Goal: Task Accomplishment & Management: Use online tool/utility

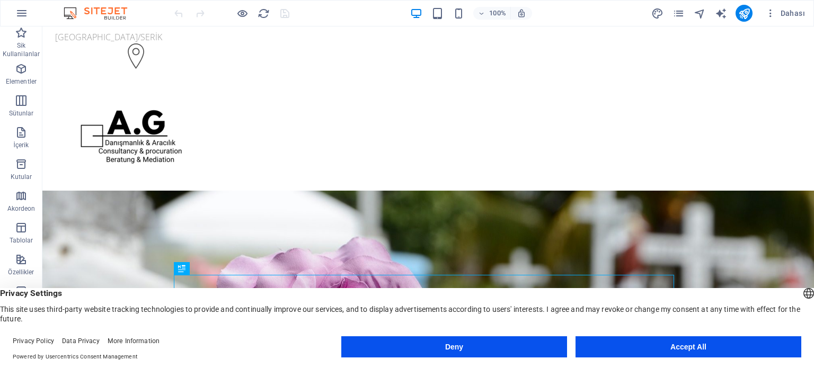
click at [653, 352] on button "Accept All" at bounding box center [689, 347] width 226 height 21
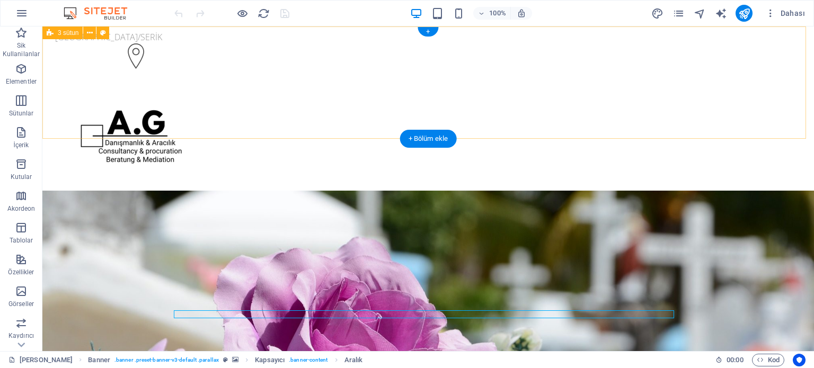
click at [804, 57] on div "Antalya/SERİK +90 532 136 64 21" at bounding box center [428, 137] width 772 height 221
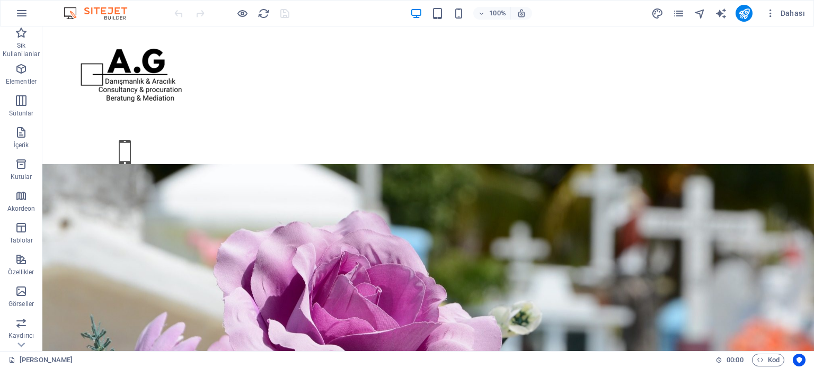
scroll to position [23, 0]
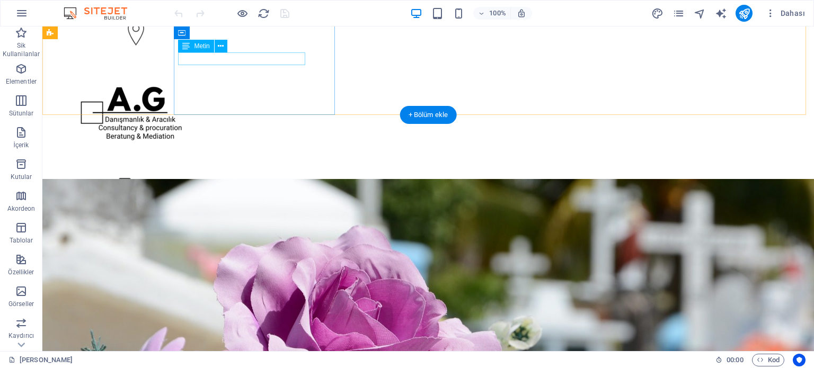
click at [208, 20] on div "Antalya/SERİK" at bounding box center [131, 13] width 153 height 13
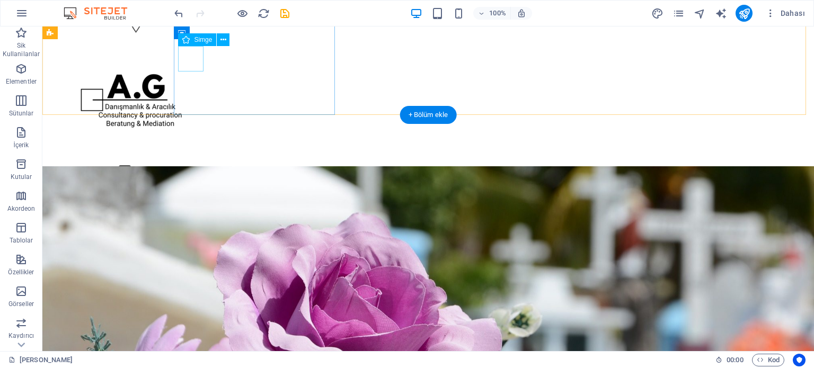
click at [197, 36] on figure at bounding box center [131, 21] width 153 height 29
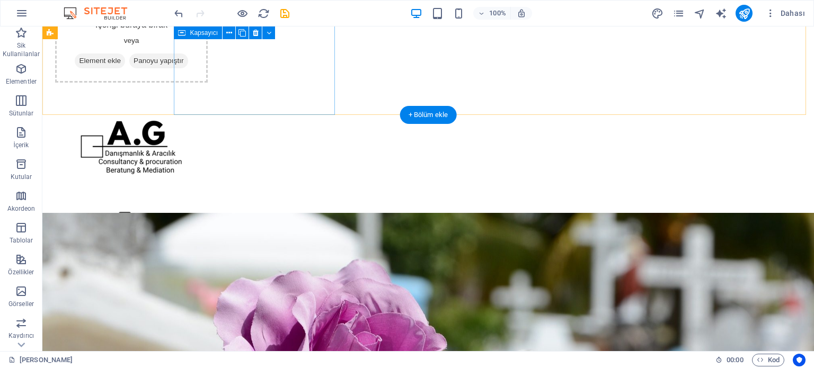
click at [208, 59] on div "İçeriği buraya bırak veya Element ekle Panoyu yapıştır" at bounding box center [131, 44] width 153 height 75
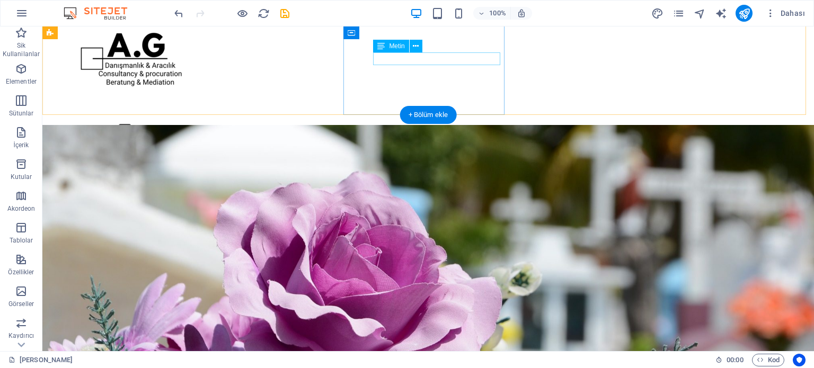
click at [208, 153] on div "[PHONE_NUMBER]" at bounding box center [131, 159] width 153 height 13
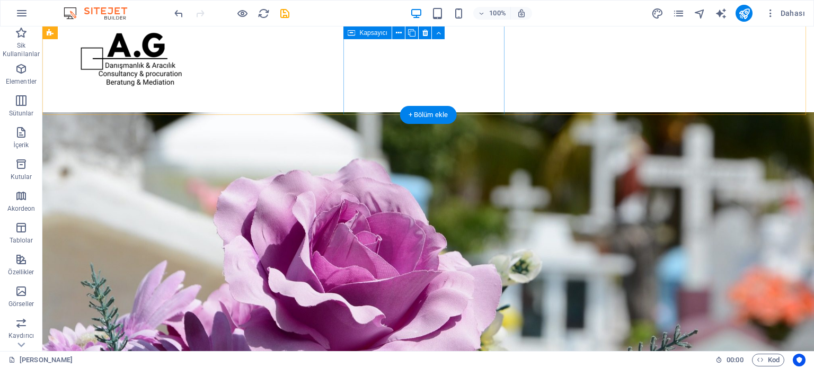
click at [212, 120] on div at bounding box center [131, 138] width 161 height 37
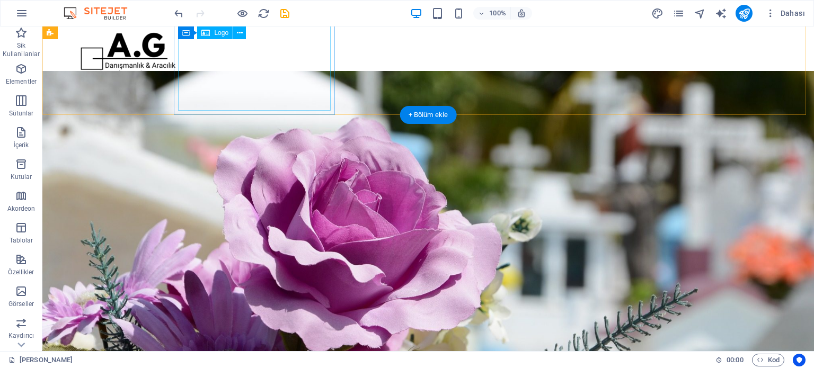
click at [208, 82] on div at bounding box center [131, 59] width 153 height 104
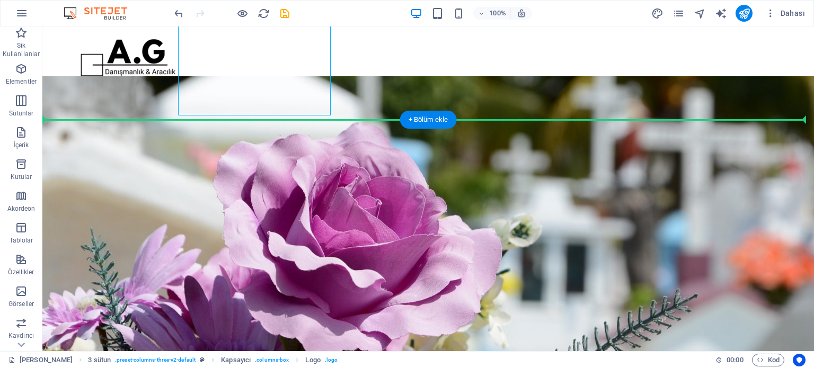
drag, startPoint x: 261, startPoint y: 83, endPoint x: 409, endPoint y: 72, distance: 148.3
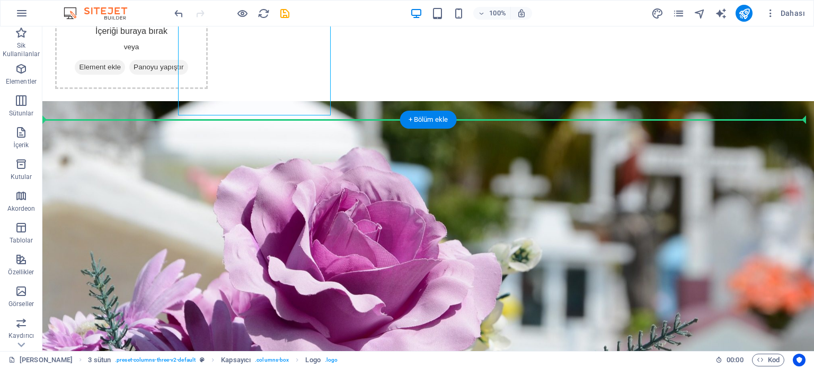
scroll to position [14, 0]
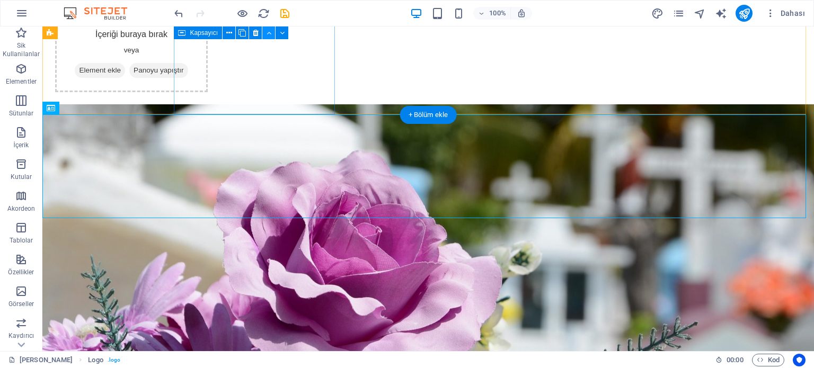
click at [208, 52] on div "İçeriği buraya bırak veya Element ekle Panoyu yapıştır" at bounding box center [131, 54] width 153 height 75
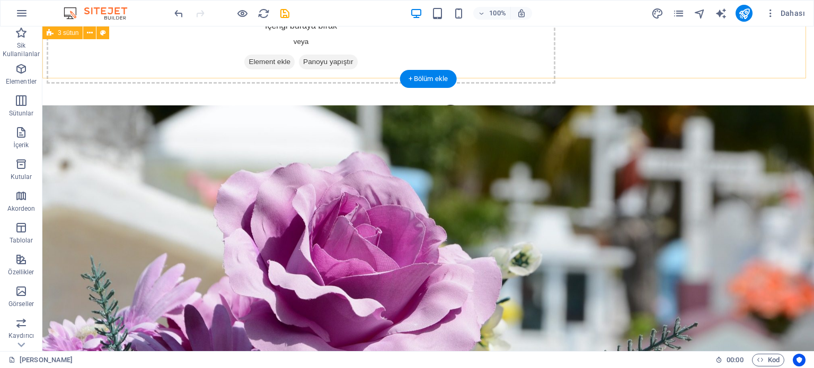
click at [275, 52] on div "İçeriği buraya bırak veya Element ekle Panoyu yapıştır" at bounding box center [301, 45] width 509 height 75
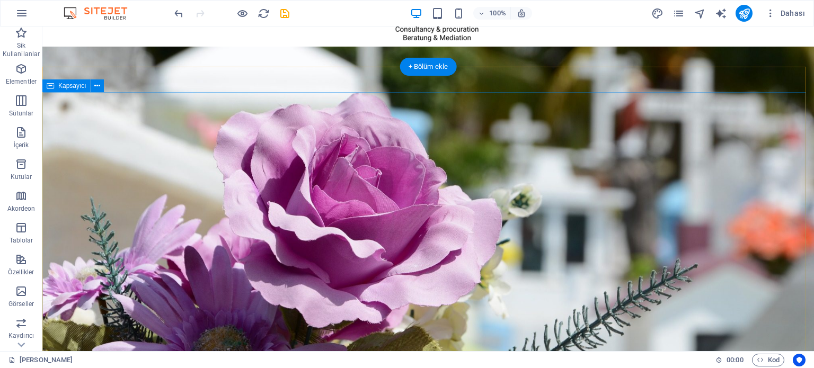
scroll to position [85, 0]
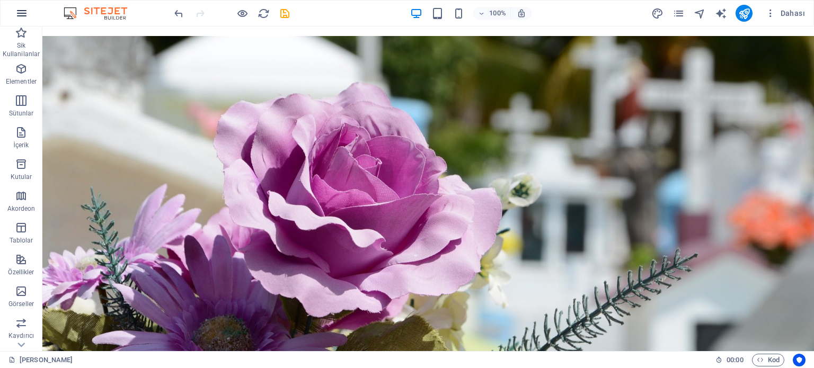
click at [24, 5] on button "button" at bounding box center [21, 13] width 25 height 25
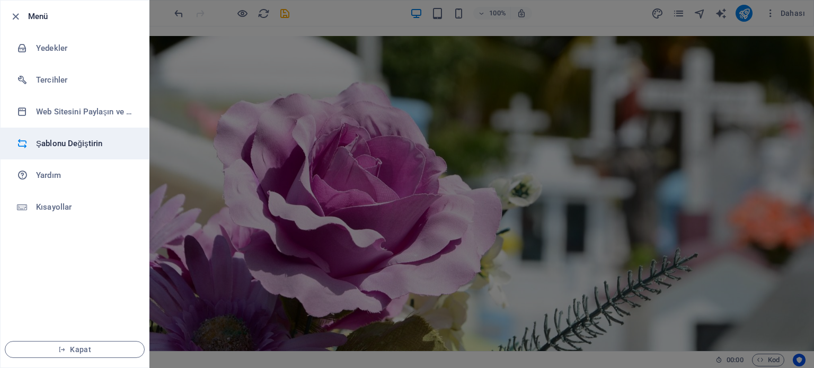
click at [79, 147] on h6 "Şablonu Değiştirin" at bounding box center [85, 143] width 98 height 13
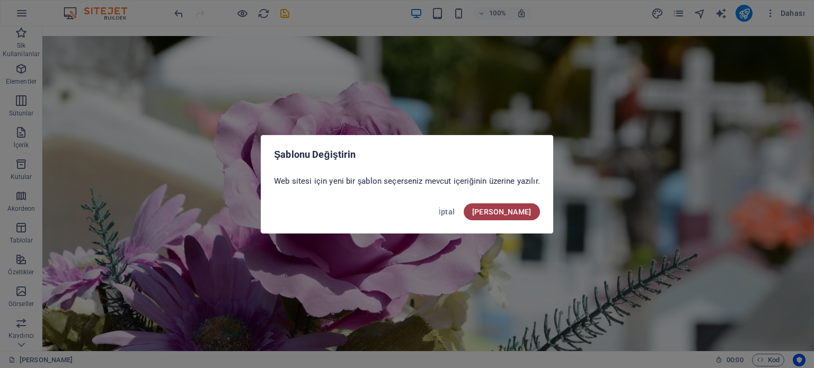
click at [534, 212] on button "Onayla" at bounding box center [502, 212] width 76 height 17
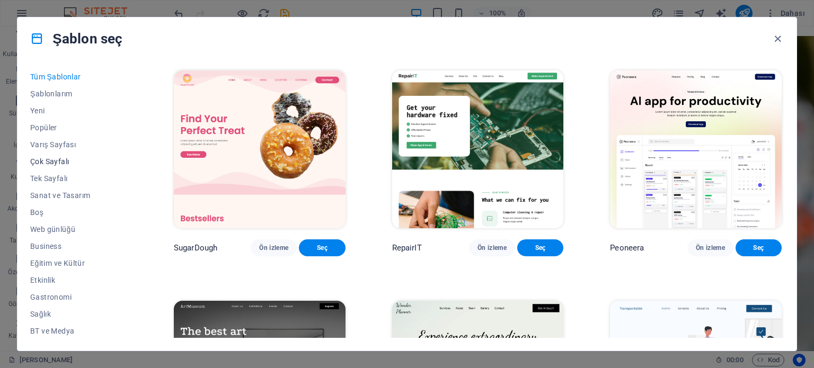
click at [63, 161] on span "Çok Sayfalı" at bounding box center [78, 161] width 97 height 8
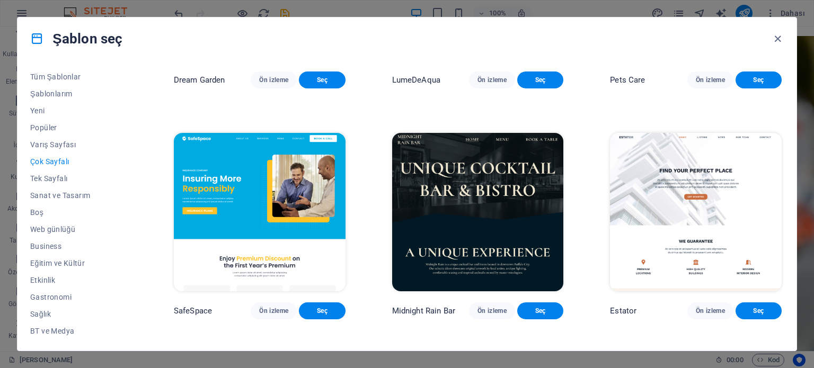
scroll to position [1146, 0]
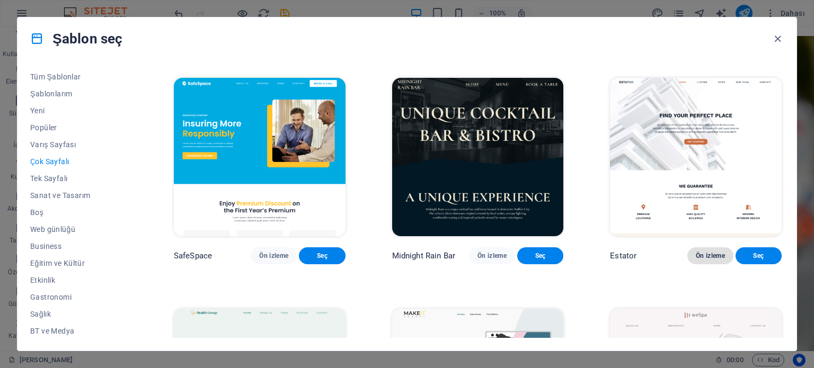
click at [706, 260] on span "Ön izleme" at bounding box center [710, 256] width 29 height 8
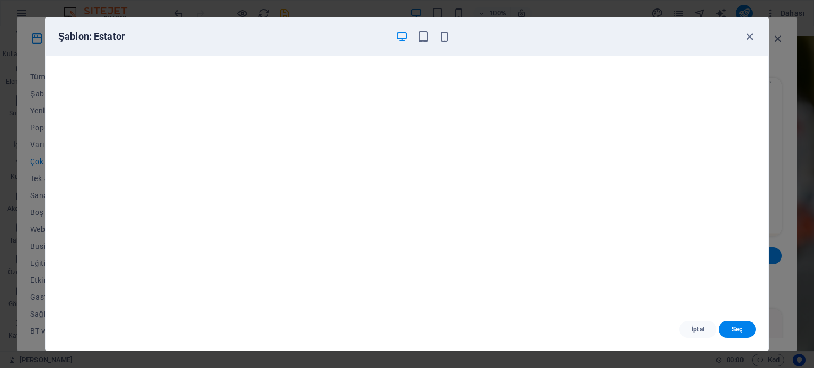
scroll to position [0, 0]
click at [736, 328] on span "Seç" at bounding box center [737, 330] width 20 height 8
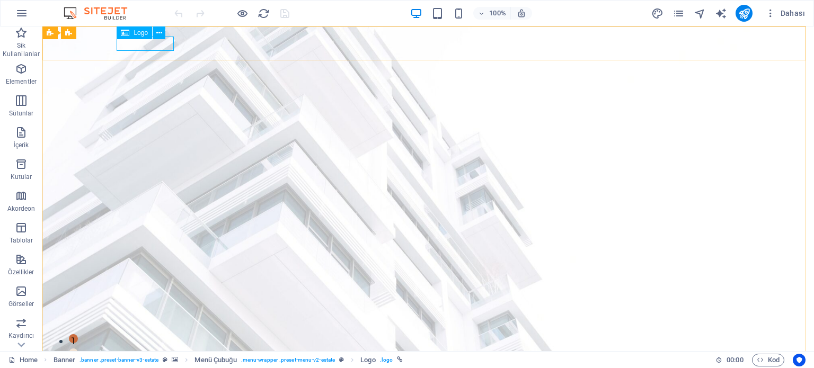
click at [126, 32] on icon at bounding box center [125, 33] width 8 height 13
select select "px"
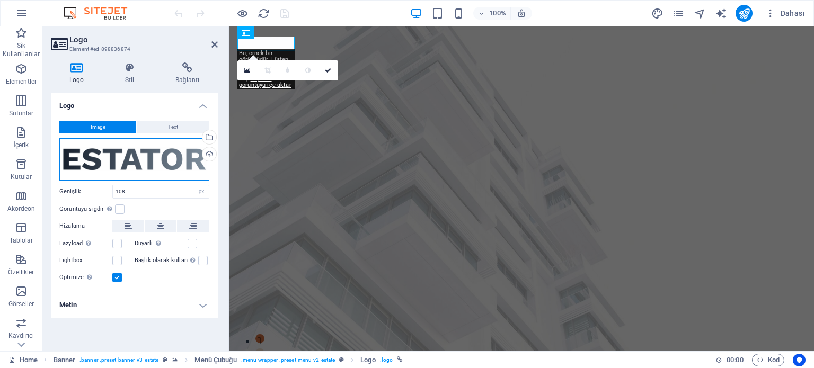
click at [164, 161] on div "Dosyaları buraya sürükleyin, dosyaları seçmek için tıklayın veya Dosyalardan ya…" at bounding box center [134, 159] width 150 height 42
click at [164, 161] on body "[DOMAIN_NAME] Home Sik Kullanilanlar Elementler Sütunlar İçerik Kutular Akordeo…" at bounding box center [407, 184] width 814 height 368
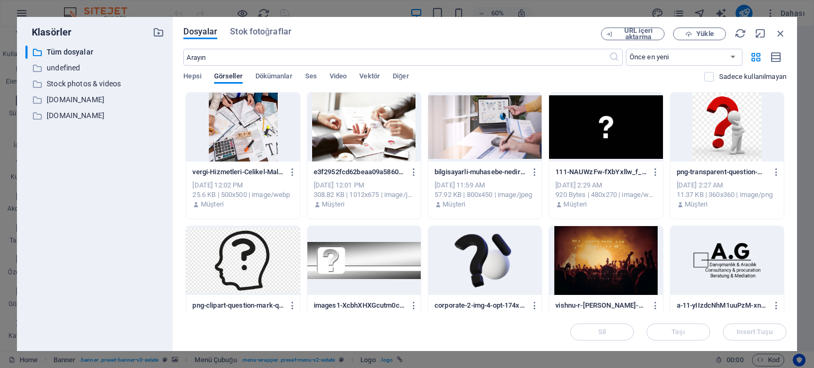
click at [782, 161] on div "vergi-Hizmetleri-Celikel-Mali-Musavirlik-BLK9-vXu0jEfThGLsZhs7Q.webp vergi-Hizm…" at bounding box center [484, 356] width 603 height 528
click at [787, 165] on div "Dosyalar Stok fotoğraflar URL içeri aktarma Yükle ​ Önce en yeni Önce en eski A…" at bounding box center [485, 184] width 625 height 335
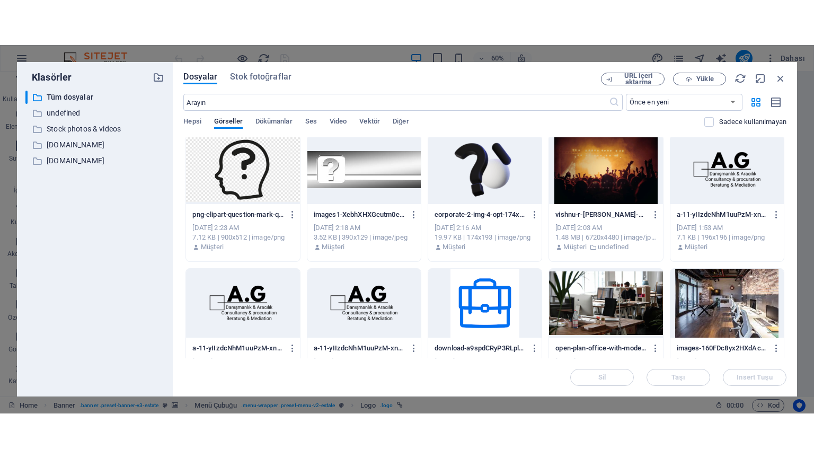
scroll to position [134, 0]
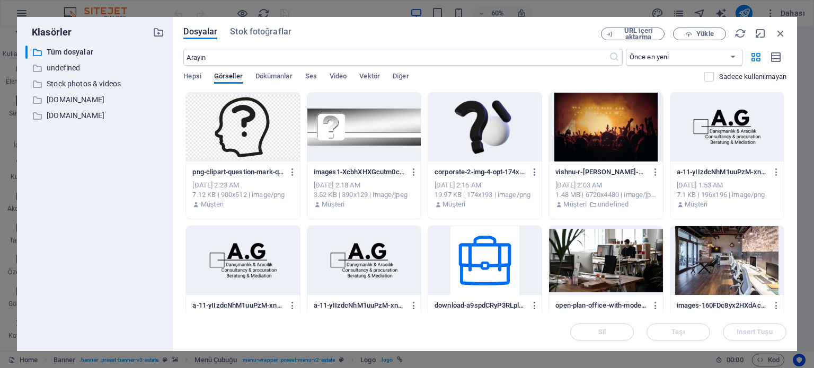
click at [706, 146] on div at bounding box center [727, 127] width 113 height 69
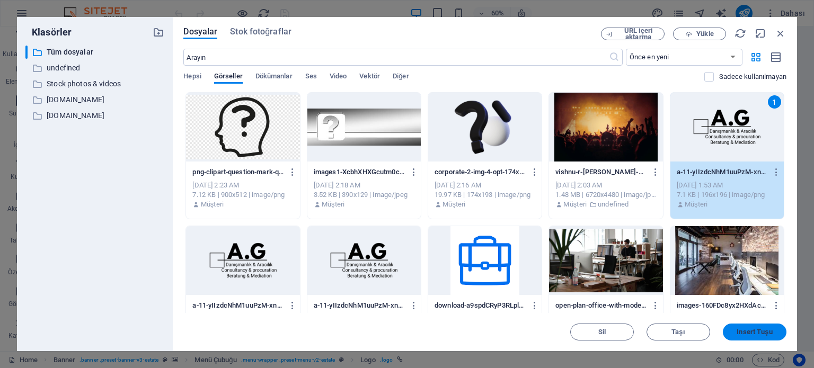
click at [763, 324] on button "Insert Tuşu" at bounding box center [755, 332] width 64 height 17
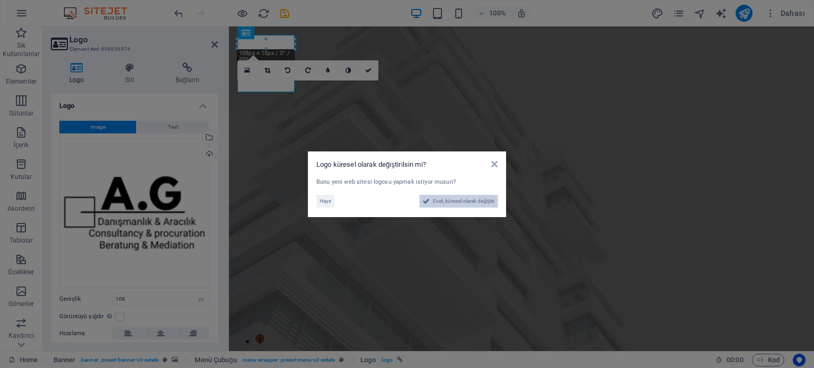
click at [429, 200] on button "Evet, küresel olarak değiştir" at bounding box center [458, 201] width 78 height 13
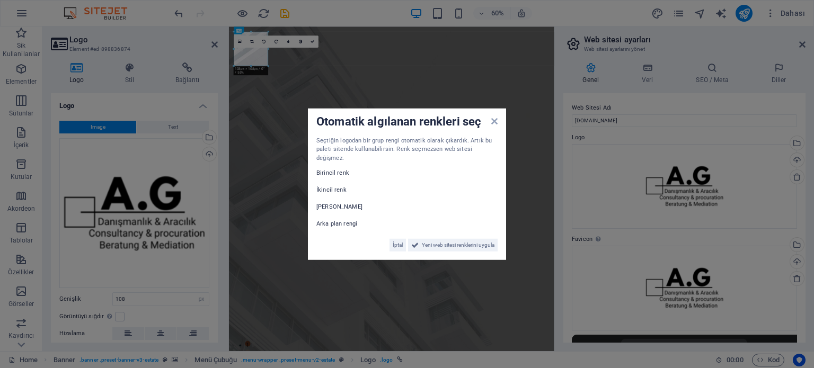
click at [344, 186] on label "İkincil renk" at bounding box center [348, 190] width 64 height 13
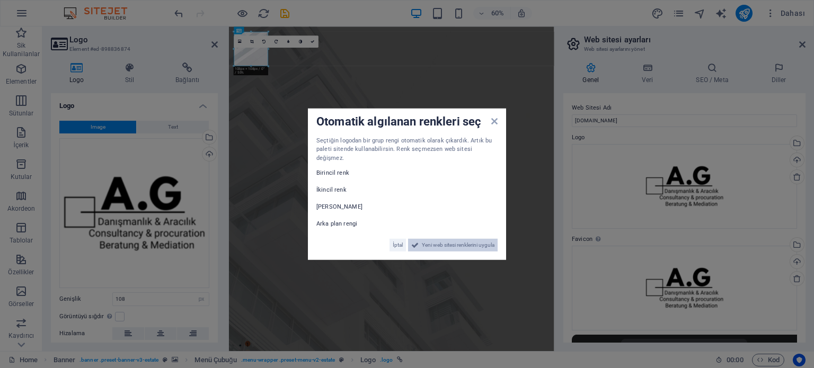
click at [444, 239] on span "Yeni web sitesi renklerini uygula" at bounding box center [458, 245] width 73 height 13
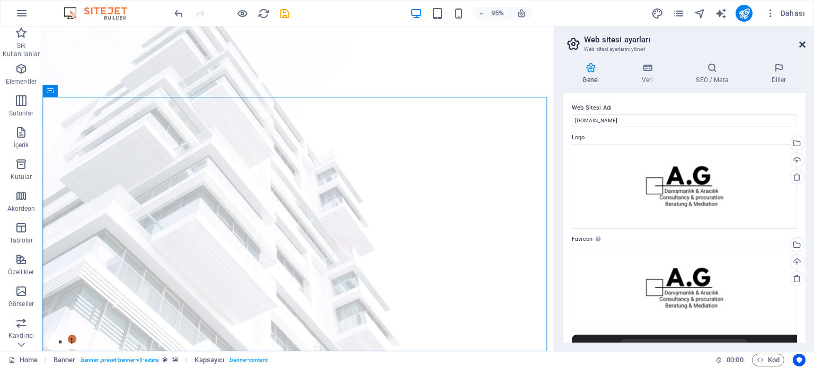
click at [804, 42] on icon at bounding box center [802, 44] width 6 height 8
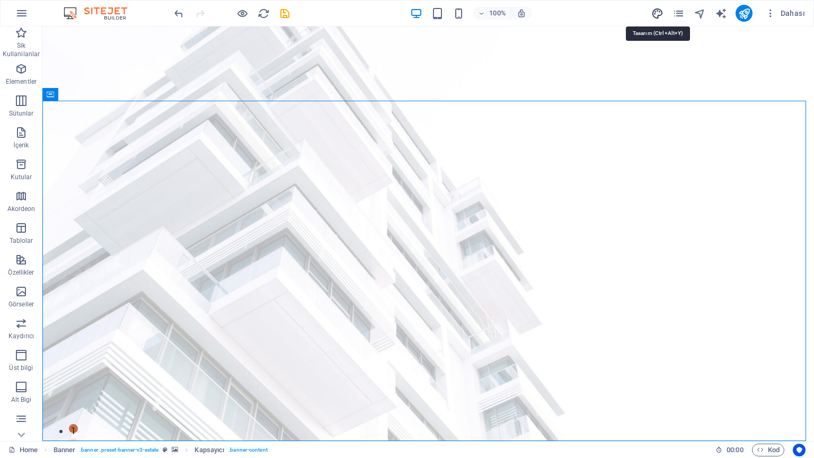
click at [655, 12] on icon "design" at bounding box center [658, 13] width 12 height 12
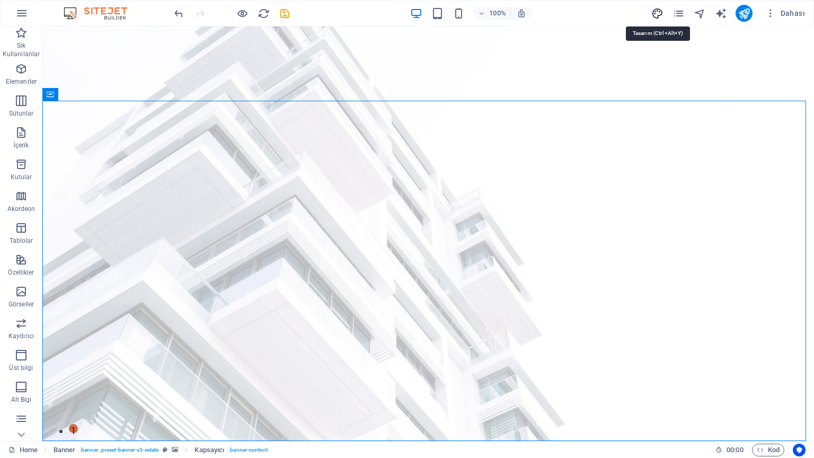
select select "px"
select select "500"
select select "px"
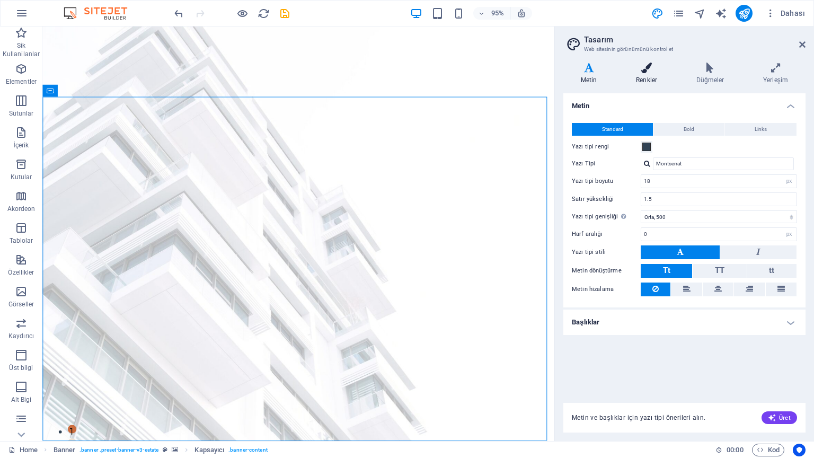
click at [661, 72] on icon at bounding box center [647, 68] width 56 height 11
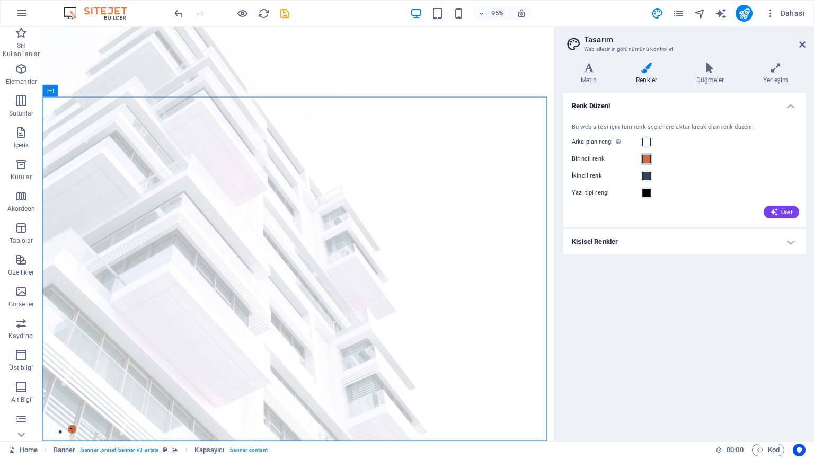
click at [650, 160] on span at bounding box center [647, 159] width 8 height 8
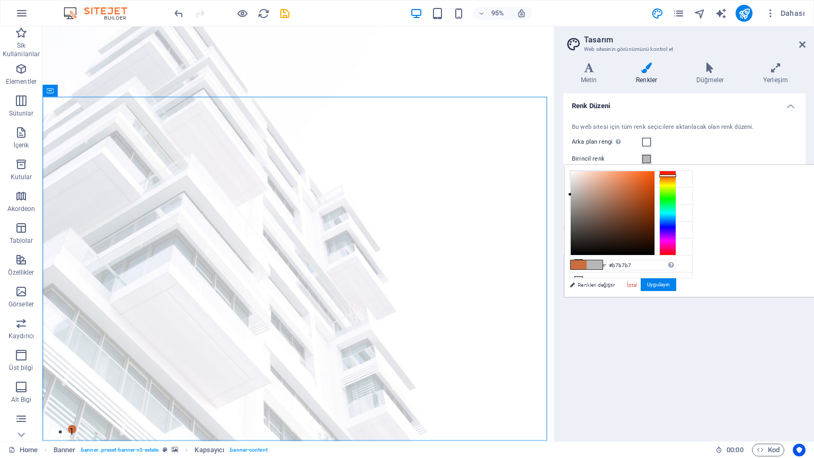
type input "#b5b5b5"
drag, startPoint x: 737, startPoint y: 220, endPoint x: 696, endPoint y: 195, distance: 48.6
click at [696, 195] on div "less Arka plan rengi #ffffff Birincil renk #cb6d3f İkincil renk #314355 Yazı ti…" at bounding box center [690, 231] width 250 height 132
click at [676, 285] on button "Uygulayın" at bounding box center [659, 284] width 36 height 13
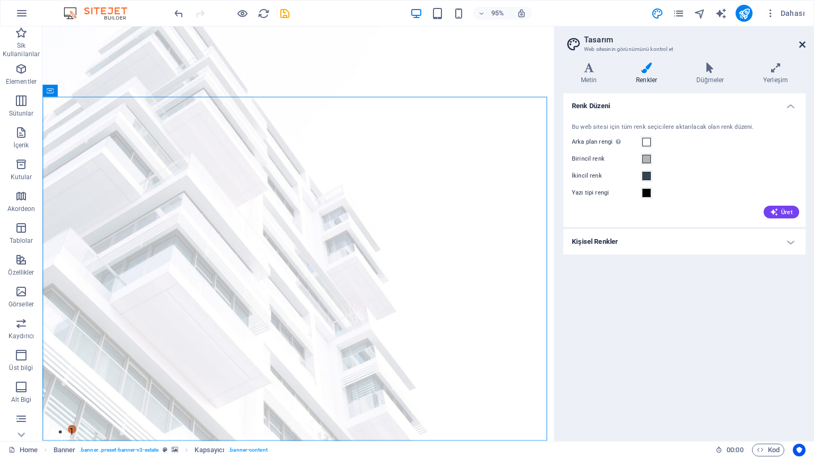
click at [802, 47] on icon at bounding box center [802, 44] width 6 height 8
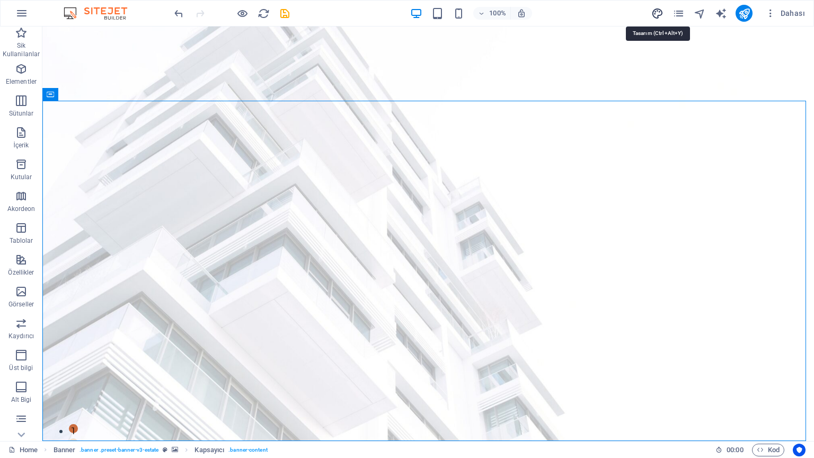
click at [659, 15] on icon "design" at bounding box center [658, 13] width 12 height 12
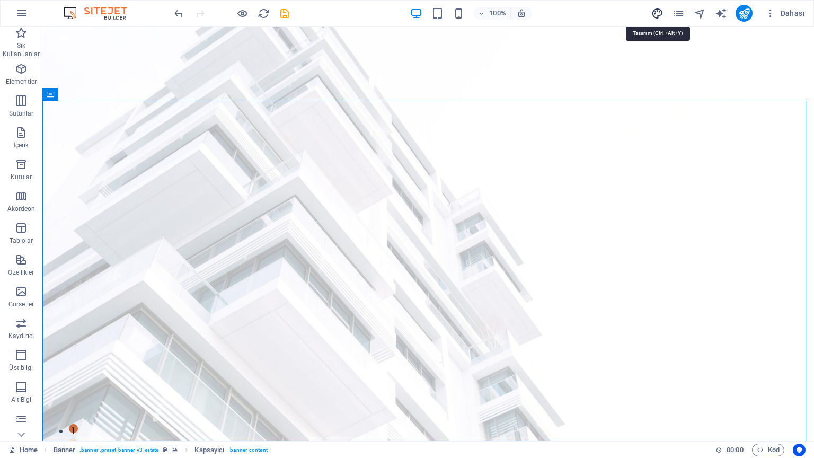
select select "px"
select select "500"
select select "px"
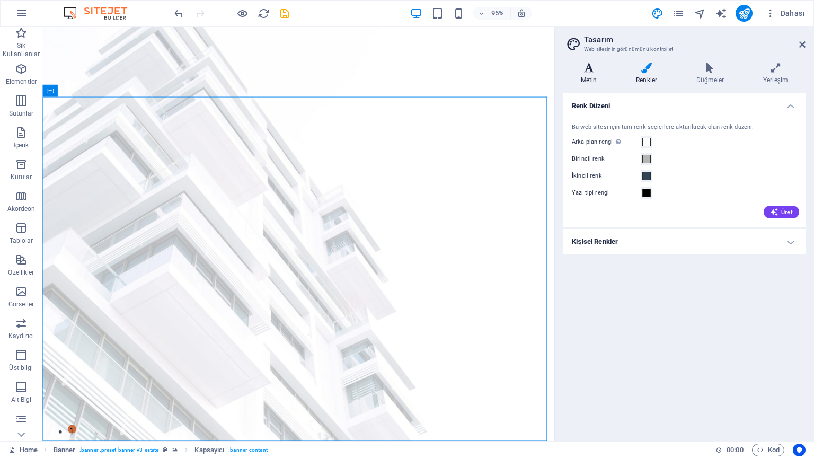
click at [585, 69] on icon at bounding box center [589, 68] width 51 height 11
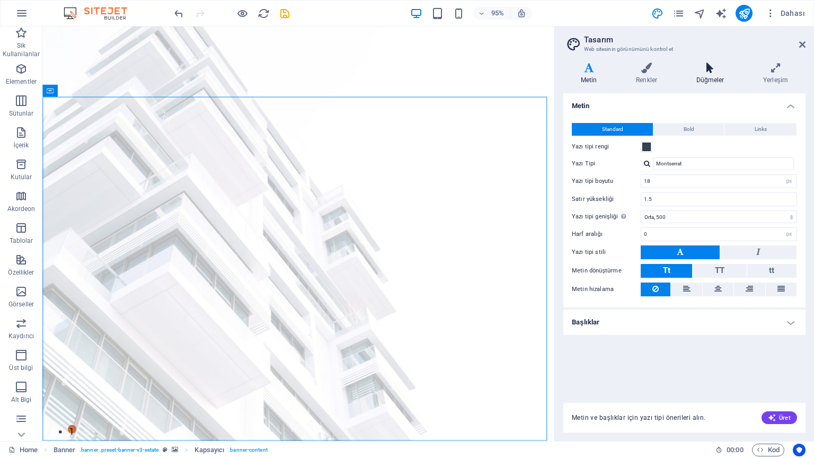
click at [698, 68] on icon at bounding box center [710, 68] width 63 height 11
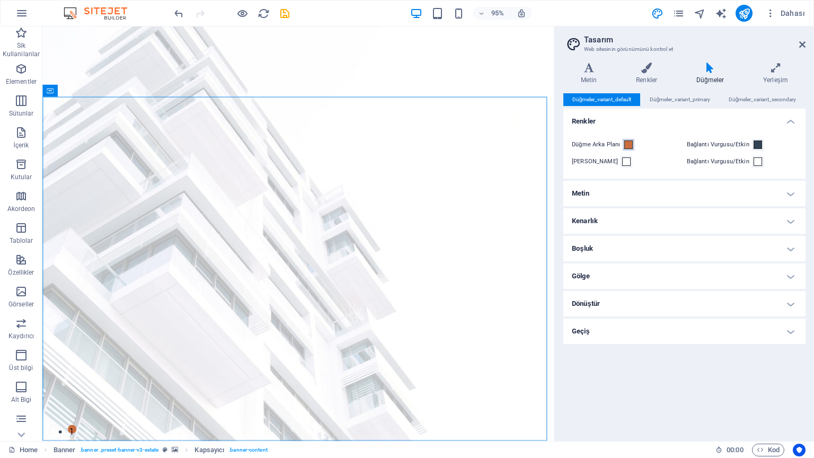
click at [629, 143] on span at bounding box center [629, 144] width 8 height 8
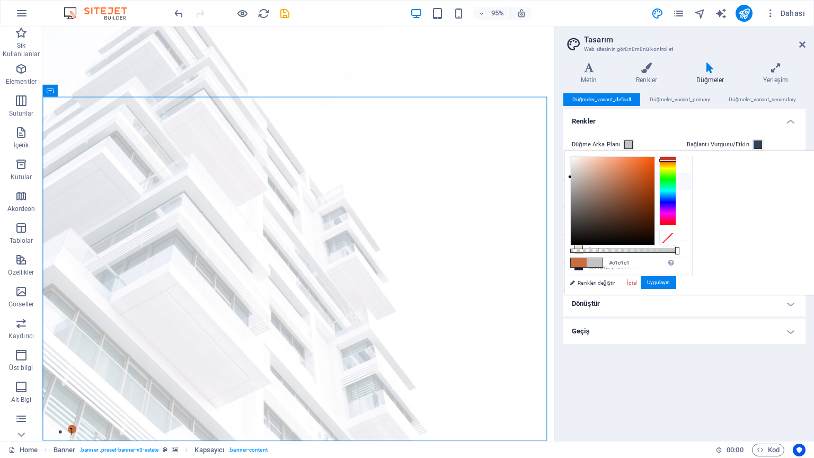
type input "#c3c3c3"
drag, startPoint x: 733, startPoint y: 199, endPoint x: 679, endPoint y: 177, distance: 59.2
click at [679, 177] on div "less Arka plan rengi #ffffff Birincil renk #cb6d3f İkincil renk #314355 Yazı ti…" at bounding box center [690, 223] width 250 height 144
click at [676, 277] on button "Uygulayın" at bounding box center [659, 282] width 36 height 13
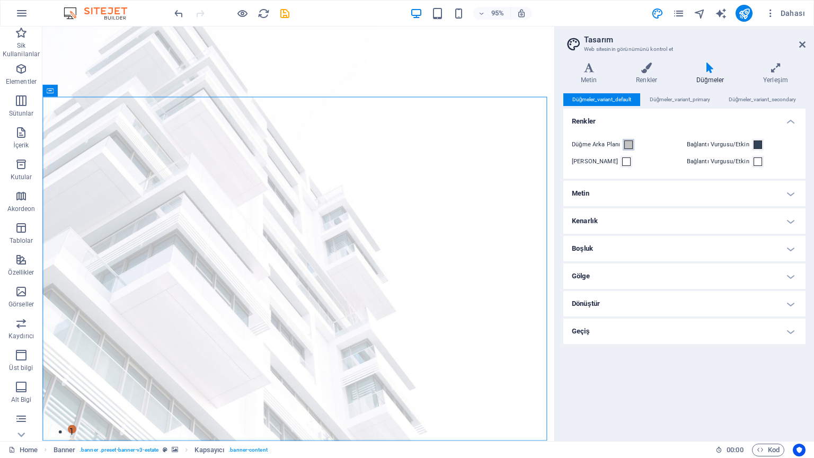
click at [623, 145] on button "Düğme Arka Planı" at bounding box center [629, 145] width 12 height 12
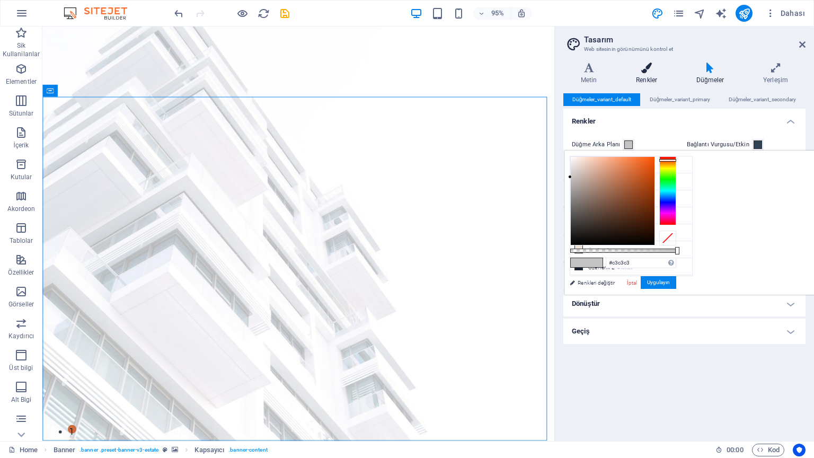
click at [647, 66] on icon at bounding box center [647, 68] width 56 height 11
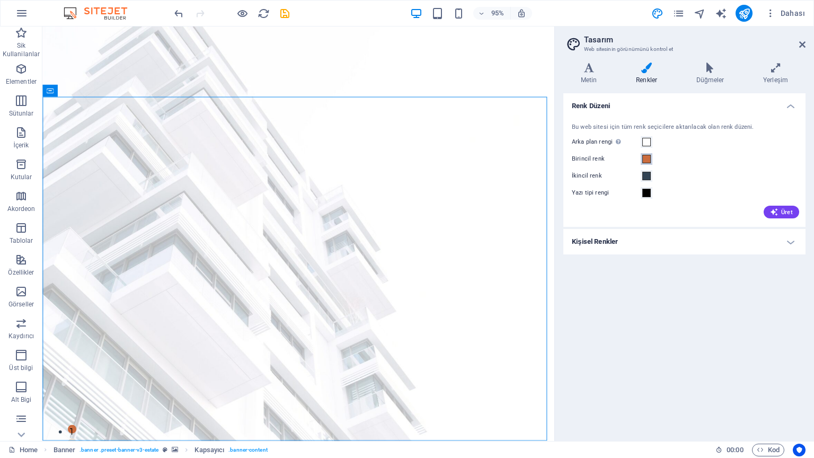
click at [645, 161] on span at bounding box center [647, 159] width 8 height 8
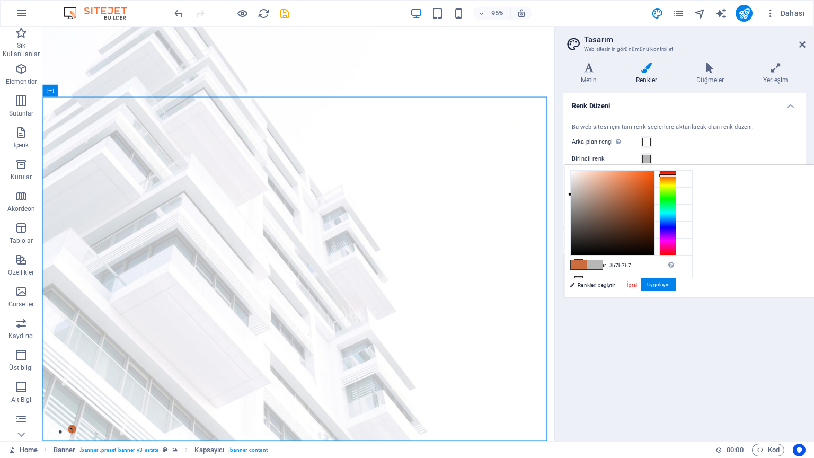
type input "#b5b5b5"
drag, startPoint x: 716, startPoint y: 215, endPoint x: 696, endPoint y: 195, distance: 29.2
click at [696, 195] on div "less Arka plan rengi #ffffff Birincil renk #cb6d3f İkincil renk #314355 Yazı ti…" at bounding box center [690, 231] width 250 height 132
click at [676, 289] on button "Uygulayın" at bounding box center [659, 284] width 36 height 13
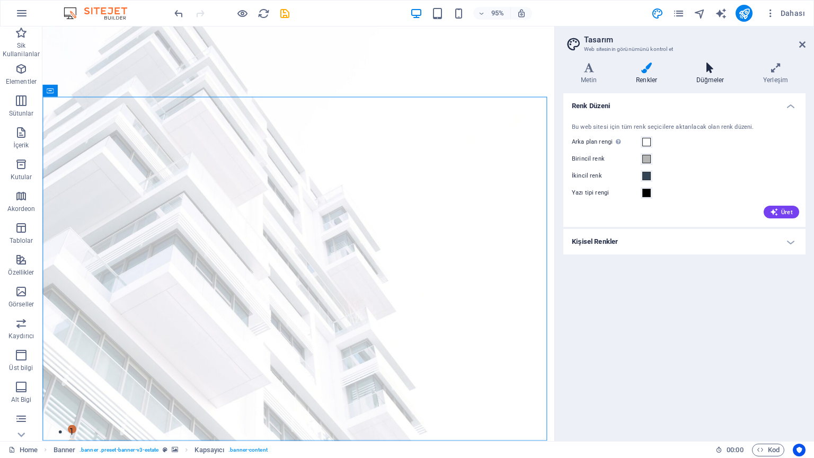
click at [697, 68] on icon at bounding box center [710, 68] width 63 height 11
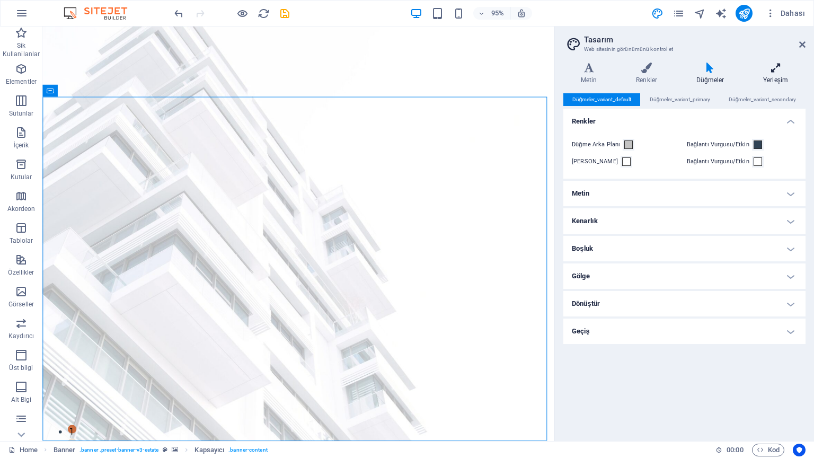
click at [772, 80] on h4 "Yerleşim" at bounding box center [776, 74] width 60 height 22
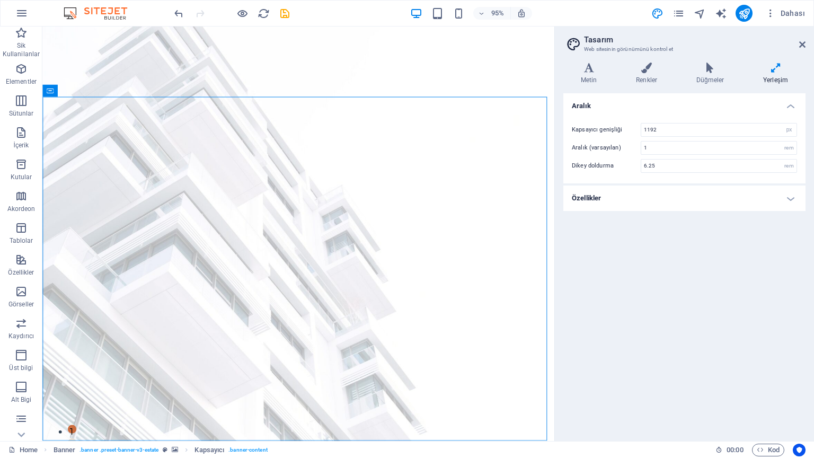
click at [570, 59] on div "Varyantlar Metin Renkler Düğmeler Yerleşim Metin Standard Bold Links Yazı tipi …" at bounding box center [684, 247] width 259 height 387
click at [584, 66] on icon at bounding box center [589, 68] width 51 height 11
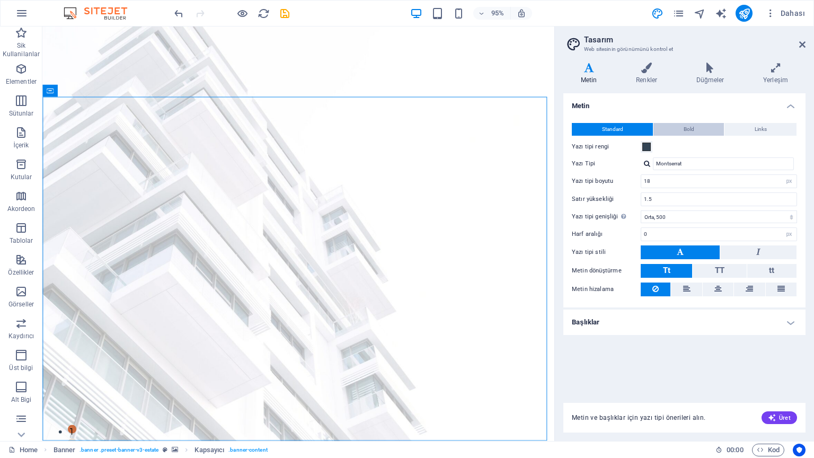
click at [693, 127] on span "Bold" at bounding box center [689, 129] width 11 height 13
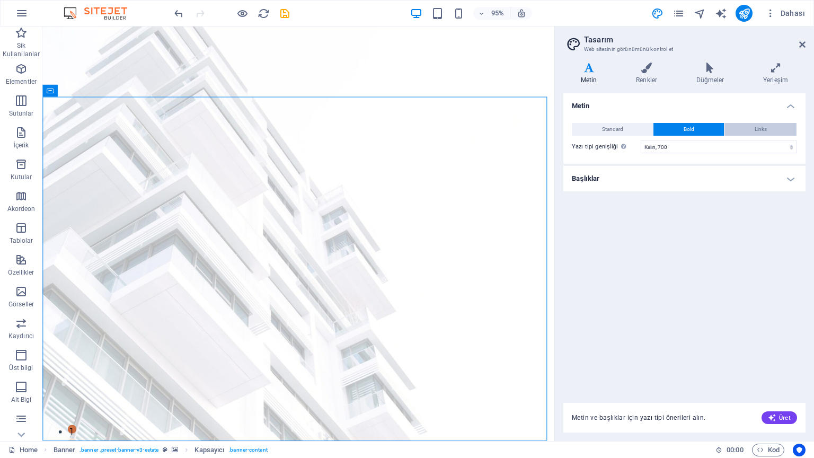
click at [751, 128] on button "Links" at bounding box center [761, 129] width 72 height 13
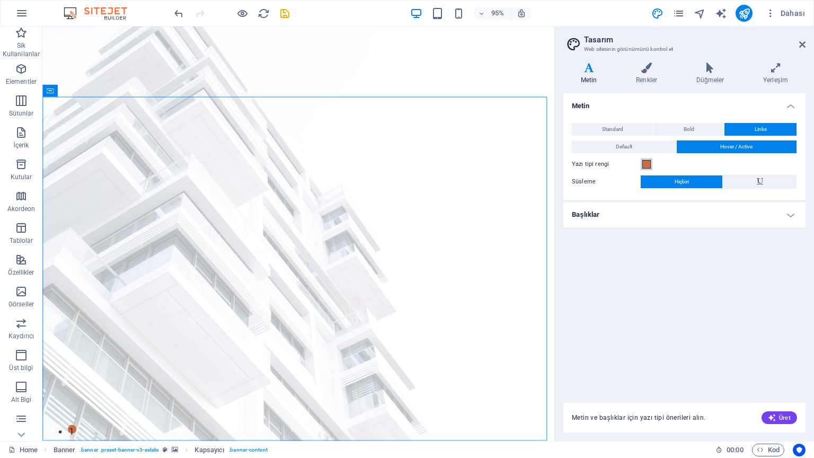
click at [650, 165] on span at bounding box center [647, 164] width 8 height 8
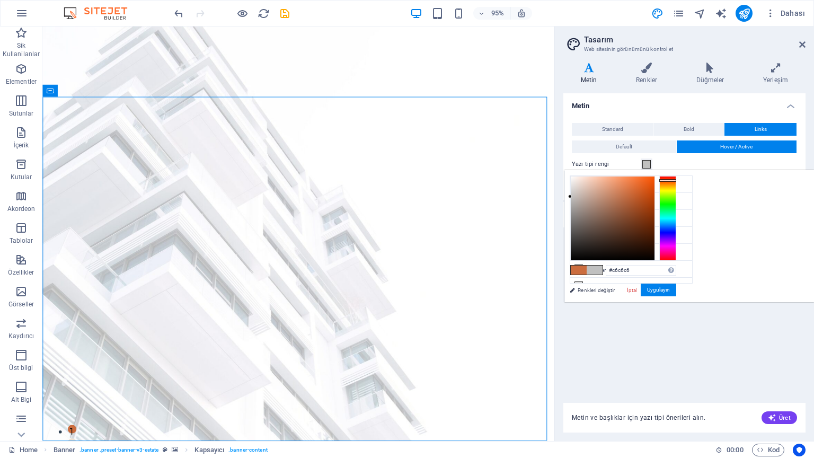
type input "#c9c9c9"
drag, startPoint x: 738, startPoint y: 219, endPoint x: 691, endPoint y: 193, distance: 54.1
click at [691, 193] on div "less Arka plan rengi #ffffff Birincil renk #cb6d3f İkincil renk #314355 Yazı ti…" at bounding box center [690, 236] width 250 height 132
click at [676, 288] on button "Uygulayın" at bounding box center [659, 290] width 36 height 13
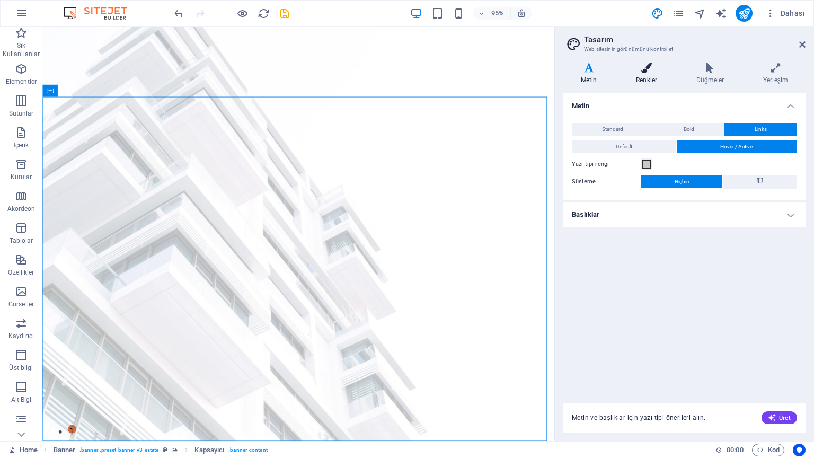
click at [664, 72] on icon at bounding box center [647, 68] width 56 height 11
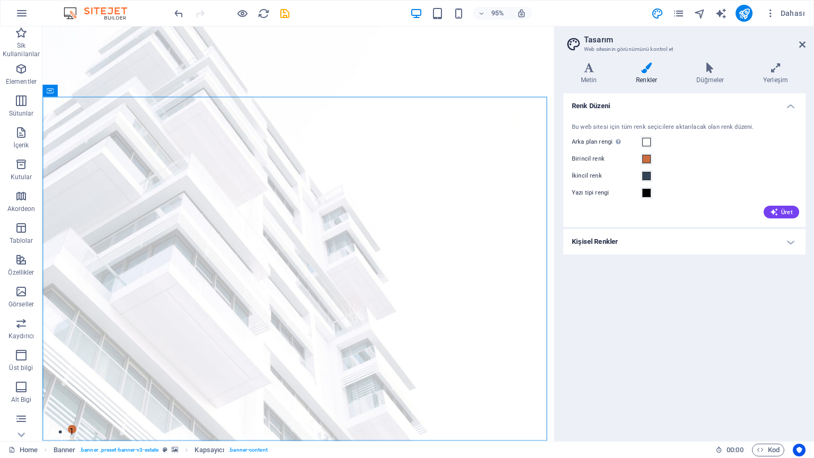
click at [738, 240] on h4 "Kişisel Renkler" at bounding box center [685, 241] width 242 height 25
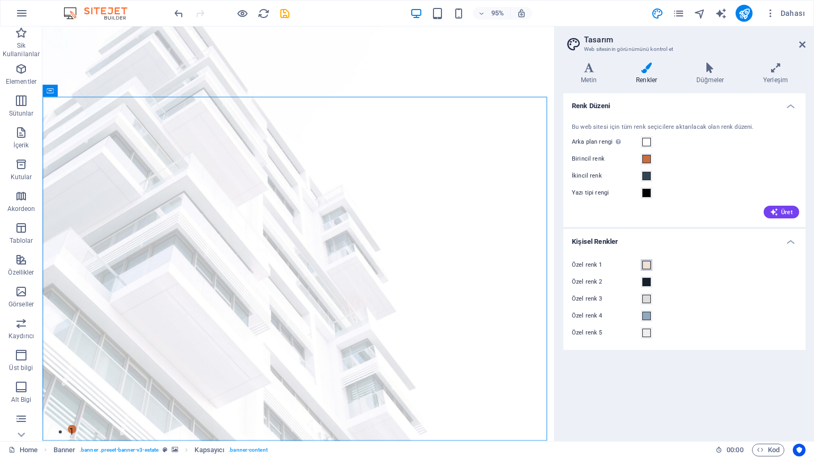
click at [652, 266] on button "Özel renk 1" at bounding box center [647, 265] width 12 height 12
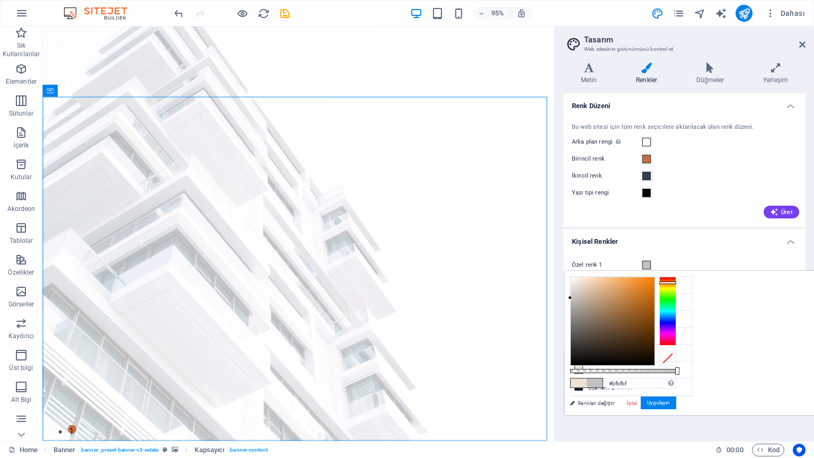
type input "#bdbdbd"
drag, startPoint x: 732, startPoint y: 312, endPoint x: 692, endPoint y: 299, distance: 41.7
click at [692, 299] on div "less Arka plan rengi #ffffff Birincil renk #cb6d3f İkincil renk #314355 Yazı ti…" at bounding box center [690, 343] width 250 height 144
click at [676, 368] on button "Uygulayın" at bounding box center [659, 403] width 36 height 13
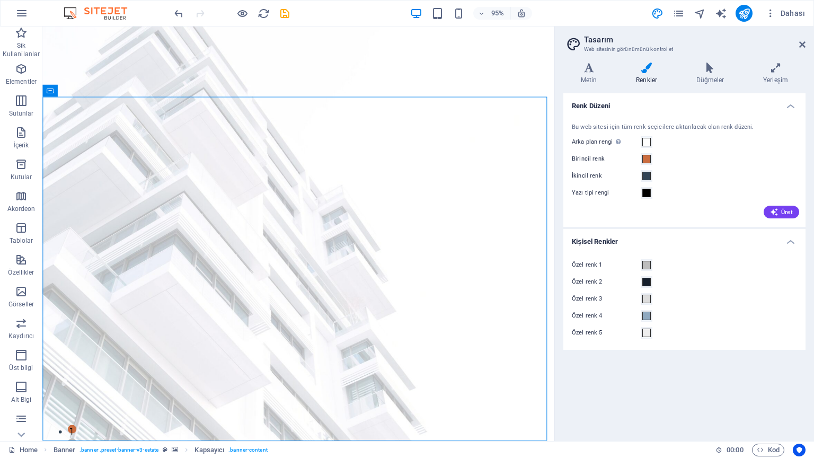
click at [734, 58] on div "Varyantlar Metin Renkler Düğmeler Yerleşim Metin Standard Bold Links Yazı tipi …" at bounding box center [684, 247] width 259 height 387
click at [722, 69] on icon at bounding box center [710, 68] width 63 height 11
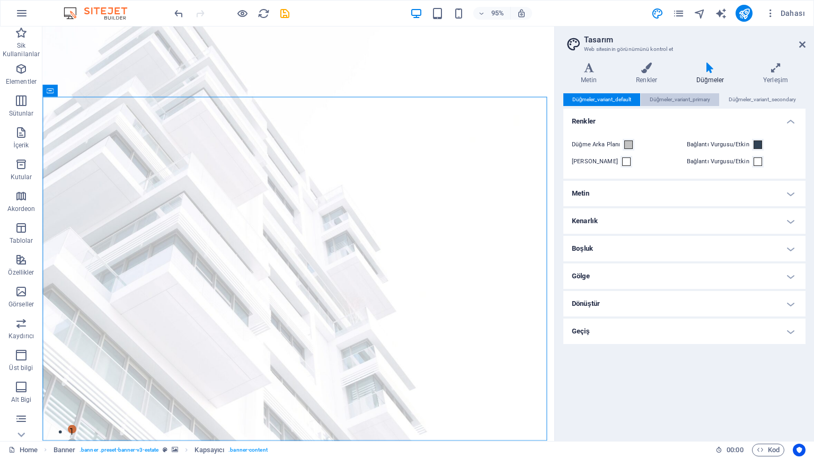
click at [695, 99] on span "Düğmeler_variant_primary" at bounding box center [680, 99] width 61 height 13
click at [778, 96] on span "Düğmeler_variant_secondary" at bounding box center [763, 99] width 68 height 13
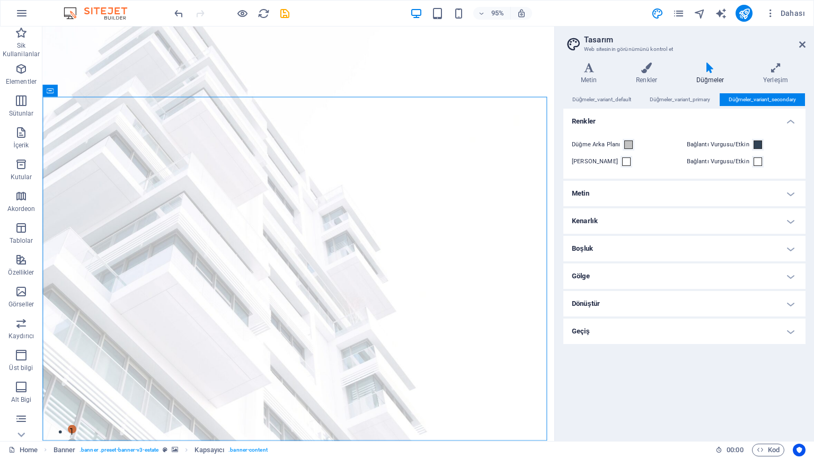
click at [616, 112] on h4 "Renkler" at bounding box center [685, 118] width 242 height 19
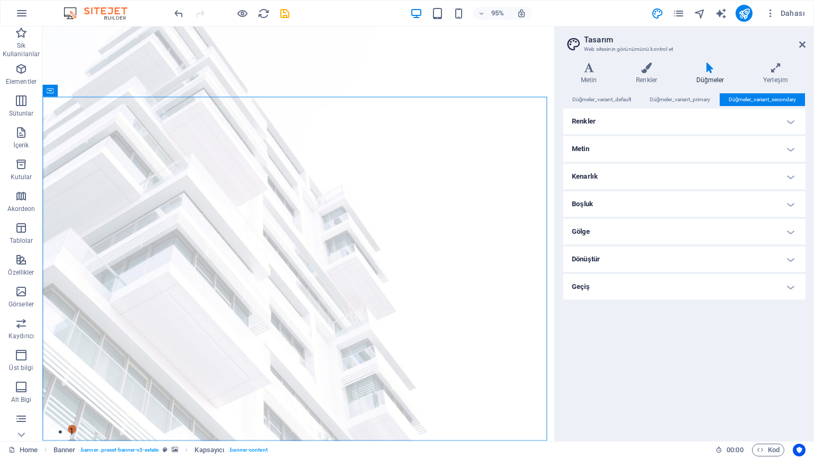
click at [624, 156] on h4 "Metin" at bounding box center [685, 148] width 242 height 25
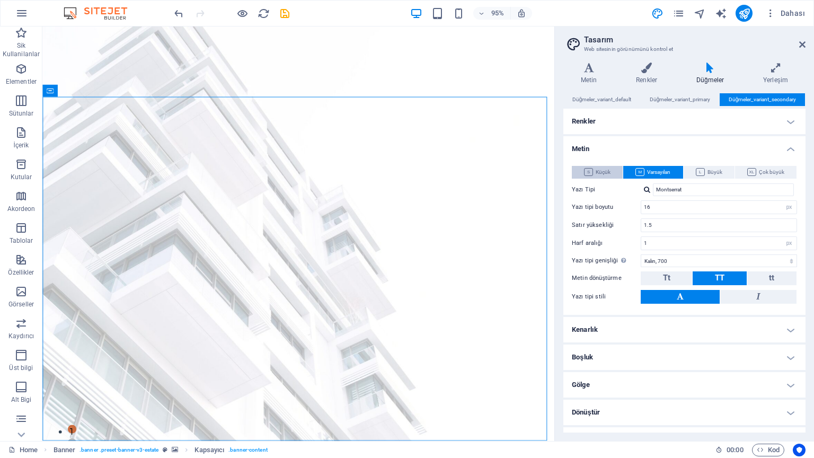
click at [598, 170] on span "Küçük" at bounding box center [597, 172] width 27 height 13
click at [733, 166] on button "Büyük" at bounding box center [709, 172] width 51 height 13
click at [747, 169] on icon at bounding box center [751, 172] width 9 height 8
click at [674, 170] on button "Varsayılan" at bounding box center [652, 172] width 59 height 13
click at [628, 324] on h4 "Kenarlık" at bounding box center [685, 329] width 242 height 25
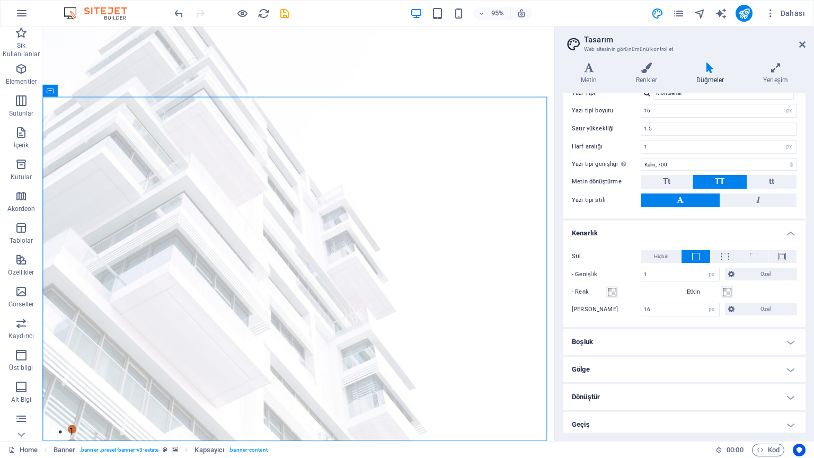
scroll to position [99, 0]
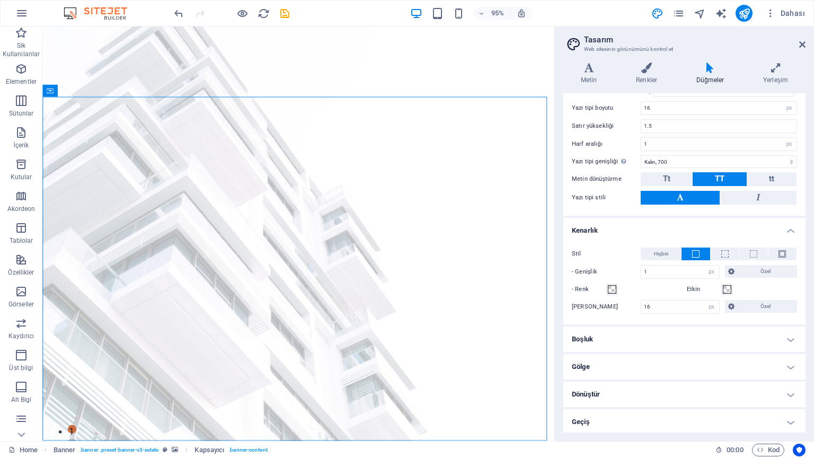
click at [691, 345] on h4 "Boşluk" at bounding box center [685, 339] width 242 height 25
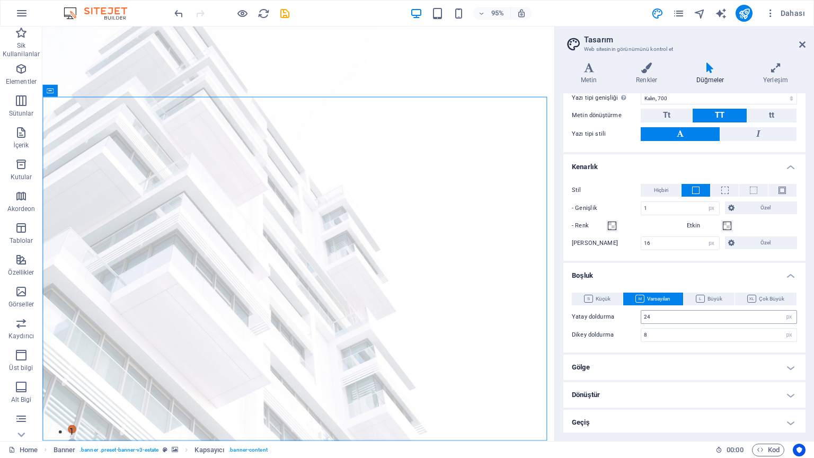
scroll to position [163, 0]
click at [703, 368] on h4 "Dönüştür" at bounding box center [685, 394] width 242 height 25
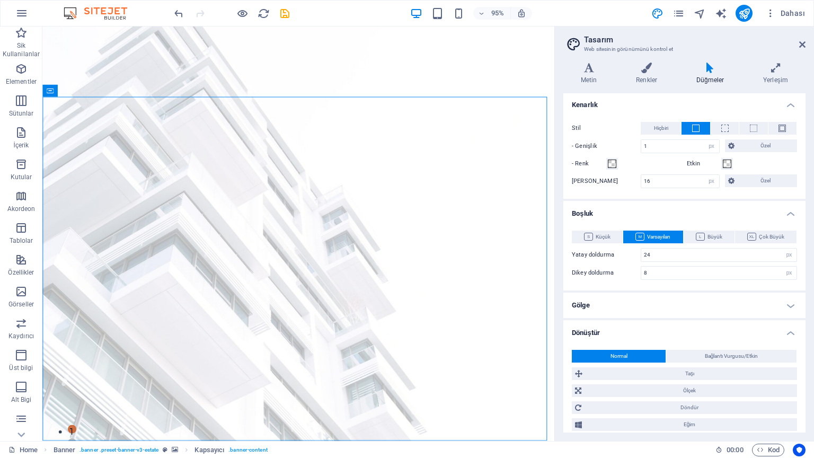
scroll to position [259, 0]
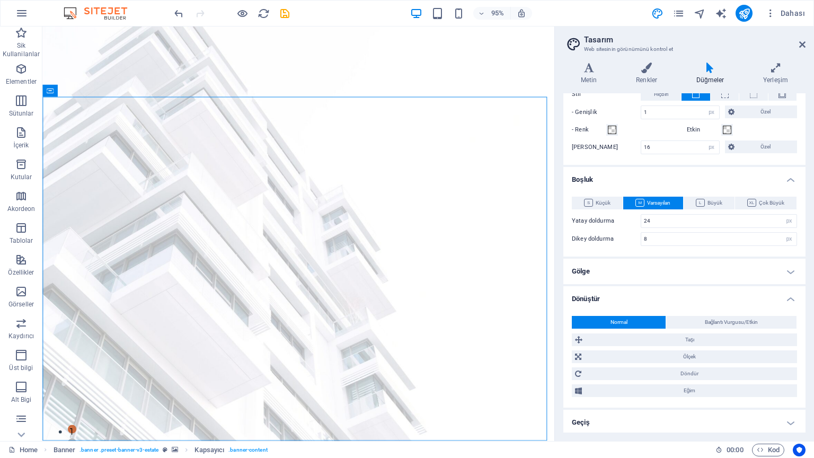
click at [711, 368] on h4 "Geçiş" at bounding box center [685, 422] width 242 height 25
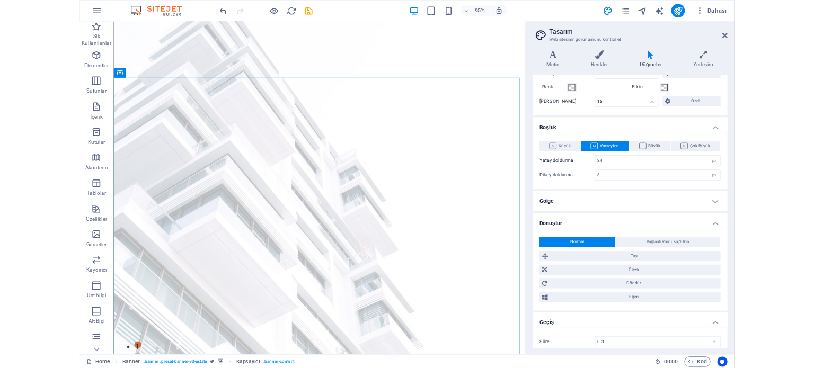
scroll to position [304, 0]
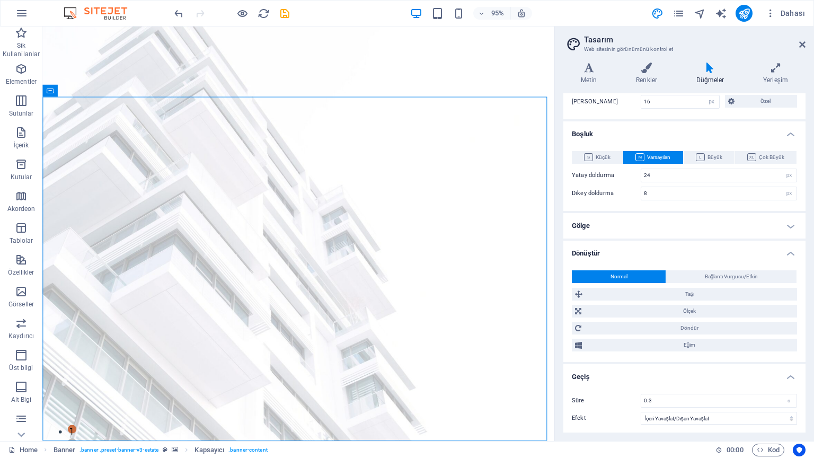
click at [806, 45] on aside "Tasarım Web sitesinin görünümünü kontrol et Varyantlar Metin Renkler Düğmeler Y…" at bounding box center [685, 234] width 260 height 415
click at [805, 44] on icon at bounding box center [802, 44] width 6 height 8
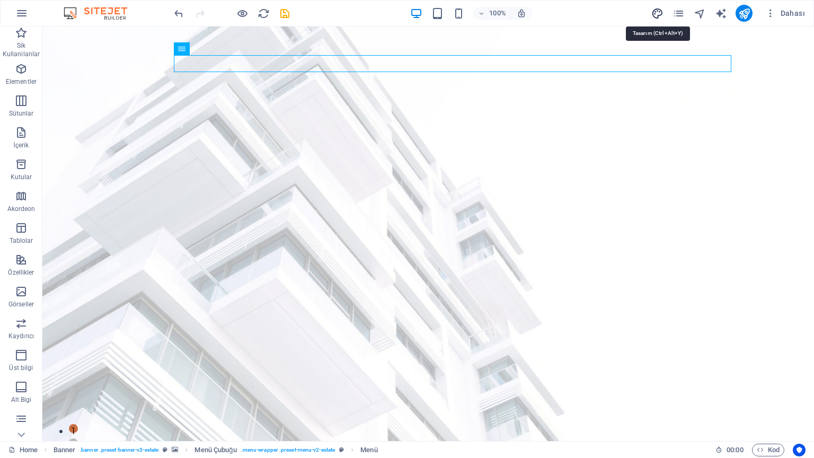
click at [655, 8] on icon "design" at bounding box center [658, 13] width 12 height 12
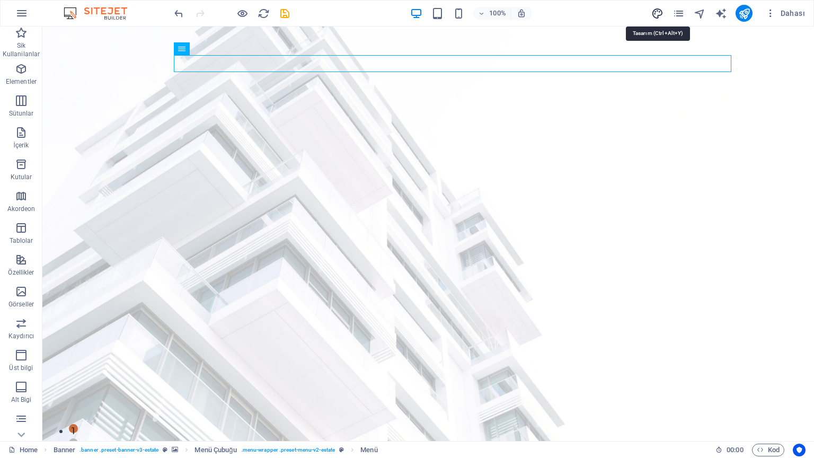
select select "px"
select select "700"
select select "px"
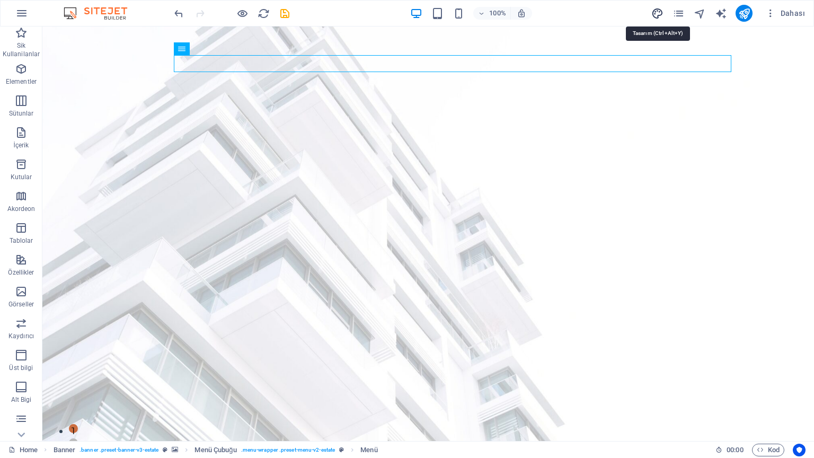
select select "px"
select select "ease-in-out"
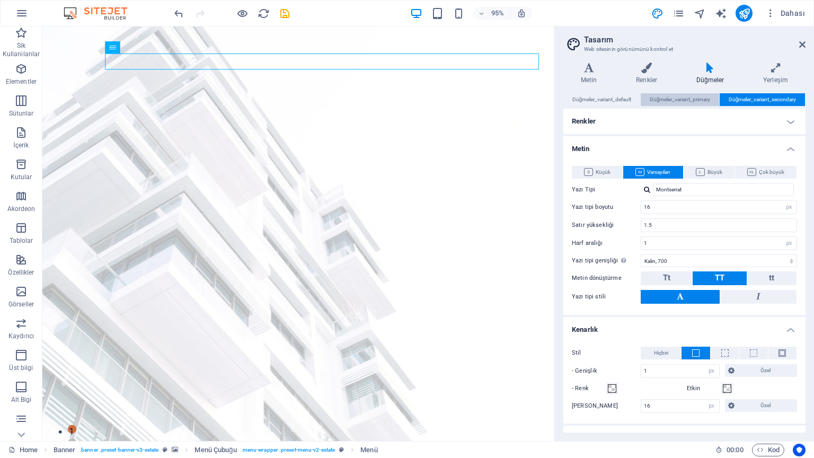
click at [679, 96] on span "Düğmeler_variant_primary" at bounding box center [680, 99] width 61 height 13
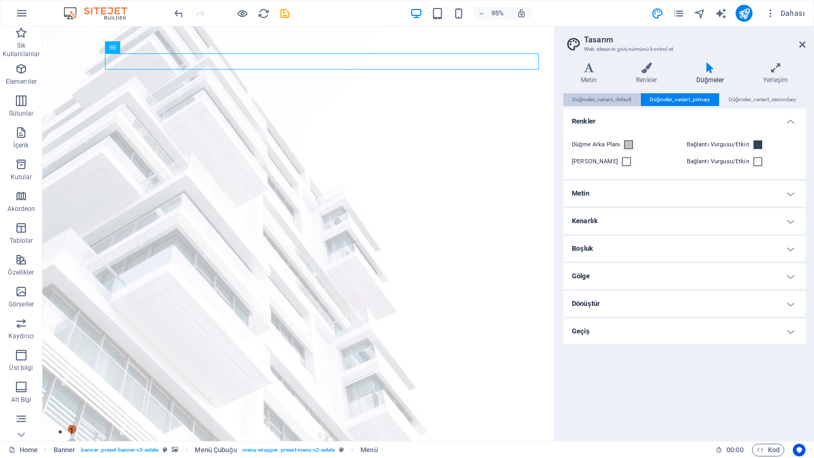
click at [614, 101] on span "Düğmeler_variant_default" at bounding box center [602, 99] width 59 height 13
click at [656, 73] on h4 "Renkler" at bounding box center [649, 74] width 60 height 22
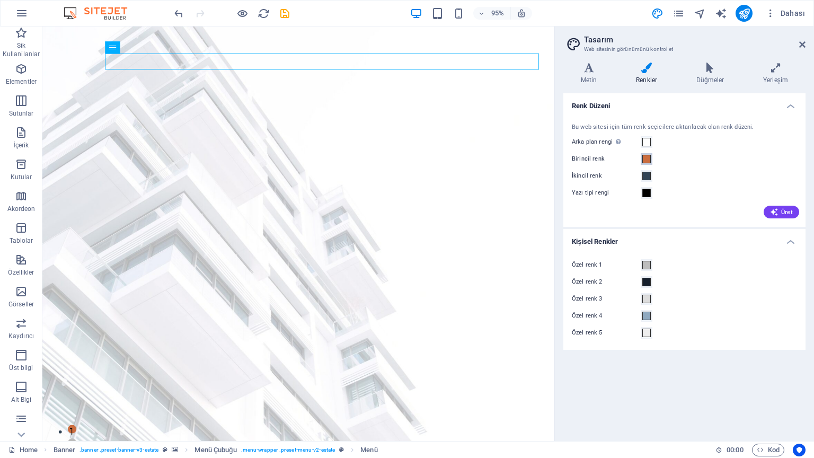
click at [647, 157] on span at bounding box center [647, 159] width 8 height 8
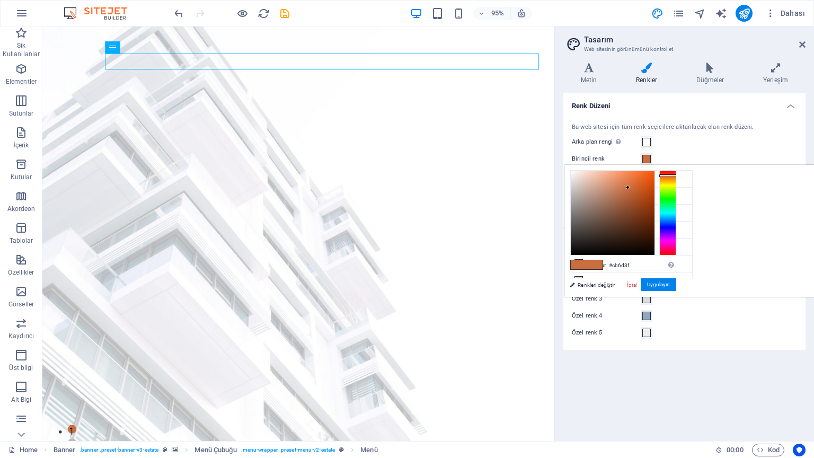
click at [607, 287] on div "#cb6d3f Desteklenen biçimler #0852ed rgb(8, 82, 237) rgba(8, 82, 237, %90) hsv(…" at bounding box center [623, 307] width 117 height 285
click at [609, 283] on div "#cb6d3f Desteklenen biçimler #0852ed rgb(8, 82, 237) rgba(8, 82, 237, %90) hsv(…" at bounding box center [623, 307] width 117 height 285
click at [670, 282] on button "Uygulayın" at bounding box center [659, 284] width 36 height 13
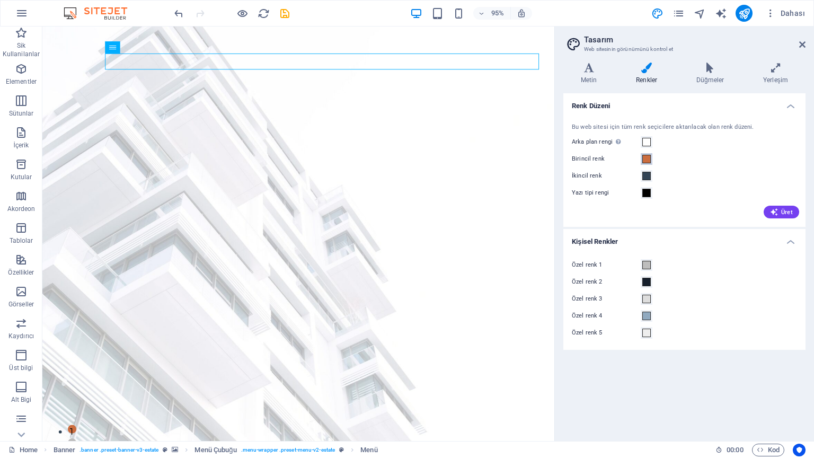
click at [648, 159] on span at bounding box center [647, 159] width 8 height 8
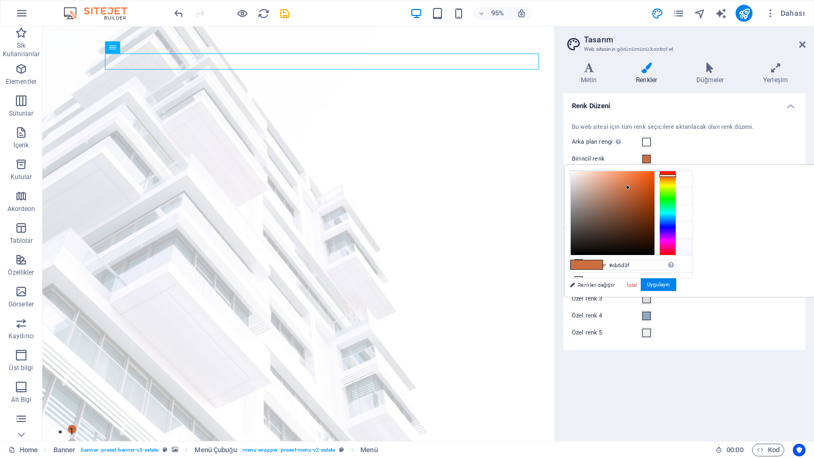
click at [628, 245] on small "#bdbdbd" at bounding box center [626, 248] width 16 height 7
type input "#bdbdbd"
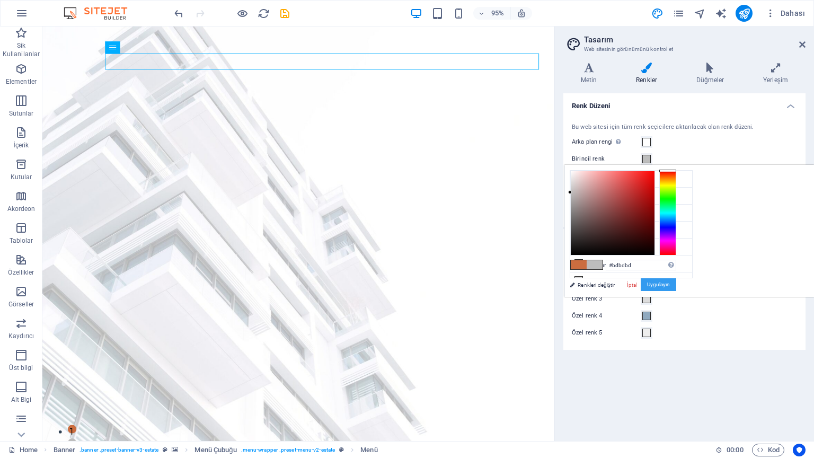
click at [676, 289] on button "Uygulayın" at bounding box center [659, 284] width 36 height 13
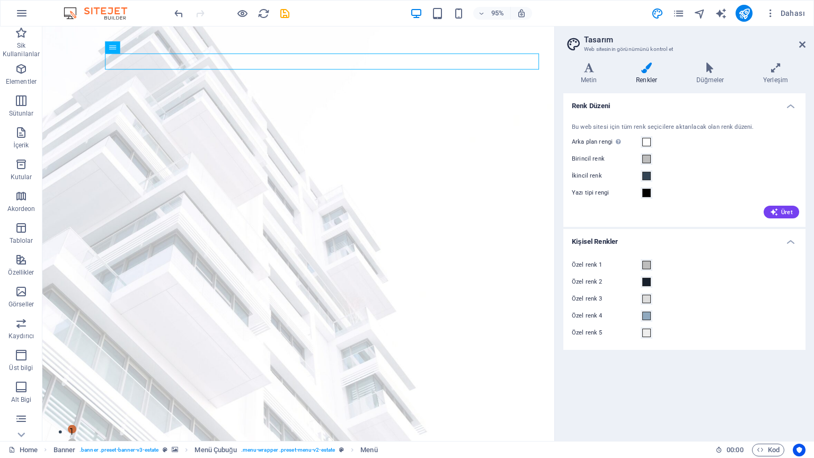
click at [804, 49] on header "Tasarım Web sitesinin görünümünü kontrol et" at bounding box center [686, 41] width 240 height 28
click at [804, 42] on icon at bounding box center [802, 44] width 6 height 8
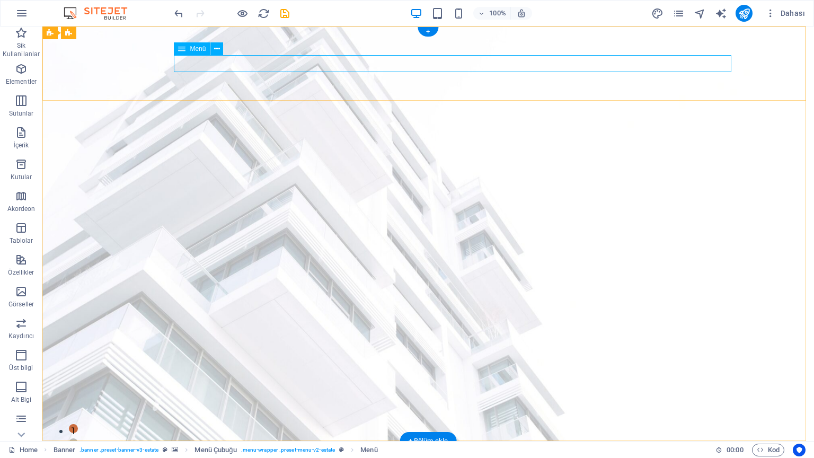
drag, startPoint x: 402, startPoint y: 63, endPoint x: 416, endPoint y: 58, distance: 14.8
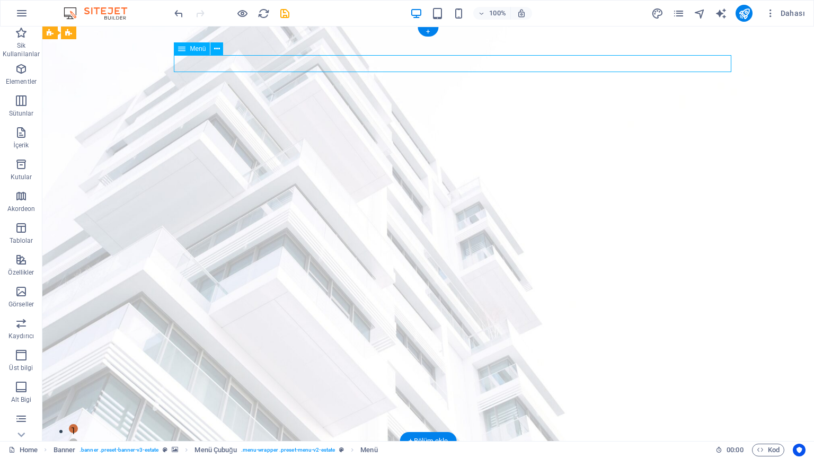
select select
select select "1"
select select
select select "2"
select select
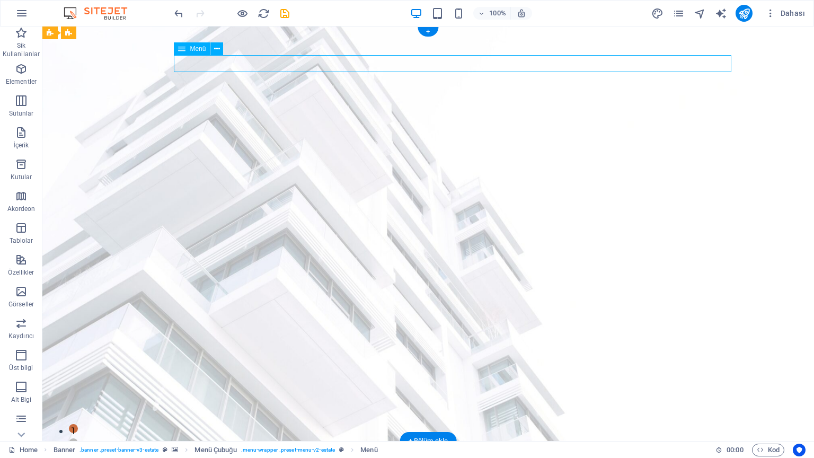
select select "3"
select select
select select "4"
select select
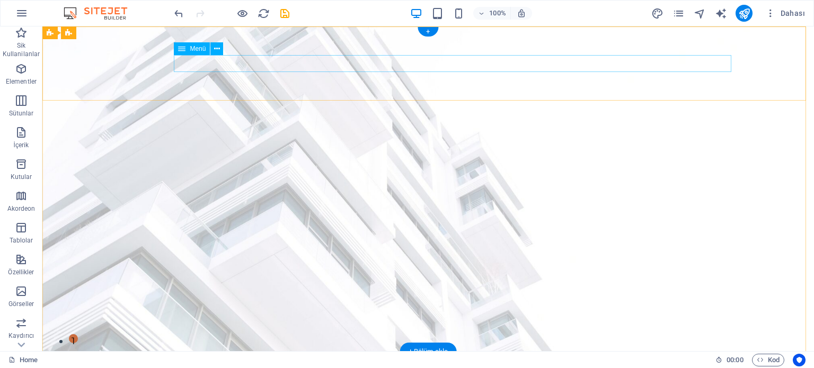
select select
select select "1"
select select
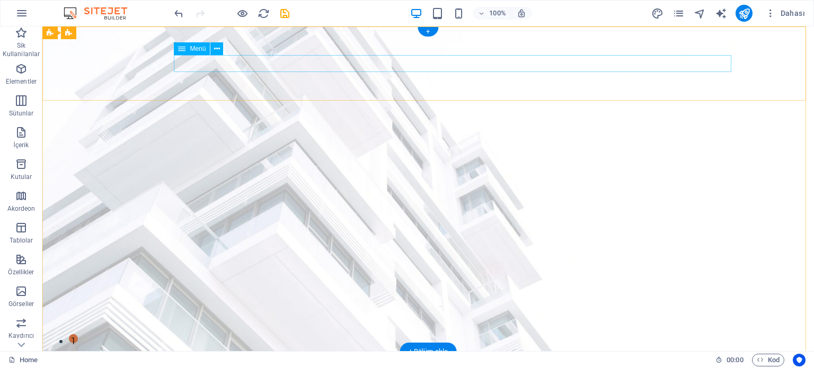
select select "2"
select select
select select "3"
select select
select select "4"
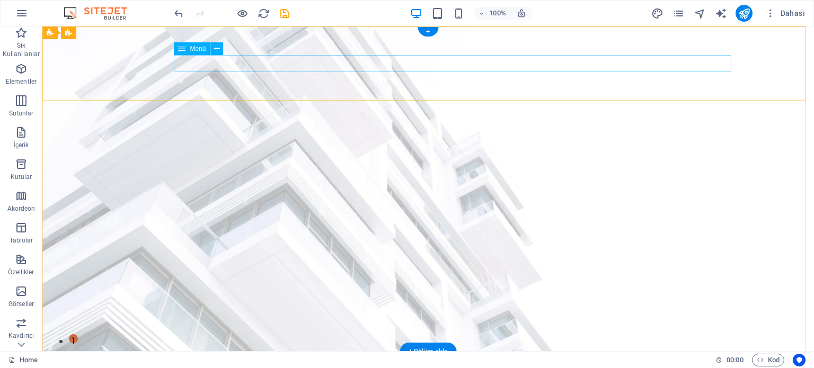
select select
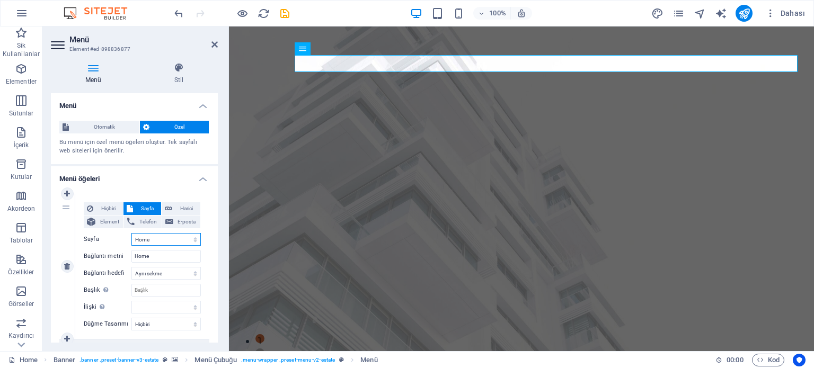
click at [170, 237] on select "Home Listing News Our Team Contact Legal Notice Privacy" at bounding box center [165, 239] width 69 height 13
click at [165, 252] on input "Home" at bounding box center [165, 256] width 69 height 13
type input "anasayfa"
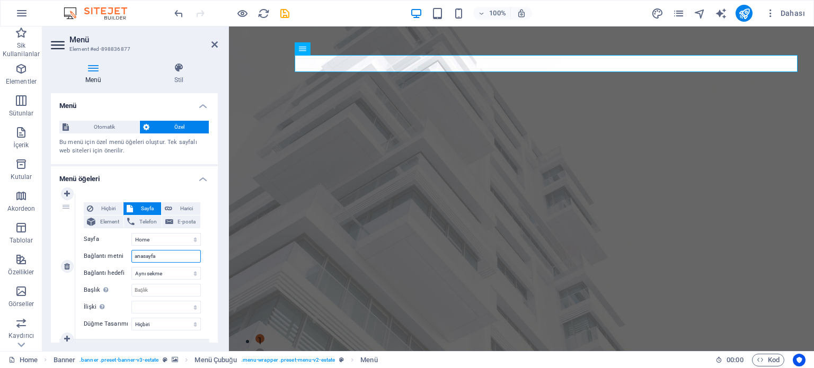
select select
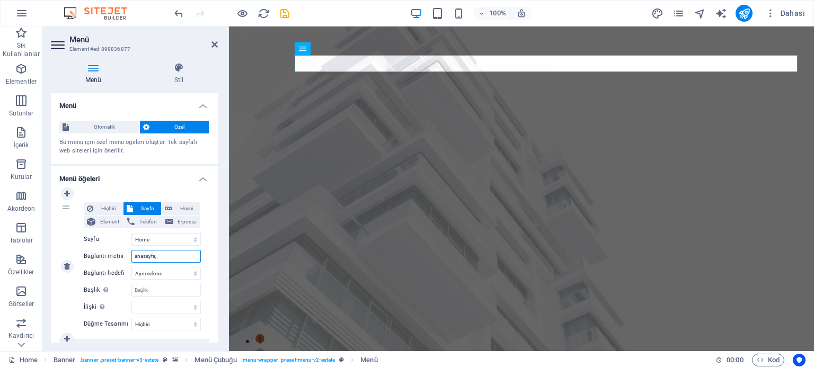
type input "anasayfa"
select select
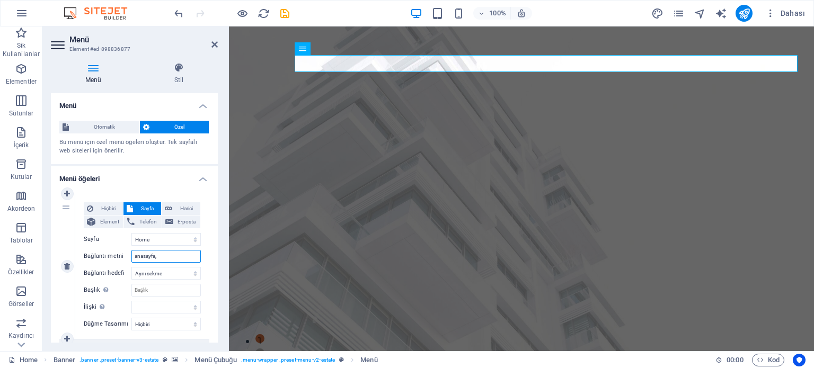
select select
type input "anasa"
select select
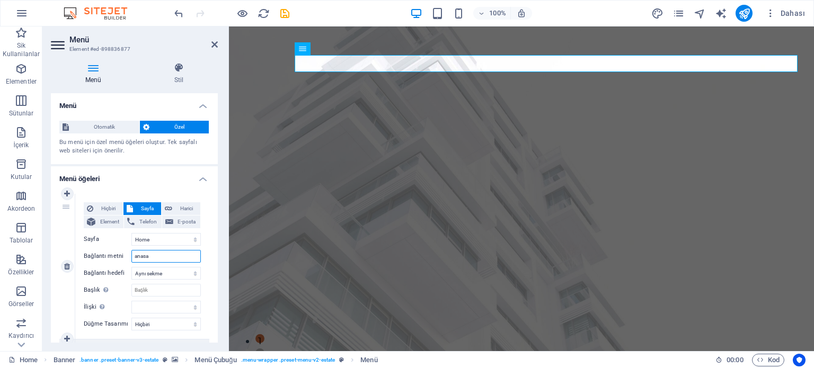
select select
type input "a"
type input "ANASAYFA"
select select
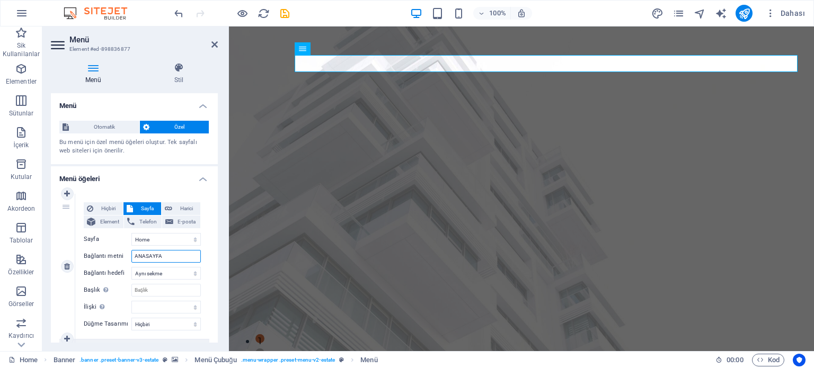
select select
type input "ANASAYFA"
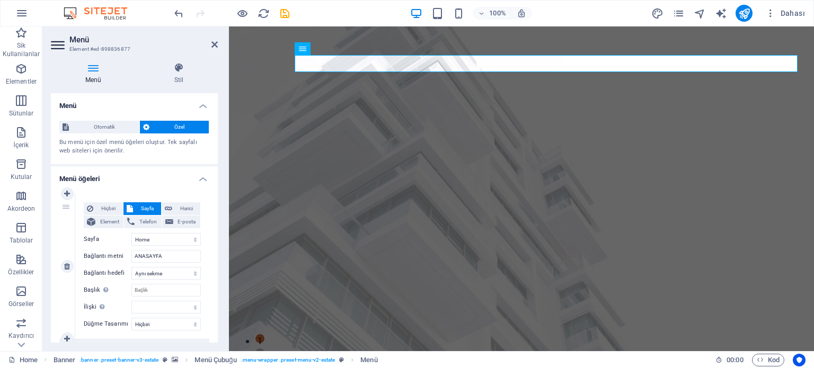
click at [201, 277] on div "Hiçbiri Sayfa Harici Element Telefon E-posta Sayfa Home Listing News Our Team C…" at bounding box center [142, 266] width 134 height 145
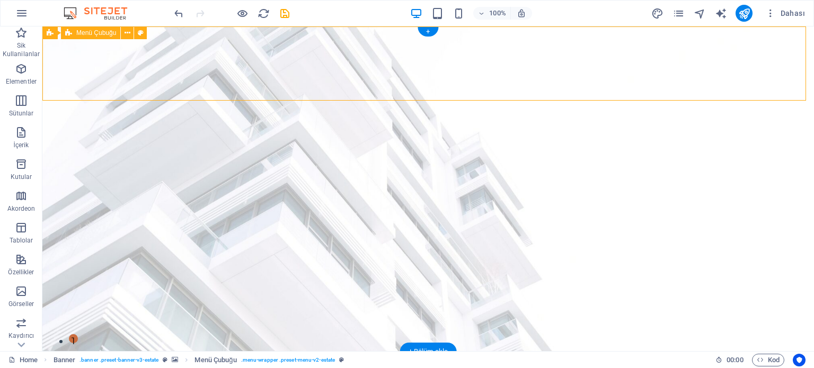
drag, startPoint x: 460, startPoint y: 51, endPoint x: 461, endPoint y: 67, distance: 15.9
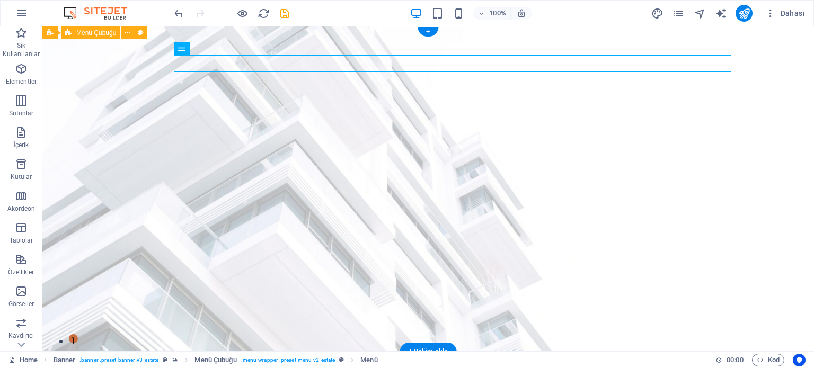
select select
select select "1"
select select
select select "2"
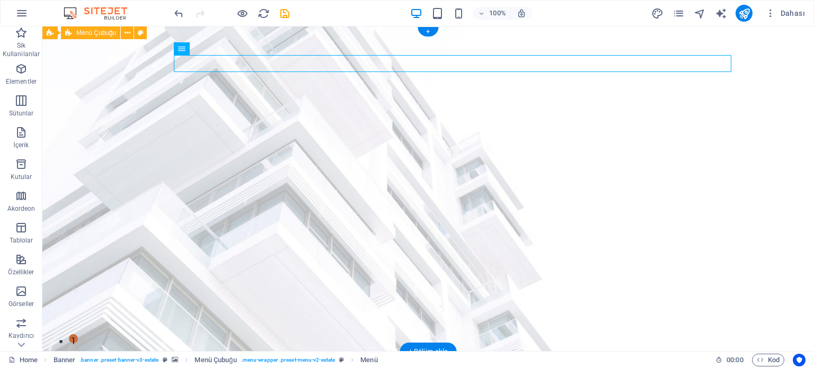
select select
select select "3"
select select
select select "4"
select select
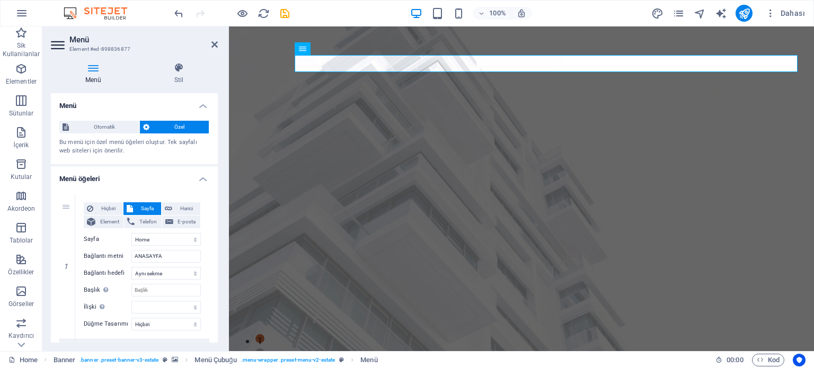
click at [217, 117] on div "Menü Otomatik Özel Bu menü için özel menü öğeleri oluştur. Tek sayfalı web site…" at bounding box center [134, 218] width 167 height 250
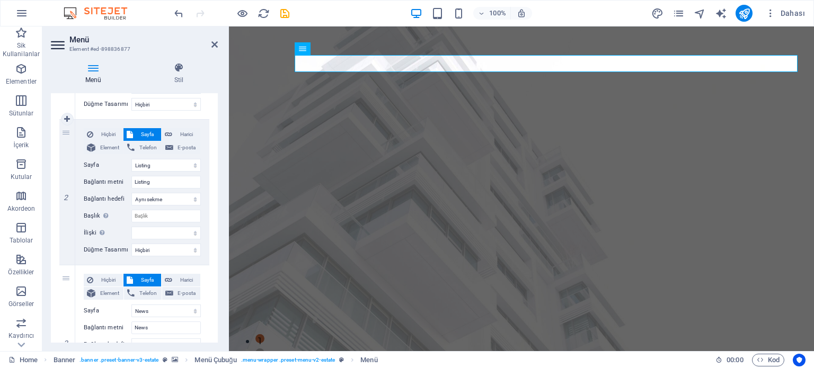
scroll to position [219, 0]
click at [155, 179] on input "Listing" at bounding box center [165, 183] width 69 height 13
type input "BLOG"
select select
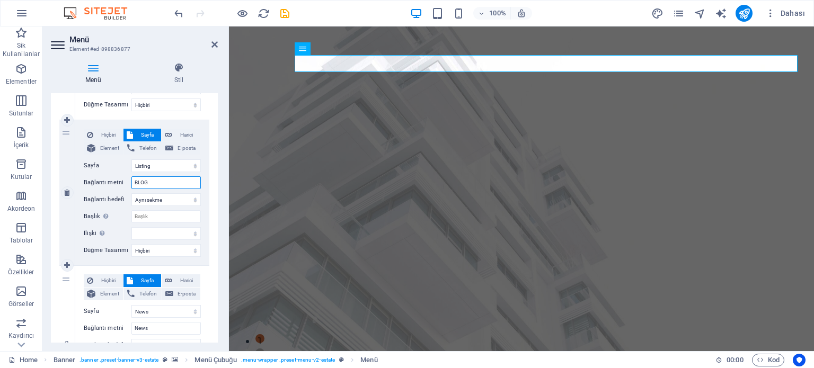
select select
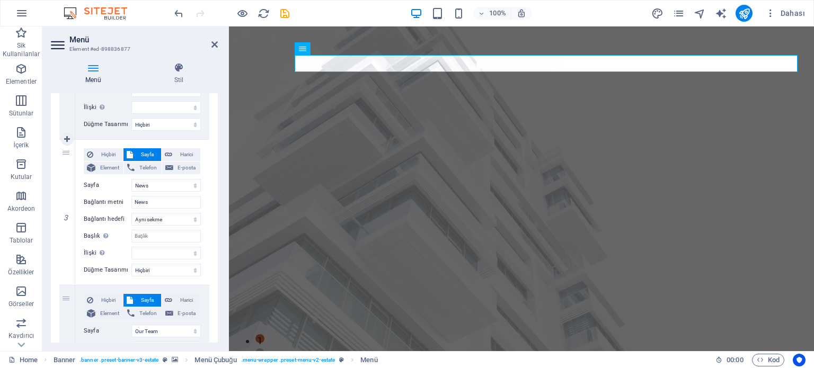
scroll to position [358, 0]
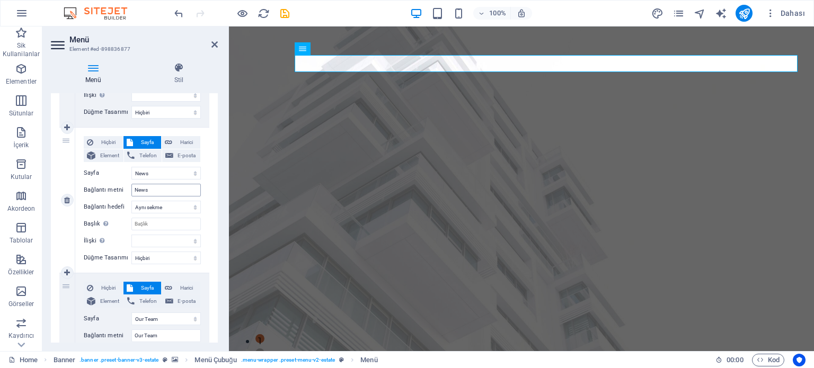
type input "BLOG"
click at [164, 195] on input "News" at bounding box center [165, 190] width 69 height 13
type input "DANIŞANLARI"
select select
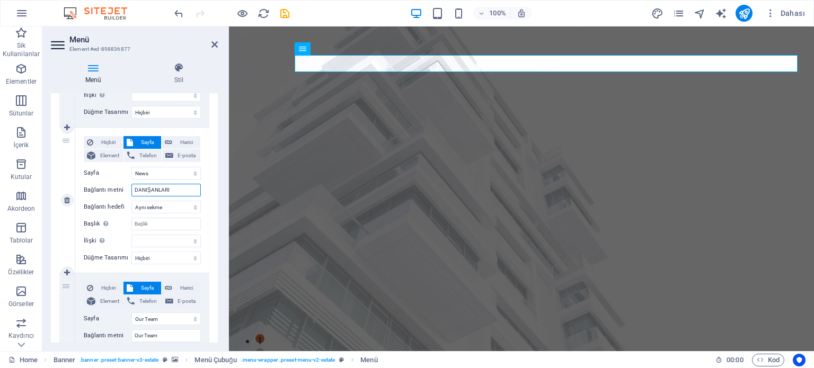
select select
type input "DANIŞANLARIMIZ"
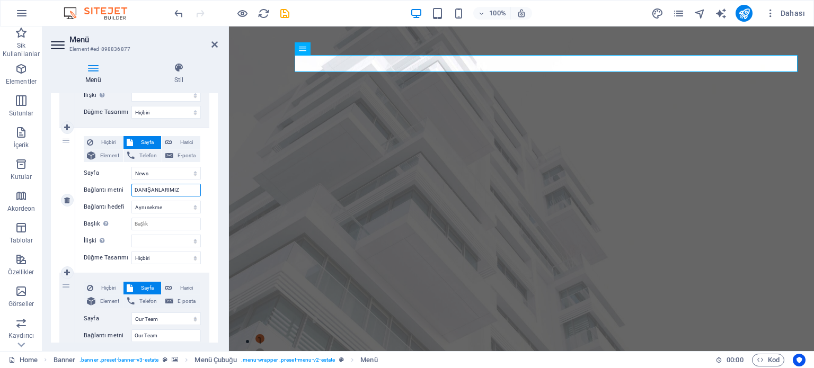
select select
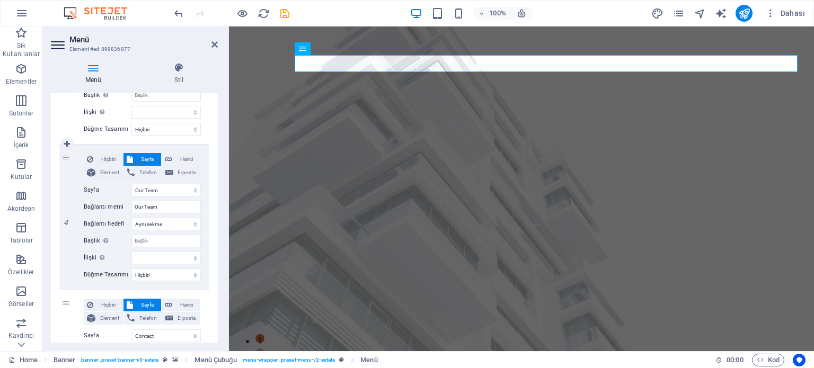
scroll to position [507, 0]
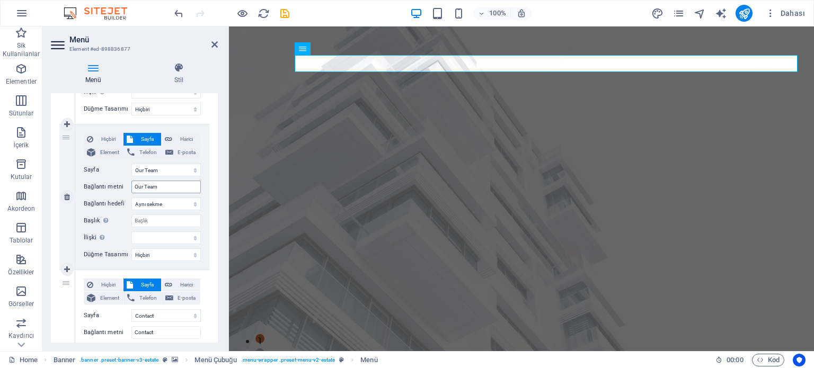
type input "DANIŞANLARIMIZ"
click at [168, 184] on input "Our Team" at bounding box center [165, 187] width 69 height 13
type input "O"
select select
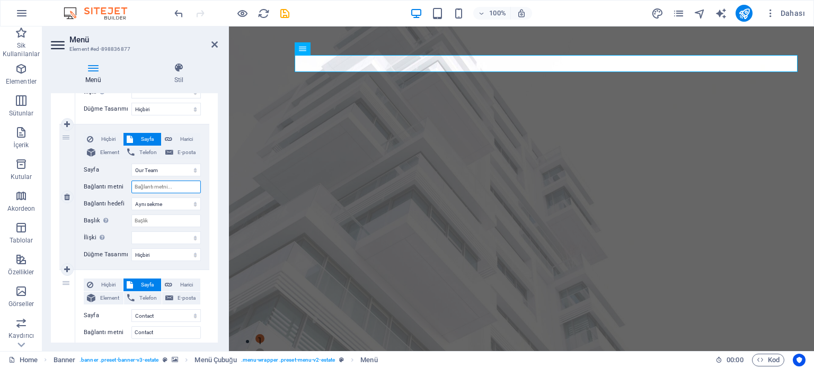
select select
type input "GALERİ"
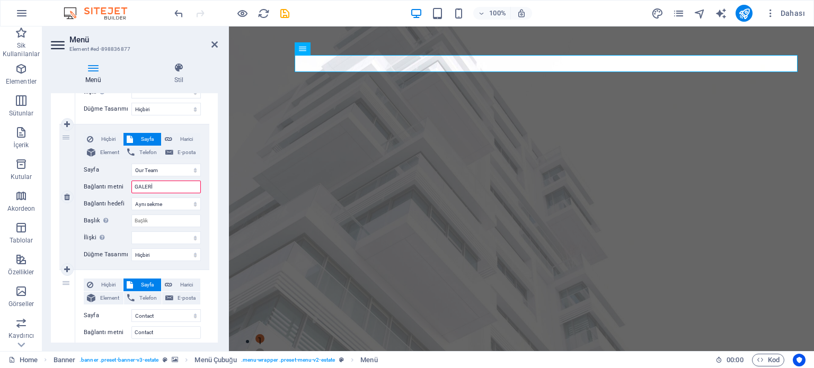
select select
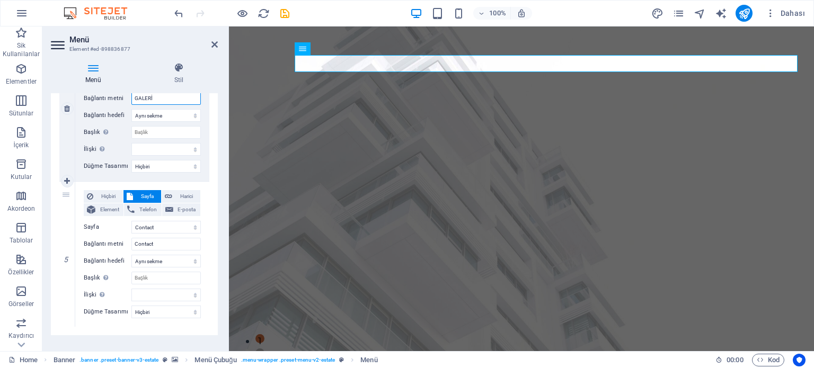
scroll to position [609, 0]
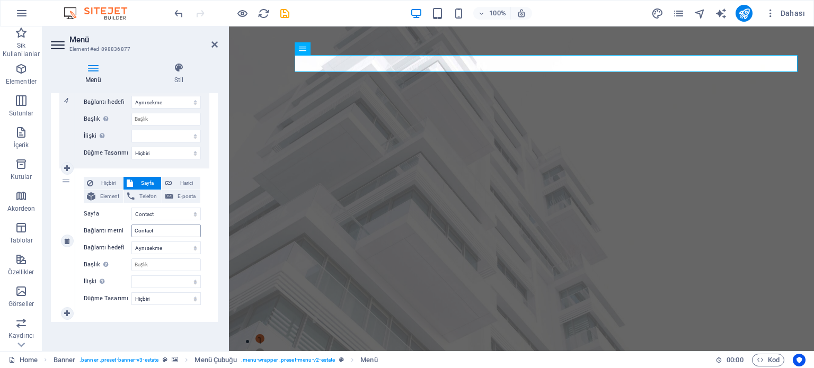
type input "GALERİ"
click at [168, 227] on input "Contact" at bounding box center [165, 231] width 69 height 13
type input "İLERTİ"
select select
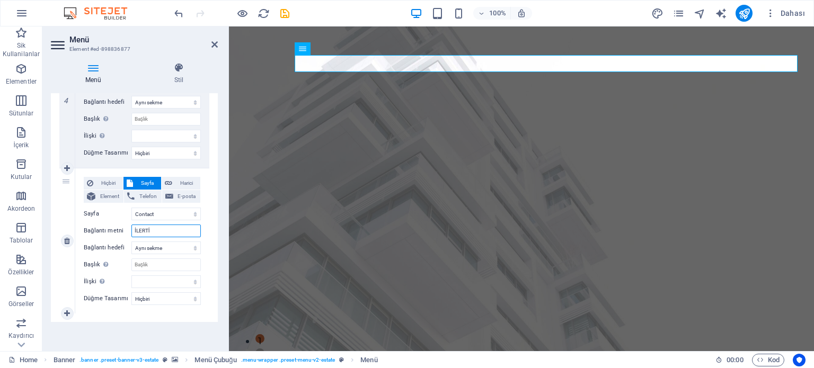
select select
type input "İLER"
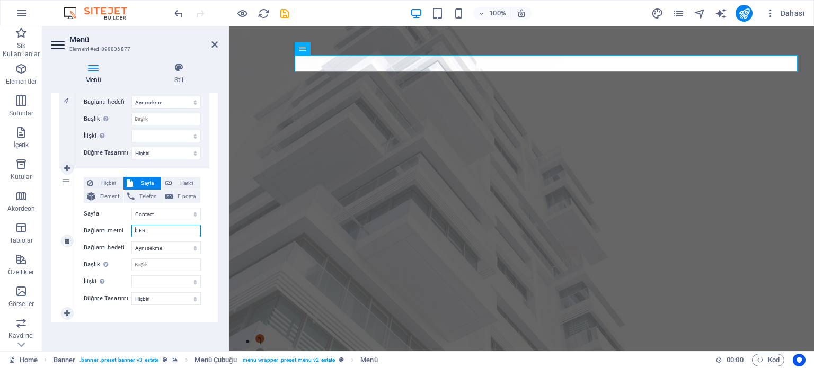
select select
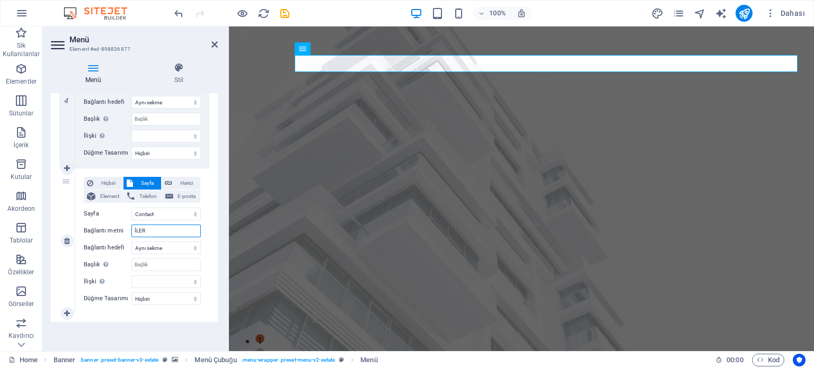
type input "İLE"
select select
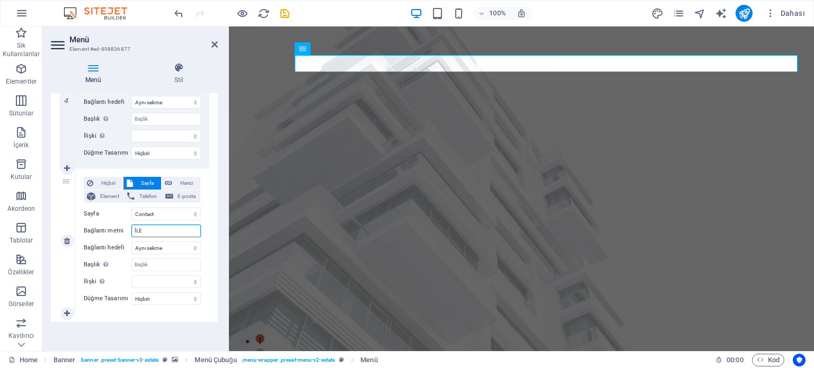
select select
type input "İLETİŞİM"
select select
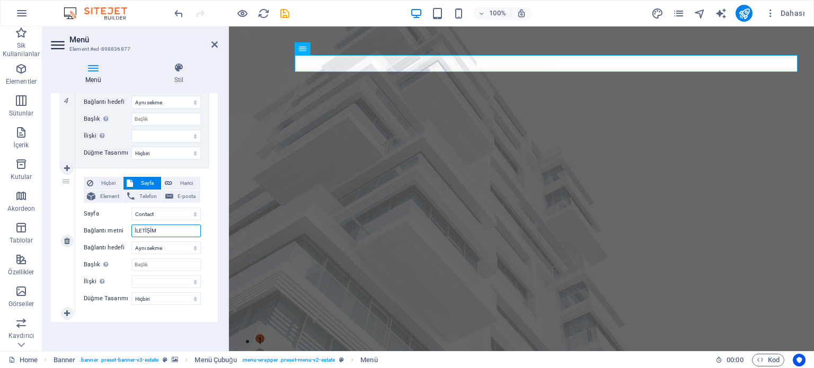
select select
type input "İLETİŞİM"
click at [208, 47] on header "Menü Element #ed-898836877" at bounding box center [134, 41] width 167 height 28
click at [174, 86] on div "Menü Stil Menü Otomatik Özel Bu menü için özel menü öğeleri oluştur. Tek sayfal…" at bounding box center [134, 203] width 167 height 280
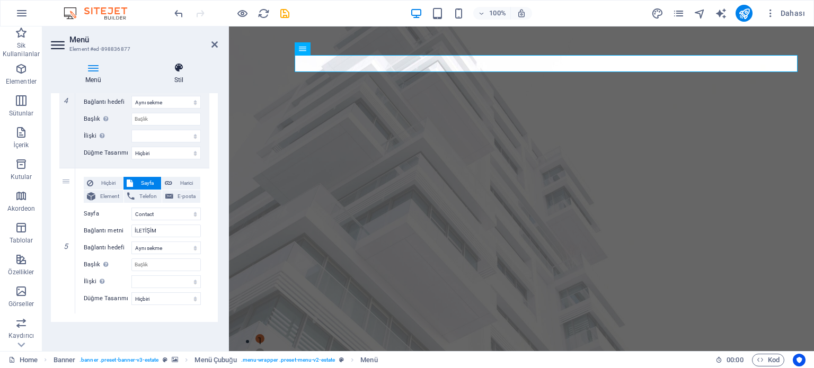
click at [186, 75] on h4 "Stil" at bounding box center [179, 74] width 78 height 22
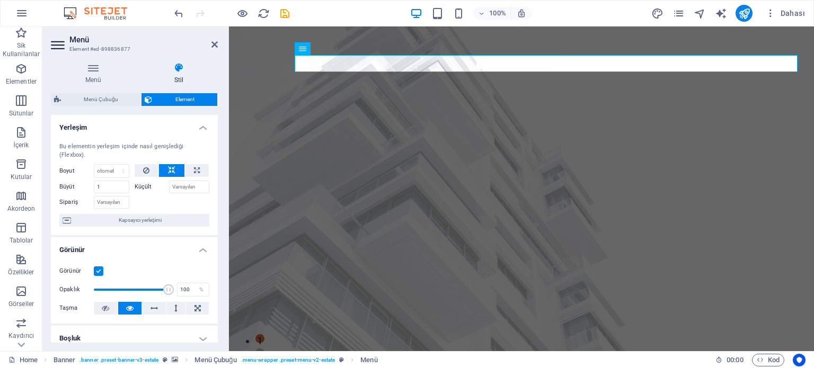
scroll to position [53, 0]
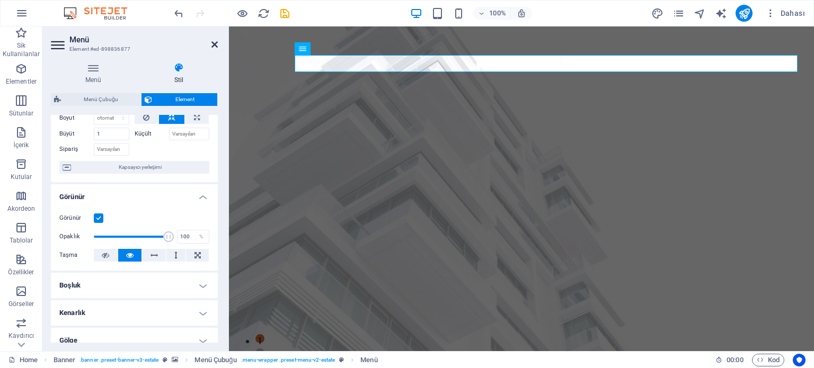
click at [217, 44] on icon at bounding box center [215, 44] width 6 height 8
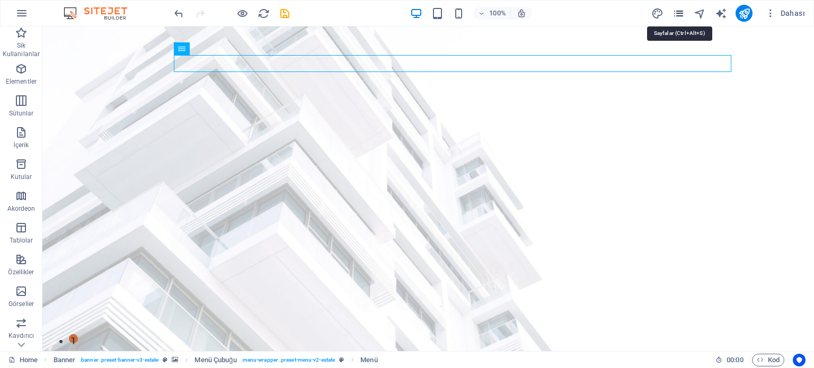
click at [678, 13] on icon "pages" at bounding box center [679, 13] width 12 height 12
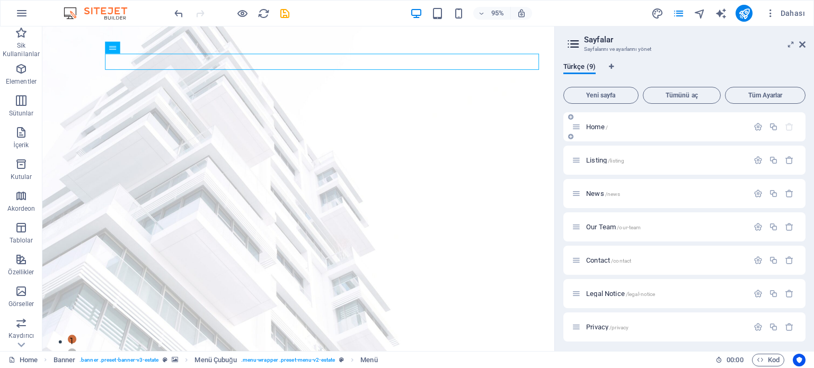
click at [673, 132] on div "Home /" at bounding box center [660, 127] width 177 height 12
click at [755, 127] on icon "button" at bounding box center [758, 126] width 9 height 9
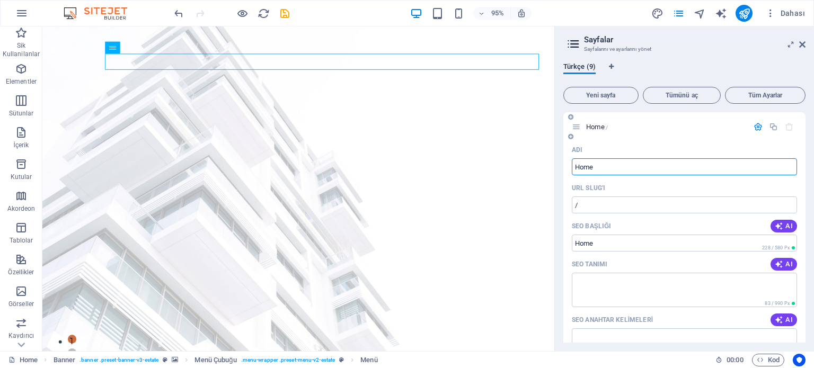
click at [627, 168] on input "Home" at bounding box center [684, 167] width 225 height 17
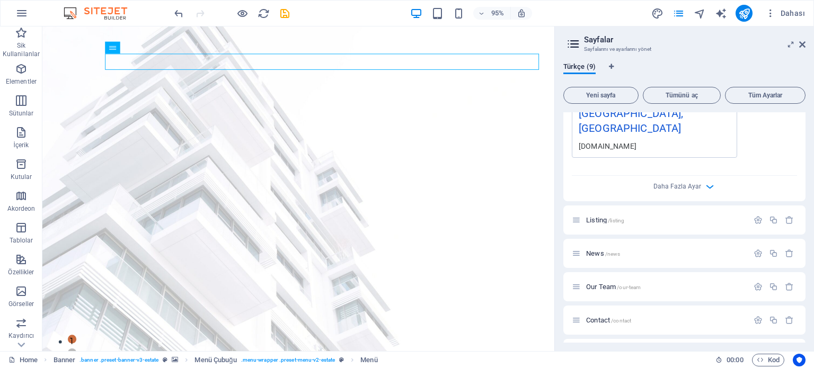
scroll to position [407, 0]
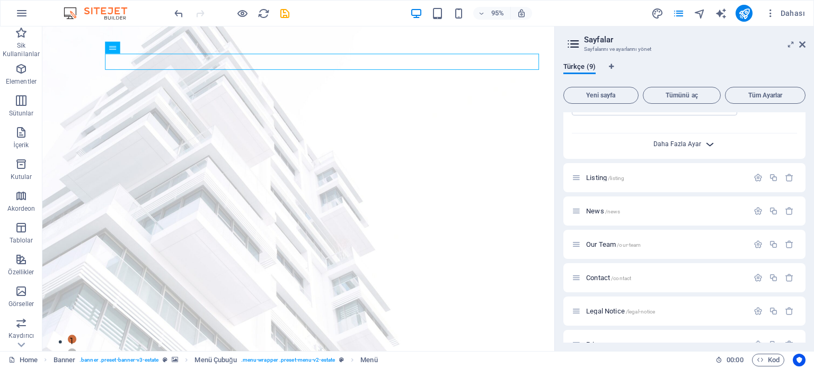
drag, startPoint x: 702, startPoint y: 141, endPoint x: 682, endPoint y: 116, distance: 32.5
click at [682, 116] on div "ANSAYFA / Adı ANSAYFA ​ URL SLUG'ı / ​ SEO Başlığı AI ​ 228 / 580 Px SEO Tanımı…" at bounding box center [685, 65] width 242 height 721
click at [682, 140] on span "Daha Fazla Ayar" at bounding box center [678, 143] width 48 height 7
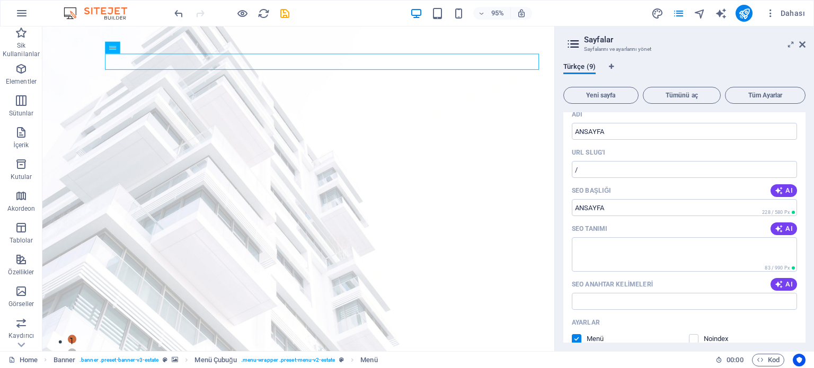
scroll to position [0, 0]
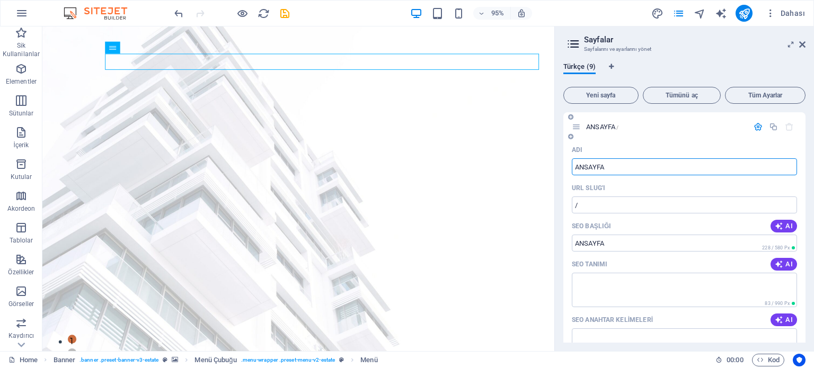
click at [586, 169] on input "ANSAYFA" at bounding box center [684, 167] width 225 height 17
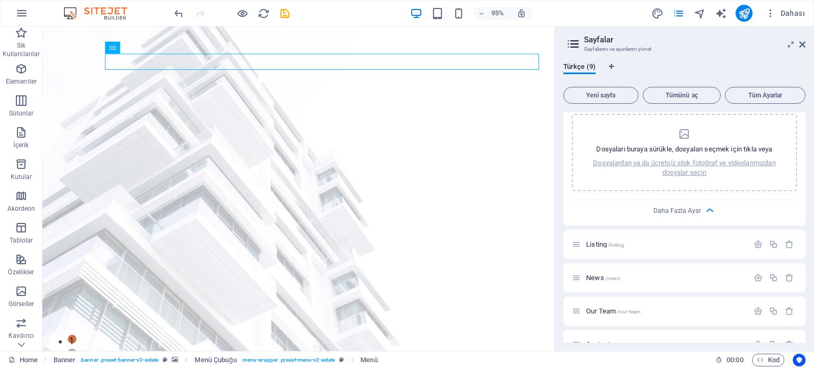
scroll to position [506, 0]
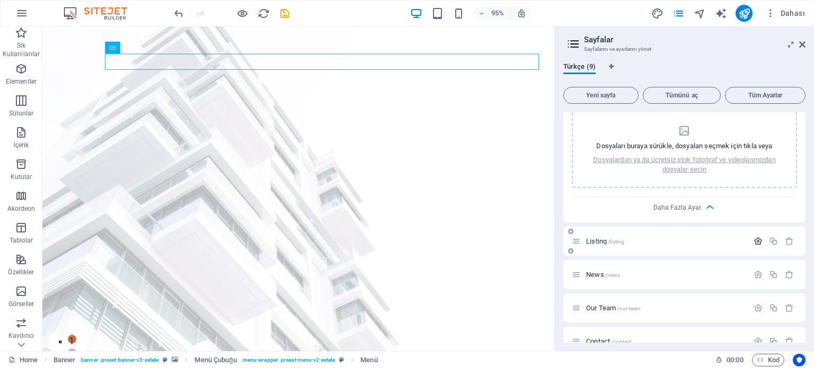
type input "ANASAYFA"
click at [757, 237] on icon "button" at bounding box center [758, 241] width 9 height 9
click at [640, 273] on input "Listing" at bounding box center [684, 281] width 225 height 17
type input "B"
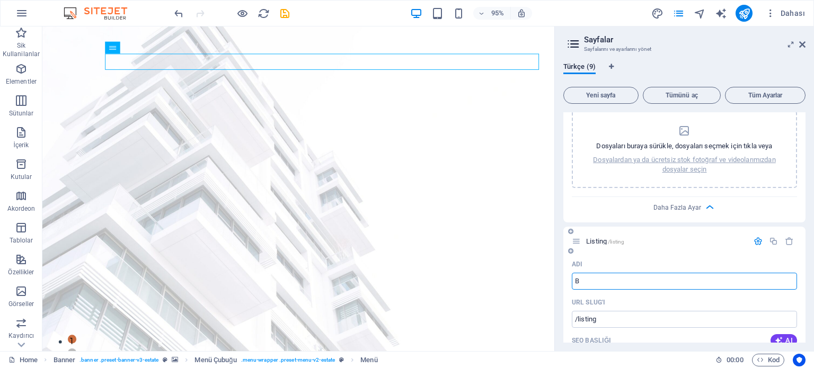
type input "/b"
type input "BLOG"
type input "/blog"
type input "BLOG"
click at [754, 237] on icon "button" at bounding box center [758, 241] width 9 height 9
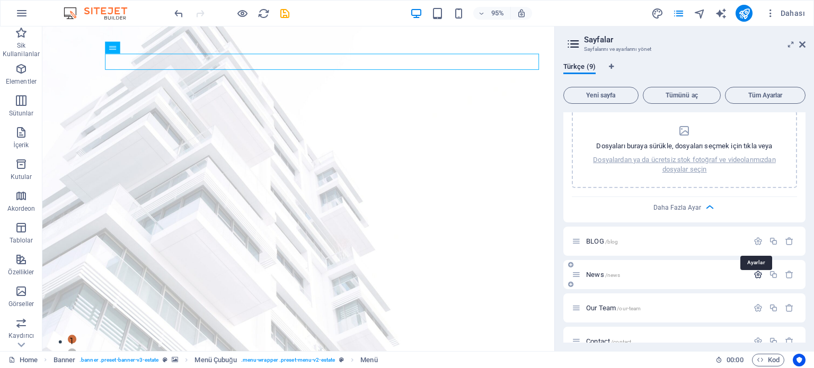
click at [754, 270] on icon "button" at bounding box center [758, 274] width 9 height 9
click at [655, 306] on input "News" at bounding box center [684, 314] width 225 height 17
type input "DANIŞANLARIMIZ"
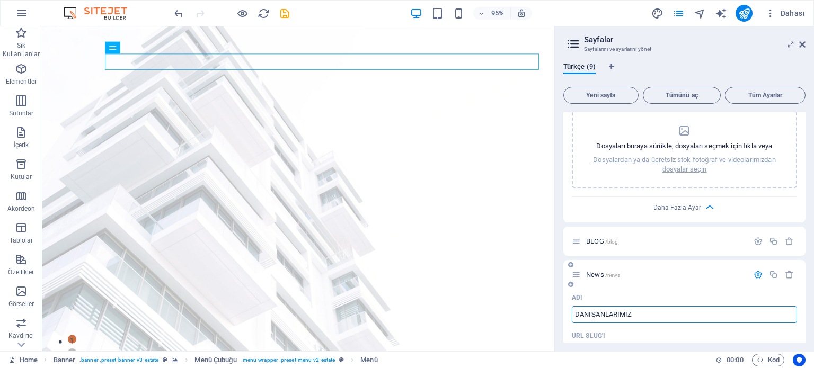
type input "/danisanlarimiz"
type input "DANIŞANLARIMIZ"
click at [758, 270] on icon "button" at bounding box center [758, 274] width 9 height 9
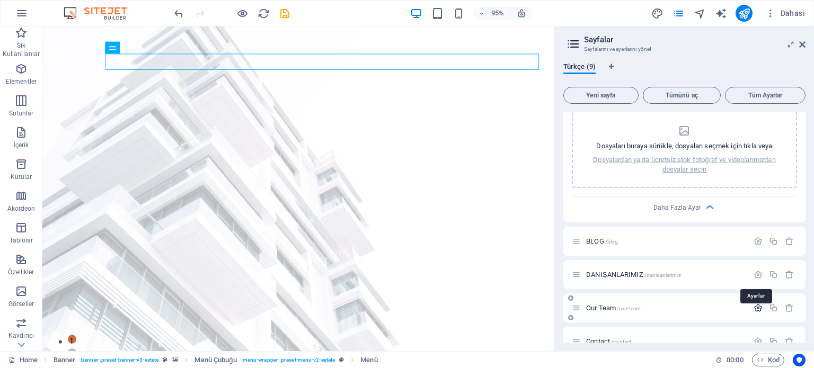
click at [758, 304] on icon "button" at bounding box center [758, 308] width 9 height 9
click at [700, 340] on input "Our Team" at bounding box center [684, 348] width 225 height 17
type input "DANIŞANLARIMIZ"
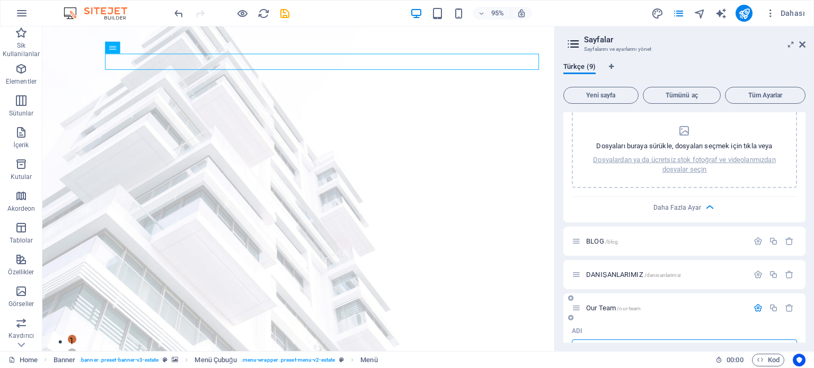
type input "/danisanlarimiz-9"
type input "D"
type input "GALERİ"
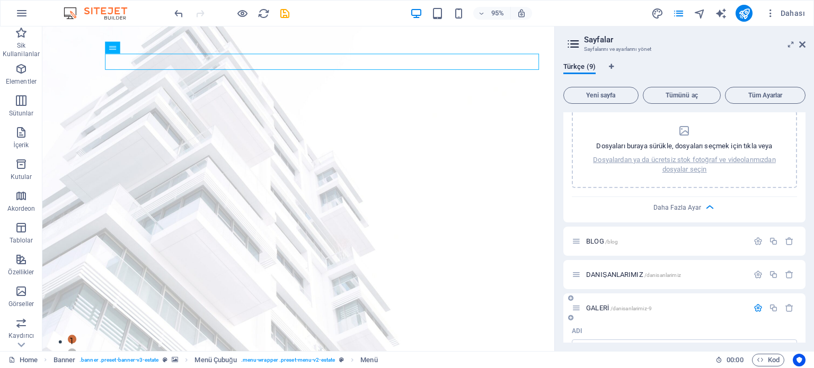
click at [754, 304] on icon "button" at bounding box center [758, 308] width 9 height 9
click at [760, 337] on icon "button" at bounding box center [758, 341] width 9 height 9
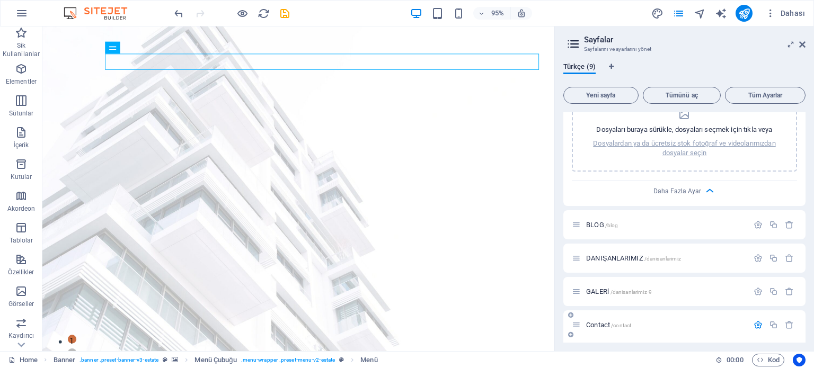
click at [695, 357] on input "Contact" at bounding box center [684, 365] width 225 height 17
type input "İLET"
type input "/il"
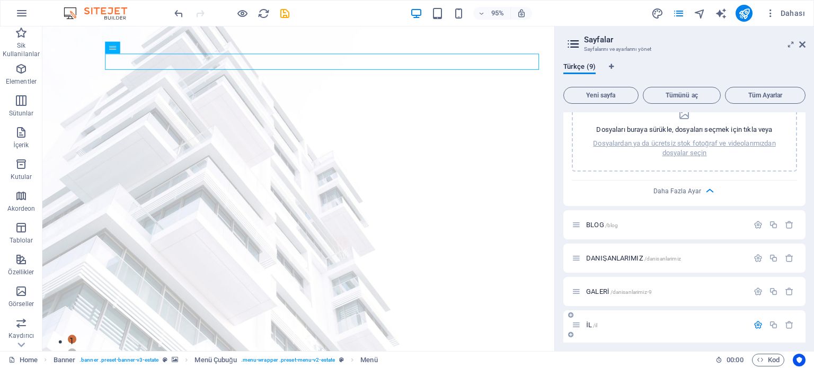
type input "İLETİŞİM"
type input "/iletisim"
type input "İLETİŞİM"
click at [757, 321] on icon "button" at bounding box center [758, 325] width 9 height 9
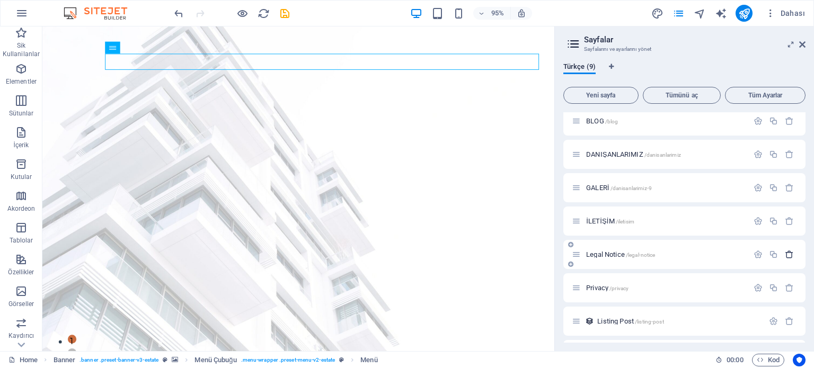
click at [790, 250] on icon "button" at bounding box center [789, 254] width 9 height 9
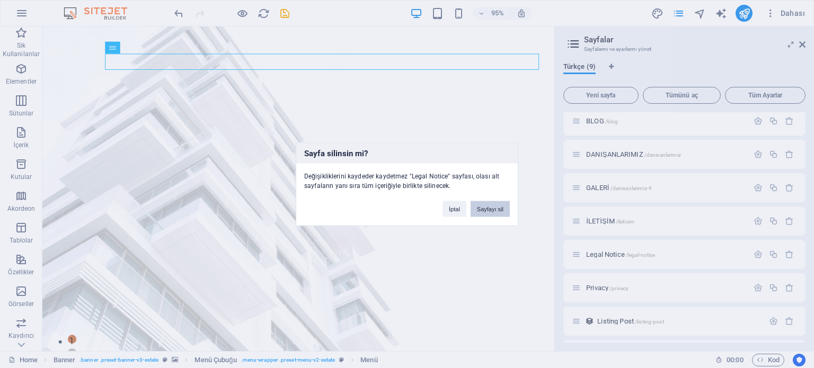
click at [494, 214] on button "Sayfayı sil" at bounding box center [490, 209] width 39 height 16
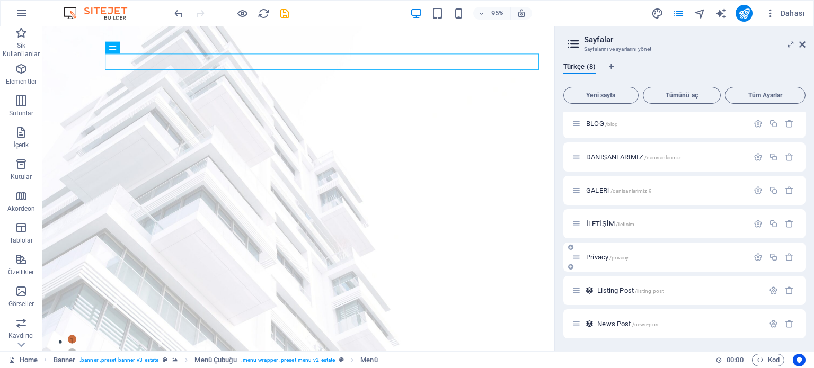
scroll to position [593, 0]
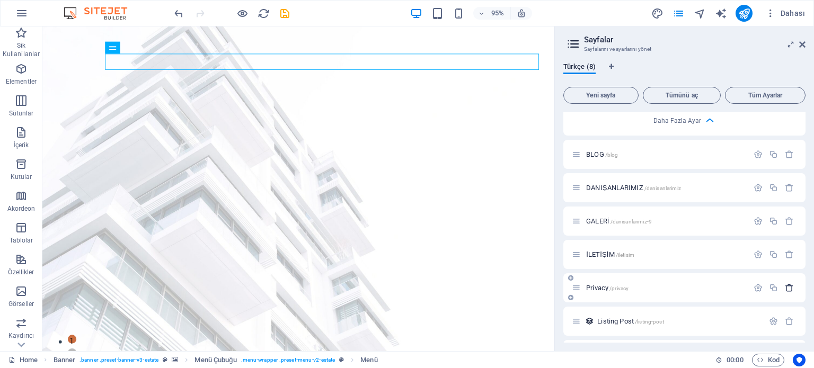
click at [793, 284] on button "button" at bounding box center [789, 288] width 15 height 9
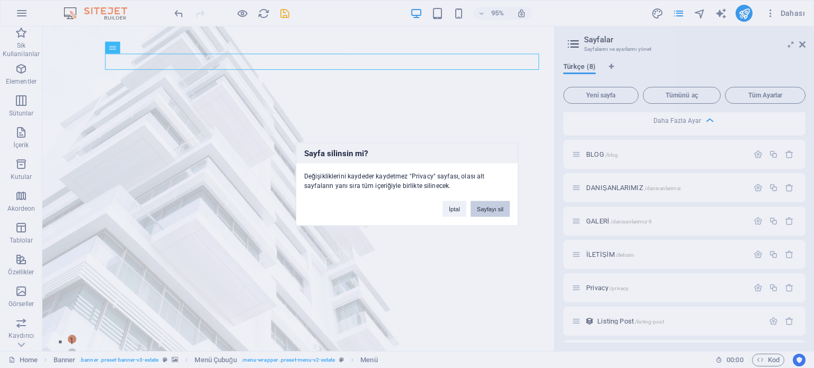
click at [491, 212] on button "Sayfayı sil" at bounding box center [490, 209] width 39 height 16
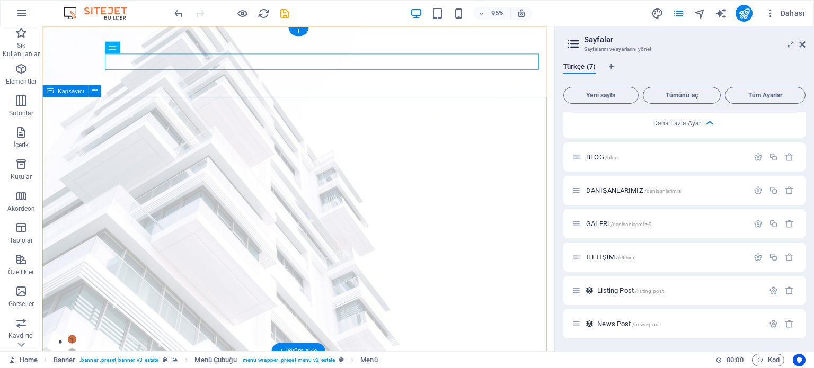
scroll to position [559, 0]
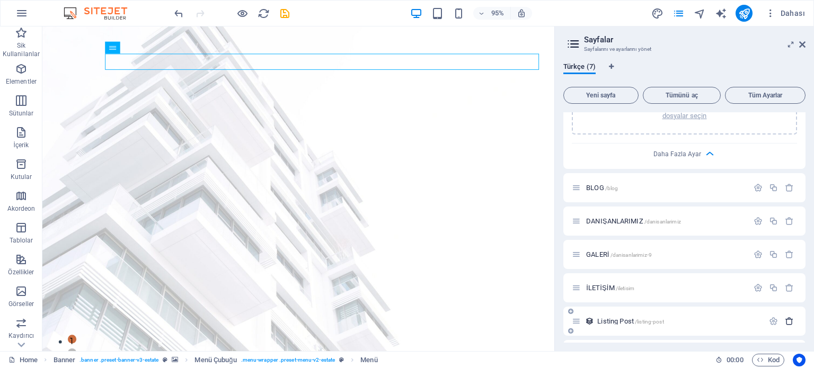
click at [790, 317] on icon "button" at bounding box center [789, 321] width 9 height 9
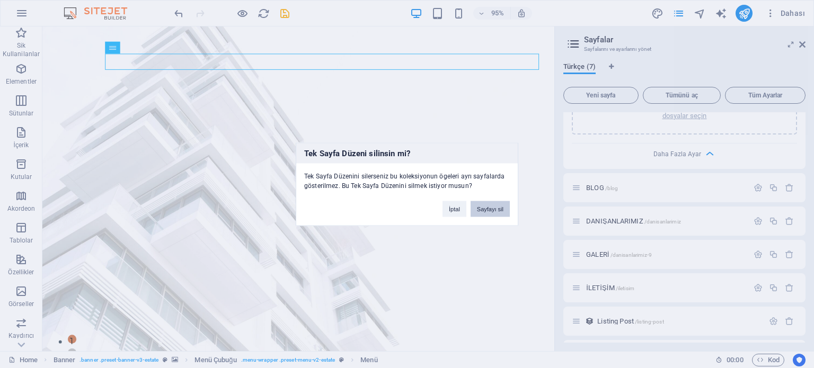
click at [496, 212] on button "Sayfayı sil" at bounding box center [490, 209] width 39 height 16
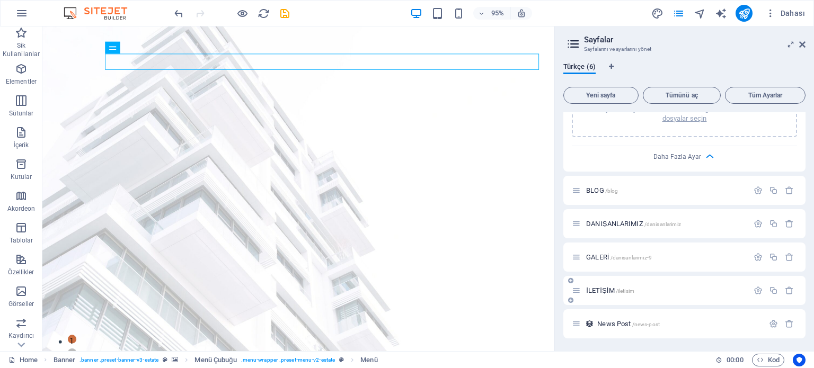
scroll to position [526, 0]
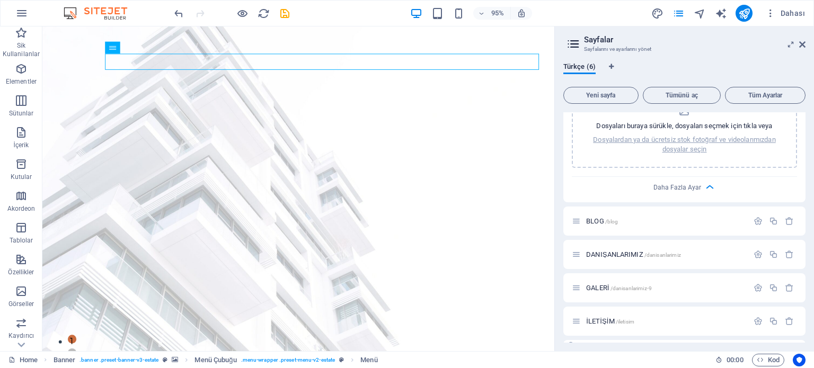
click at [787, 350] on icon "button" at bounding box center [789, 354] width 9 height 9
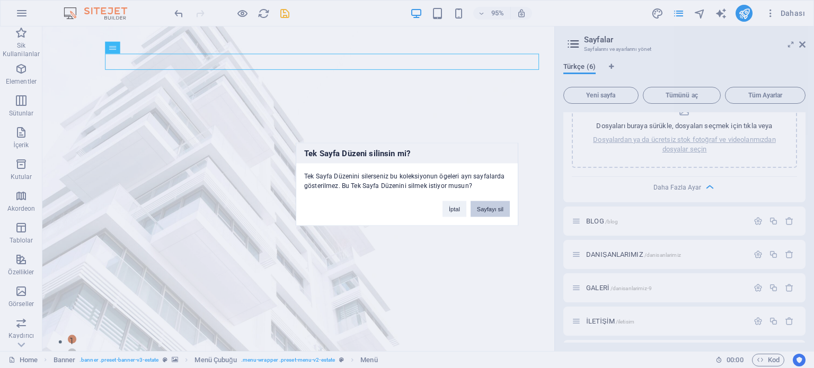
click at [498, 209] on button "Sayfayı sil" at bounding box center [490, 209] width 39 height 16
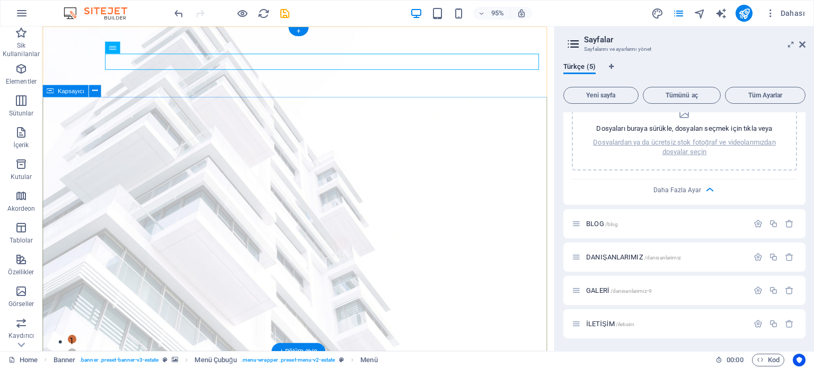
scroll to position [492, 0]
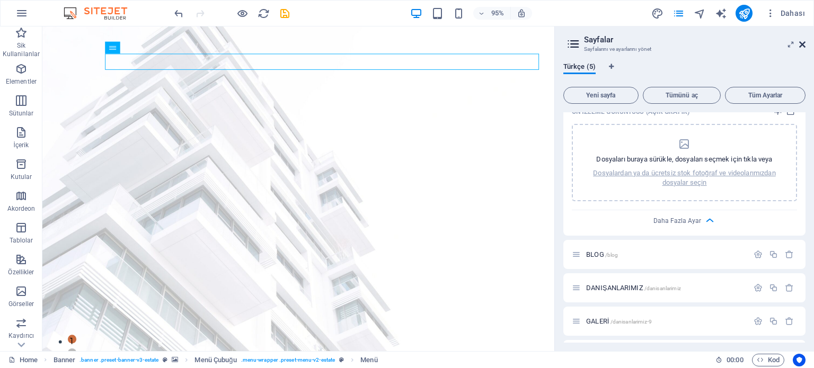
click at [802, 46] on icon at bounding box center [802, 44] width 6 height 8
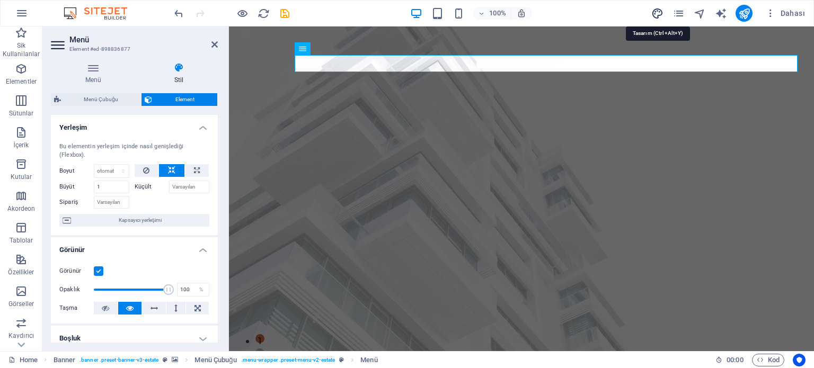
click at [654, 13] on icon "design" at bounding box center [658, 13] width 12 height 12
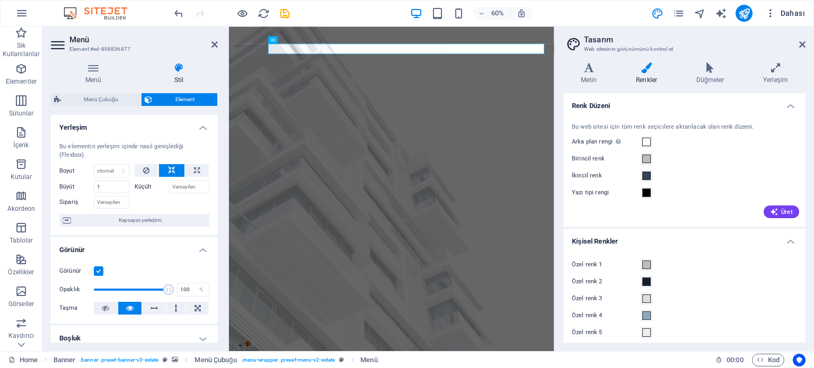
click at [775, 14] on icon "button" at bounding box center [771, 13] width 11 height 11
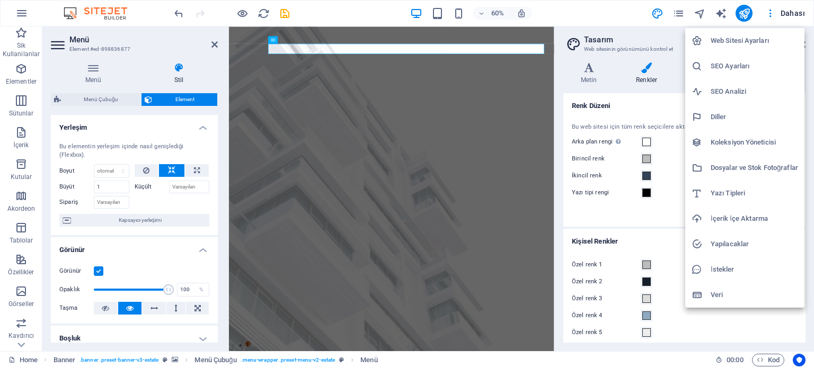
click at [791, 17] on div at bounding box center [407, 184] width 814 height 368
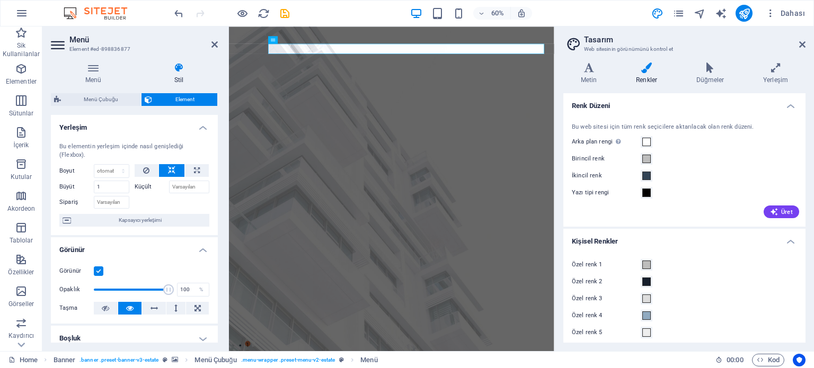
click at [782, 24] on div "60% Dahası" at bounding box center [407, 13] width 813 height 25
click at [795, 12] on span "Dahası" at bounding box center [786, 13] width 40 height 11
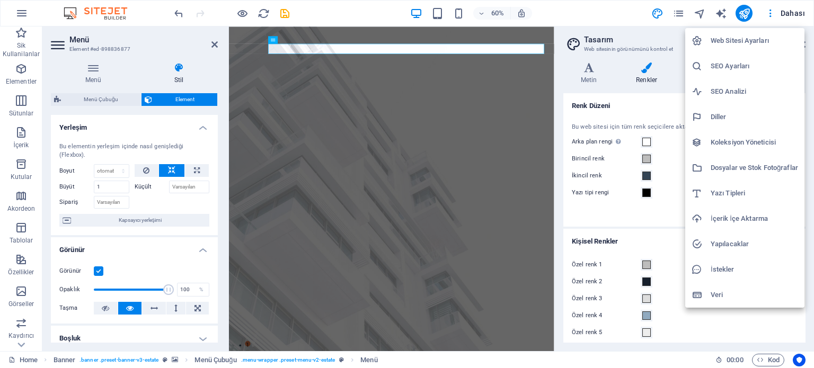
click at [761, 40] on h6 "Web Sitesi Ayarları" at bounding box center [754, 40] width 87 height 13
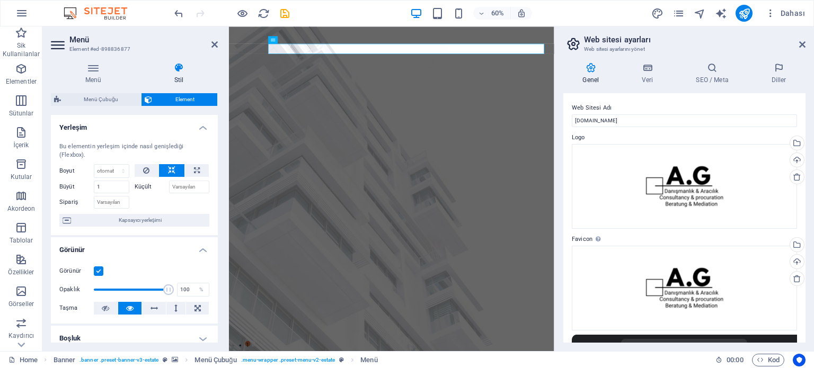
click at [669, 139] on label "Logo" at bounding box center [684, 137] width 225 height 13
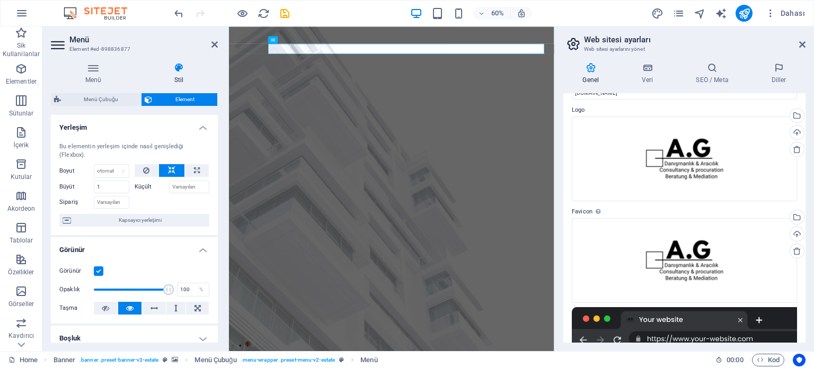
scroll to position [0, 0]
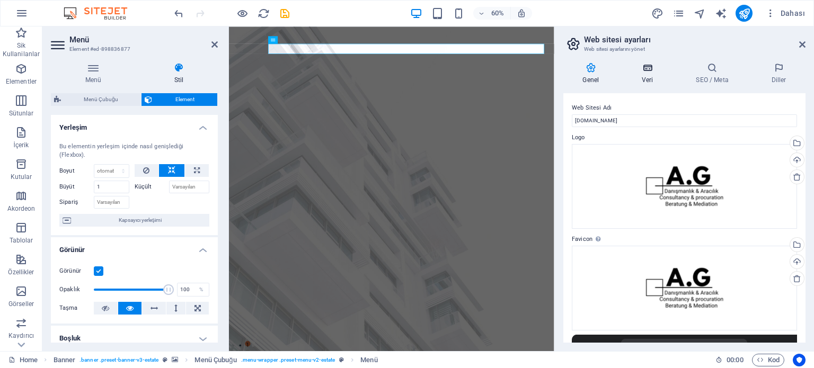
click at [644, 71] on icon at bounding box center [648, 68] width 50 height 11
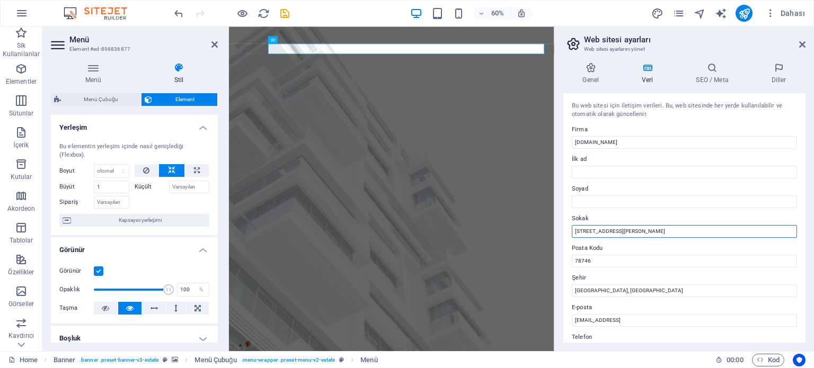
click at [643, 228] on input "[STREET_ADDRESS][PERSON_NAME]" at bounding box center [684, 231] width 225 height 13
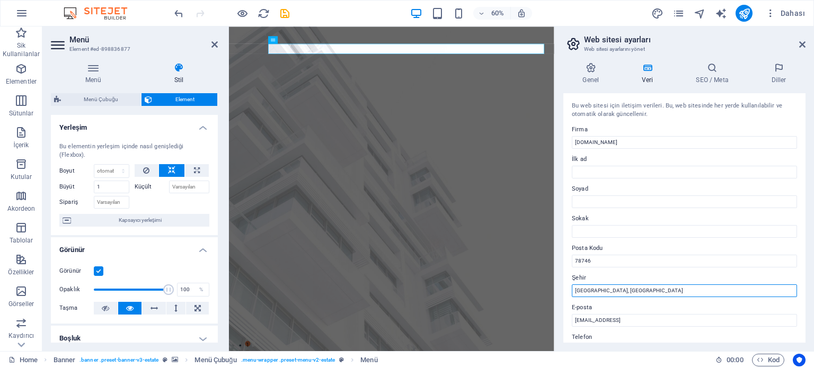
click at [646, 293] on input "[GEOGRAPHIC_DATA], [GEOGRAPHIC_DATA]" at bounding box center [684, 291] width 225 height 13
type input "A"
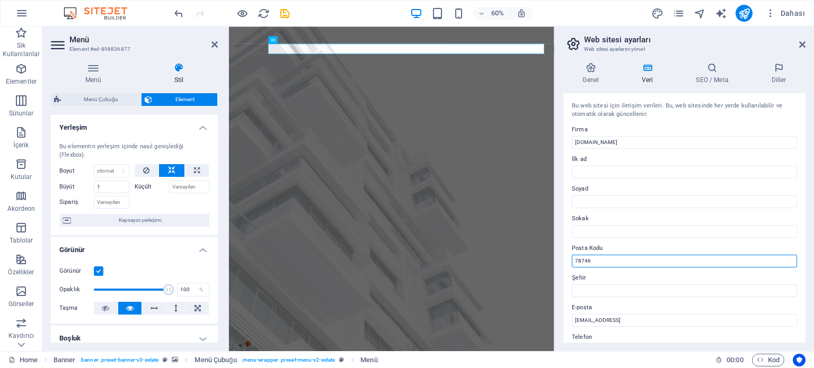
click at [646, 255] on input "78746" at bounding box center [684, 261] width 225 height 13
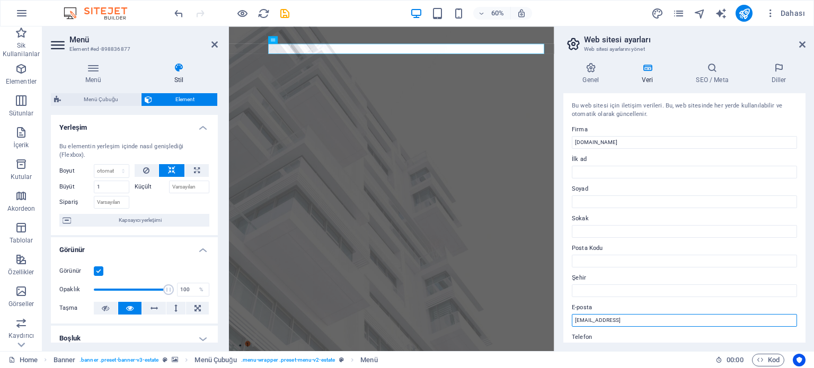
click at [680, 317] on input "[EMAIL_ADDRESS]" at bounding box center [684, 320] width 225 height 13
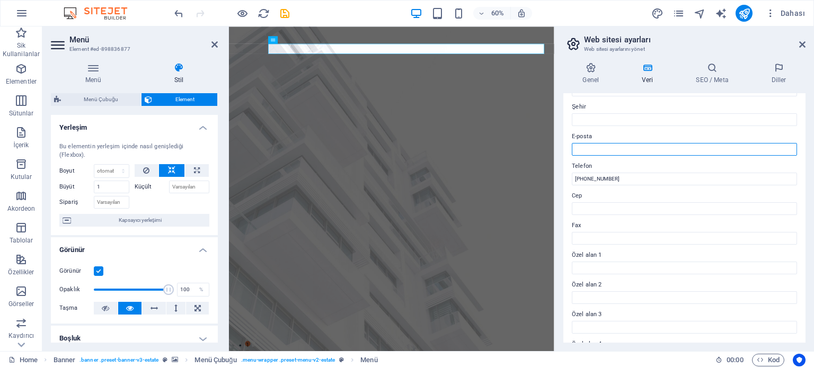
scroll to position [176, 0]
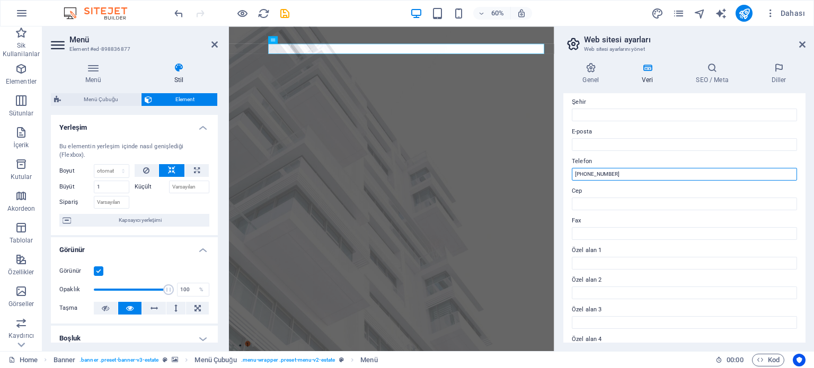
click at [672, 171] on input "[PHONE_NUMBER]" at bounding box center [684, 174] width 225 height 13
click at [647, 171] on input "[PHONE_NUMBER]" at bounding box center [684, 174] width 225 height 13
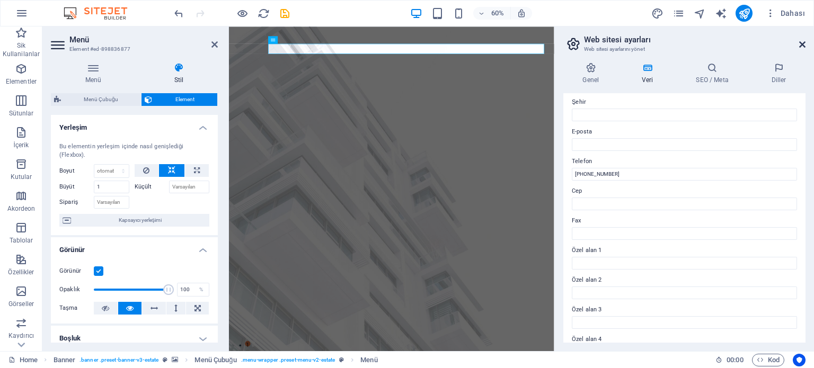
click at [803, 43] on icon at bounding box center [802, 44] width 6 height 8
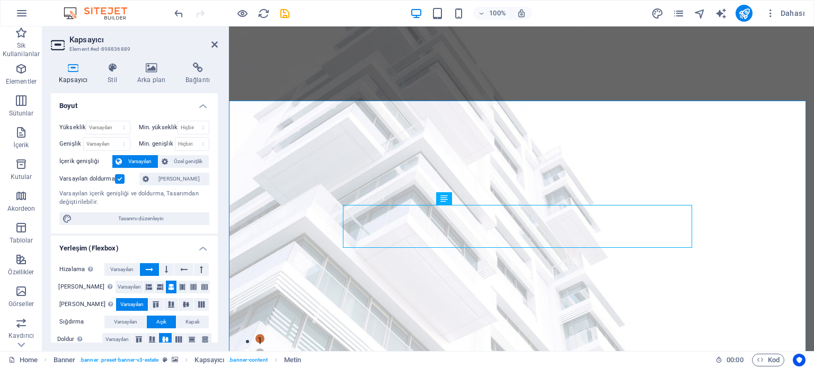
click at [148, 60] on div "Kapsayıcı Stil Arka plan Bağlantı Boyut Yükseklik Varsayılan px rem % vh vw Min…" at bounding box center [134, 202] width 184 height 297
click at [155, 78] on h4 "Arka plan" at bounding box center [153, 74] width 48 height 22
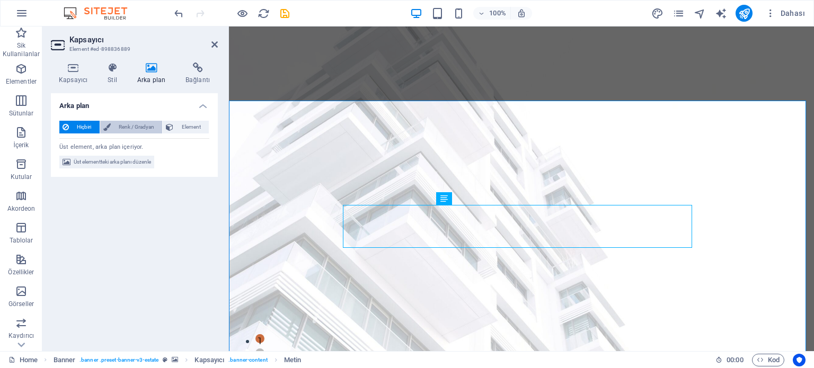
click at [154, 125] on span "Renk / Gradyan" at bounding box center [137, 127] width 46 height 13
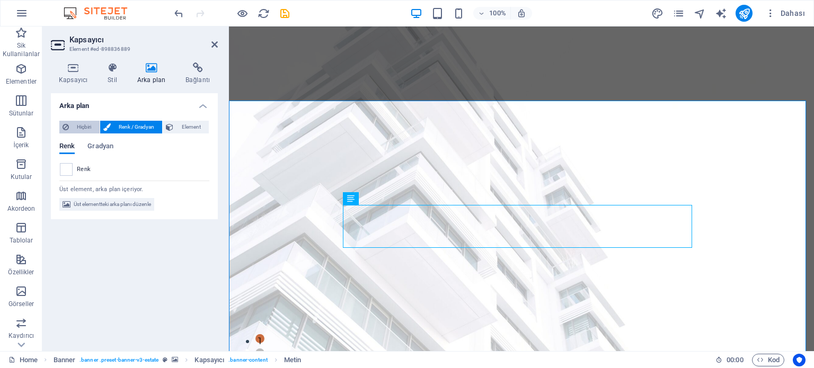
click at [86, 132] on span "Hiçbiri" at bounding box center [84, 127] width 24 height 13
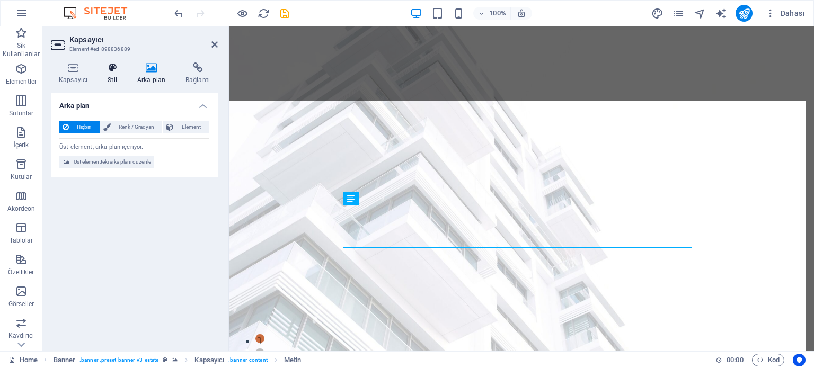
click at [117, 65] on icon at bounding box center [112, 68] width 25 height 11
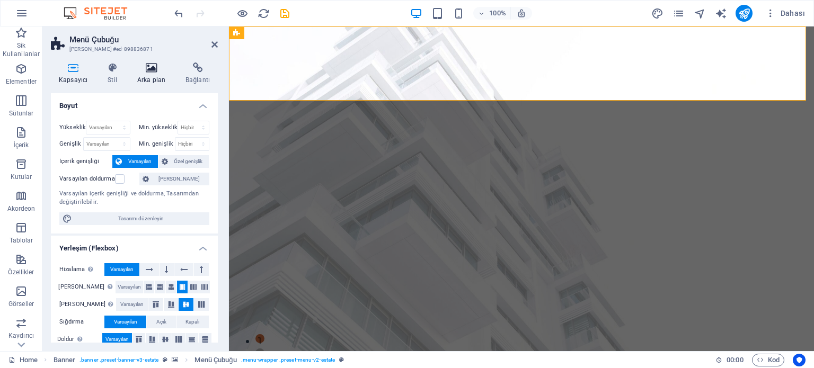
click at [138, 80] on h4 "Arka plan" at bounding box center [153, 74] width 48 height 22
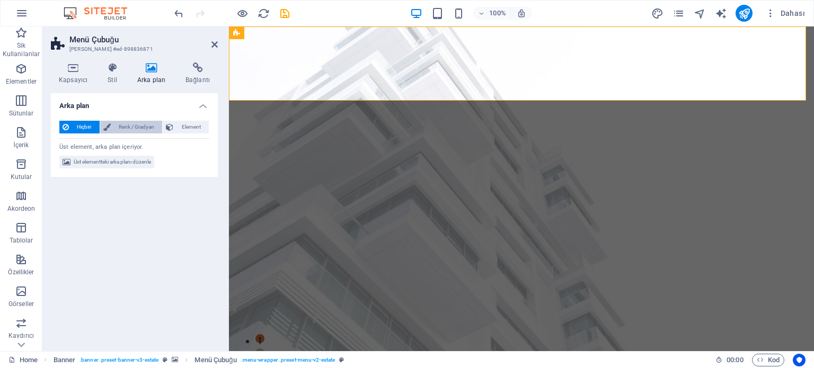
click at [134, 130] on span "Renk / Gradyan" at bounding box center [137, 127] width 46 height 13
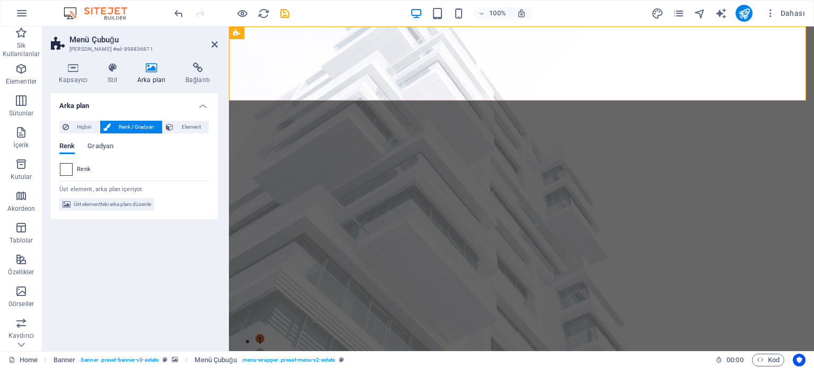
click at [66, 170] on span at bounding box center [66, 170] width 12 height 12
type input "#ffffff"
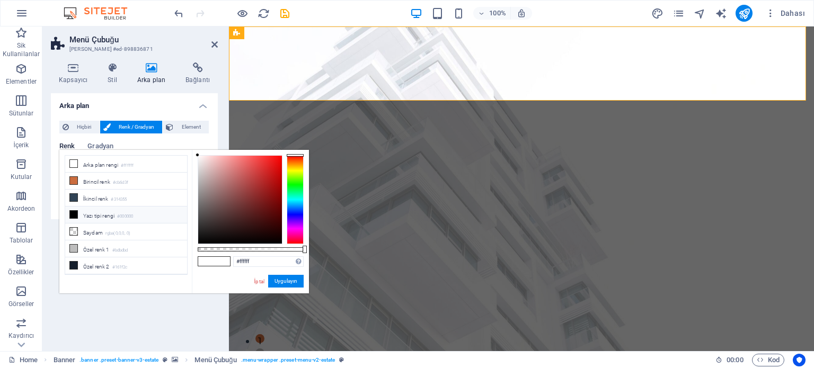
click at [76, 138] on div "Renk Gradyan Renk" at bounding box center [134, 155] width 150 height 42
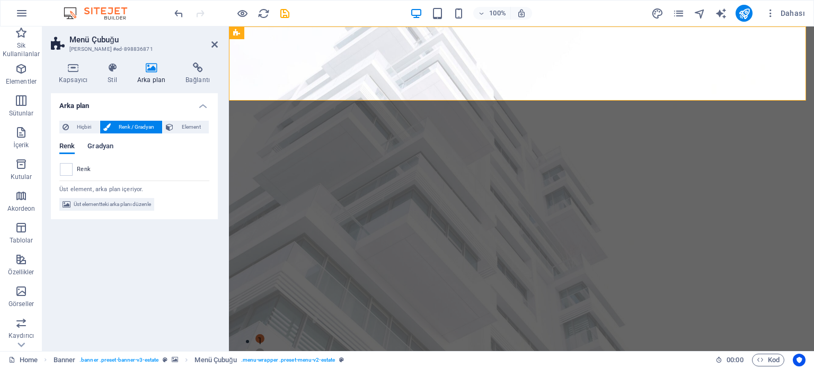
click at [94, 152] on span "Gradyan" at bounding box center [100, 147] width 26 height 15
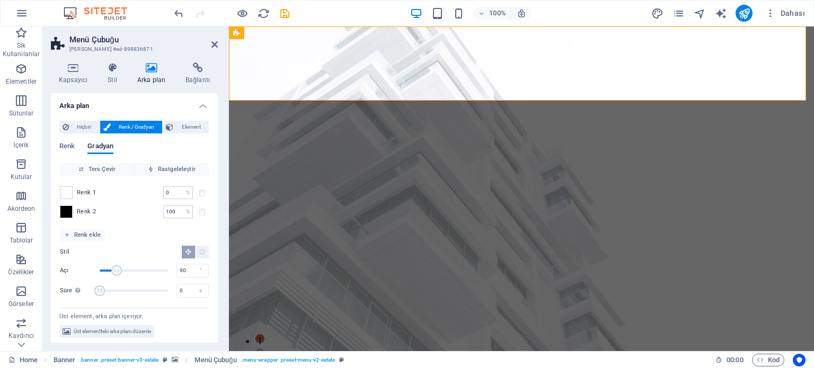
type input "104"
click at [119, 271] on span "Açı" at bounding box center [119, 271] width 11 height 11
click at [70, 146] on div "[PERSON_NAME]" at bounding box center [134, 153] width 150 height 20
click at [70, 146] on span "Renk" at bounding box center [66, 147] width 15 height 15
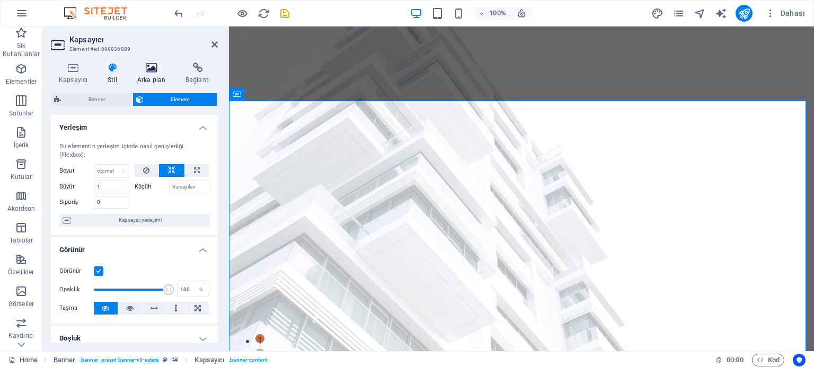
click at [165, 76] on h4 "Arka plan" at bounding box center [153, 74] width 48 height 22
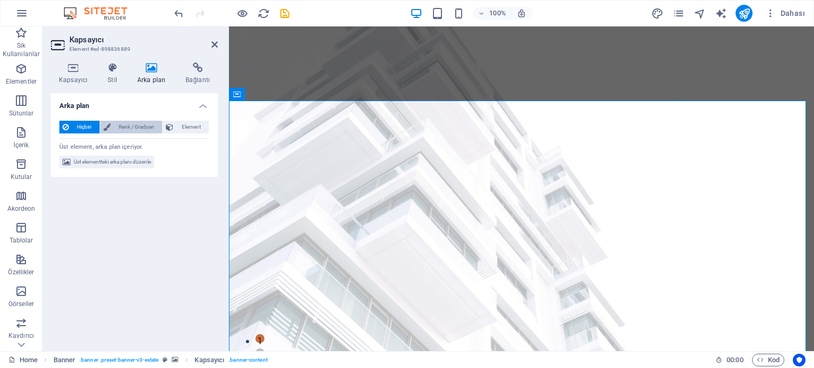
click at [140, 128] on span "Renk / Gradyan" at bounding box center [137, 127] width 46 height 13
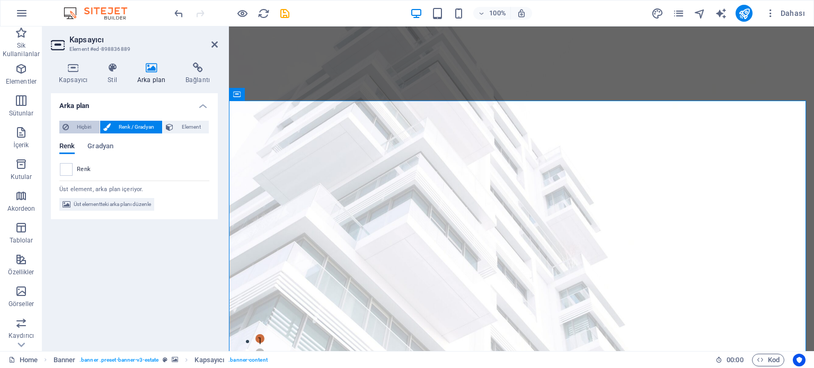
click at [78, 127] on span "Hiçbiri" at bounding box center [84, 127] width 24 height 13
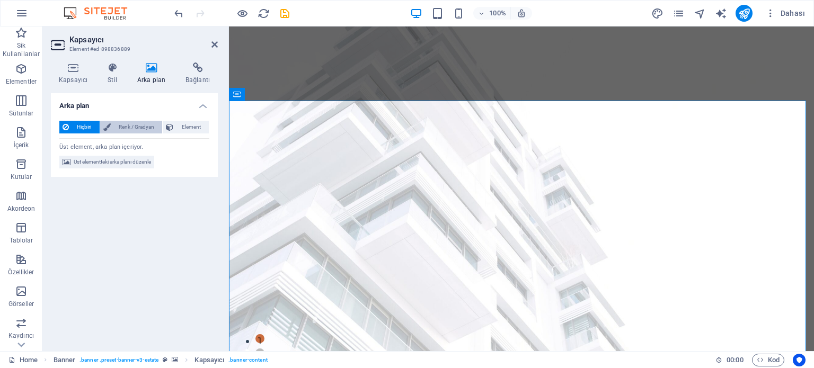
click at [102, 123] on button "Renk / Gradyan" at bounding box center [131, 127] width 63 height 13
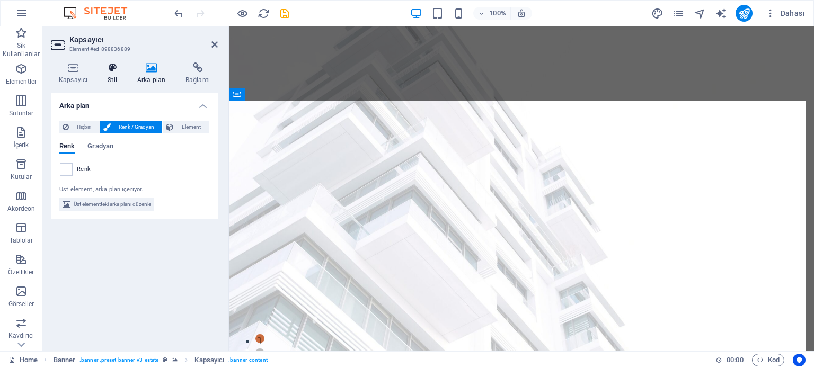
click at [110, 65] on icon at bounding box center [112, 68] width 25 height 11
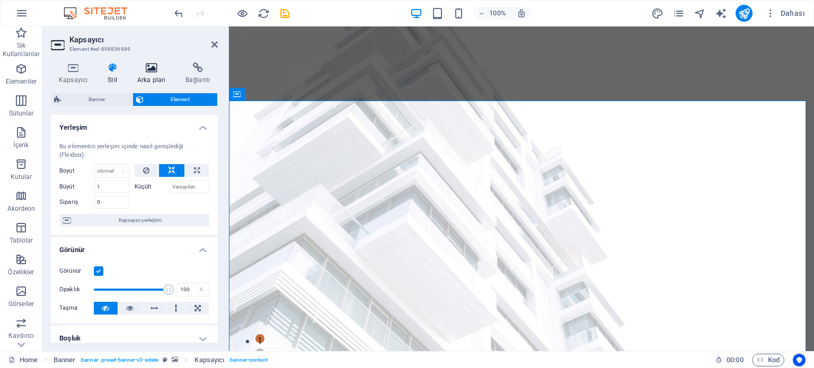
click at [140, 74] on h4 "Arka plan" at bounding box center [153, 74] width 48 height 22
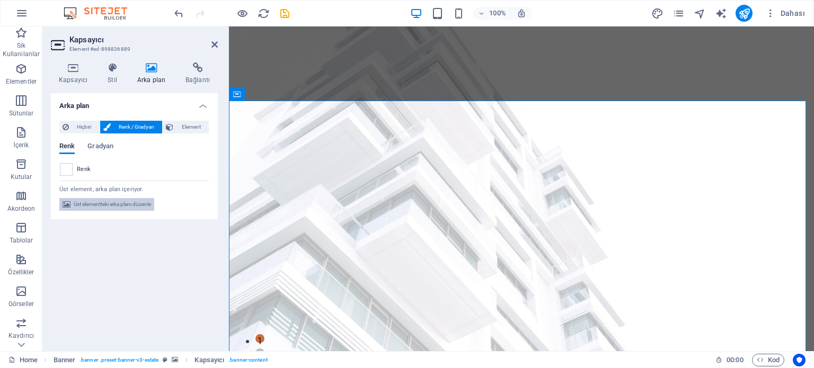
click at [124, 205] on span "Üst elementteki arka planı düzenle" at bounding box center [112, 204] width 77 height 13
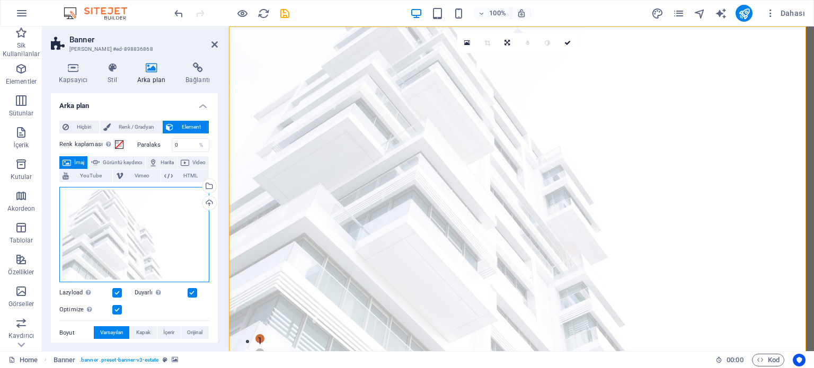
click at [164, 237] on div "Dosyaları buraya sürükleyin, dosyaları seçmek için tıklayın veya Dosyalardan ya…" at bounding box center [134, 235] width 150 height 96
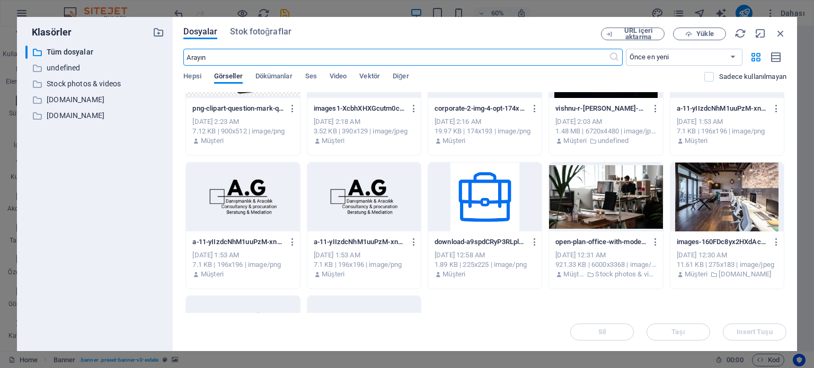
scroll to position [199, 0]
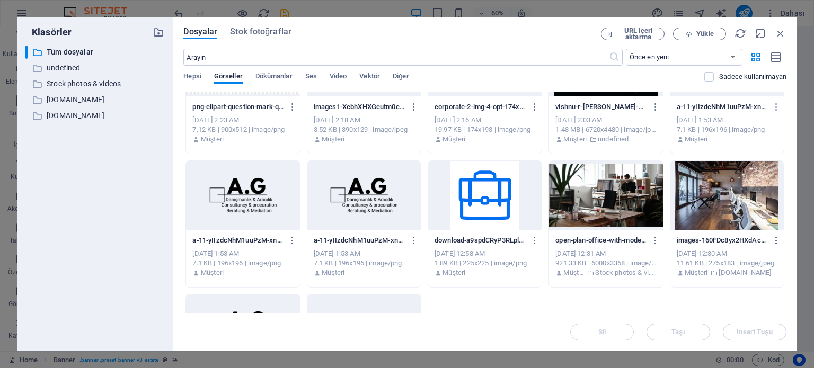
click at [613, 206] on div at bounding box center [605, 195] width 113 height 69
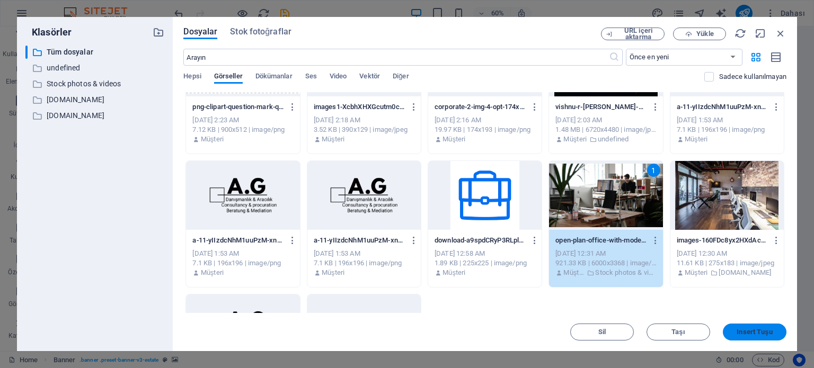
click at [760, 330] on span "Insert Tuşu" at bounding box center [755, 332] width 36 height 6
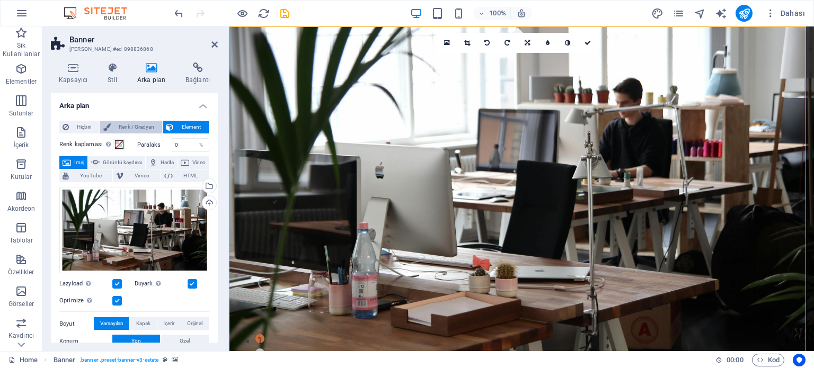
click at [143, 131] on span "Renk / Gradyan" at bounding box center [137, 127] width 46 height 13
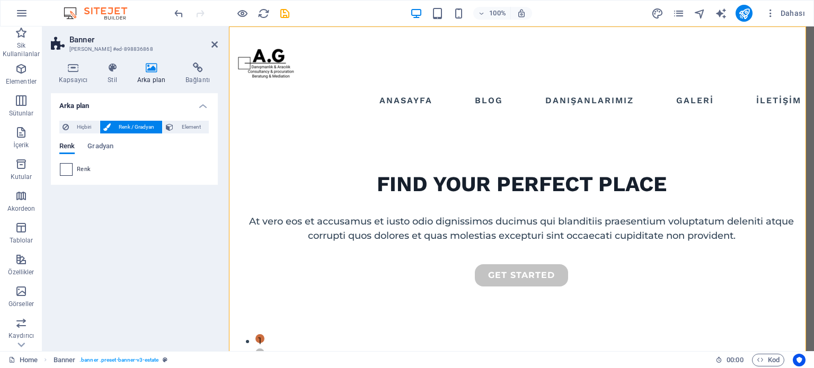
click at [68, 170] on span at bounding box center [66, 170] width 12 height 12
type input "#ffffff"
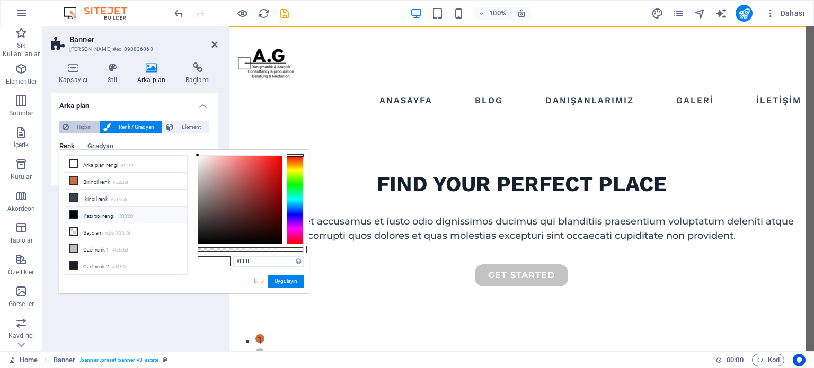
click at [85, 131] on span "Hiçbiri" at bounding box center [84, 127] width 24 height 13
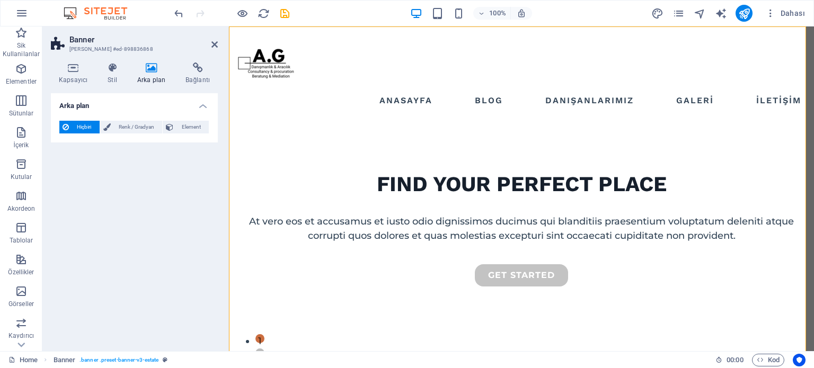
click at [85, 131] on span "Hiçbiri" at bounding box center [84, 127] width 24 height 13
drag, startPoint x: 85, startPoint y: 131, endPoint x: 205, endPoint y: 131, distance: 119.3
click at [205, 131] on div "Hiçbiri Renk / Gradyan Element" at bounding box center [134, 127] width 150 height 13
click at [205, 131] on span "Element" at bounding box center [191, 127] width 29 height 13
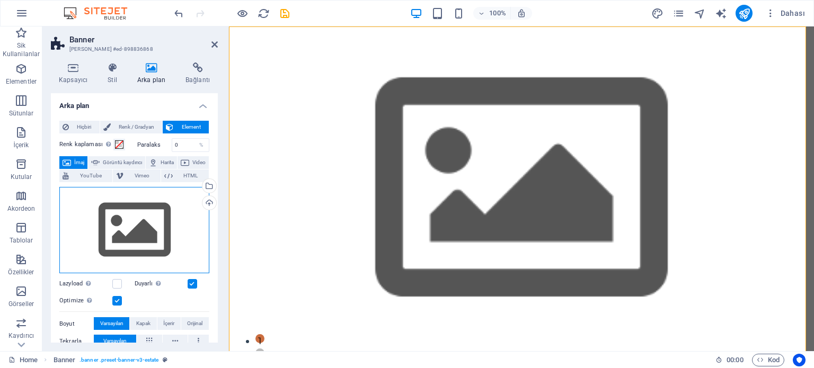
click at [163, 204] on div "Dosyaları buraya sürükleyin, dosyaları seçmek için tıklayın veya Dosyalardan ya…" at bounding box center [134, 230] width 150 height 87
click at [163, 204] on body "[DOMAIN_NAME] Home Sik Kullanilanlar Elementler Sütunlar İçerik Kutular Akordeo…" at bounding box center [407, 184] width 814 height 368
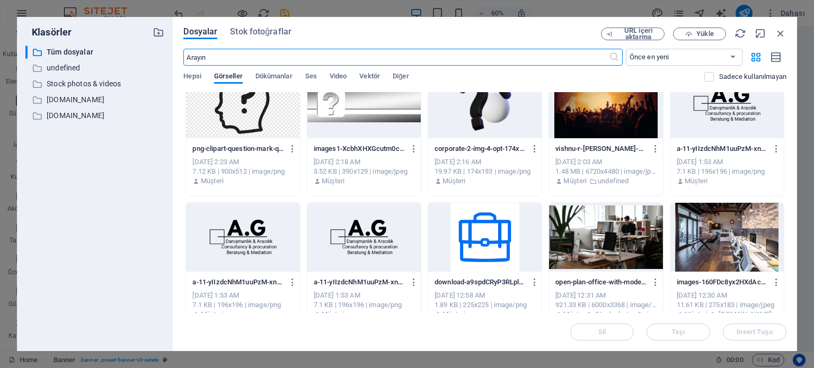
scroll to position [161, 0]
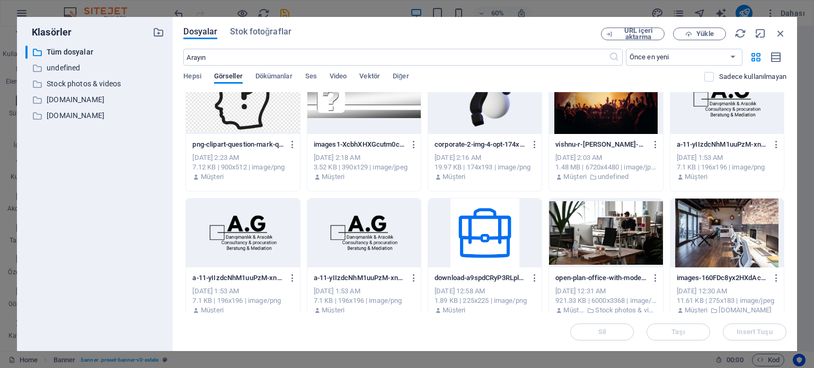
click at [638, 227] on div at bounding box center [605, 233] width 113 height 69
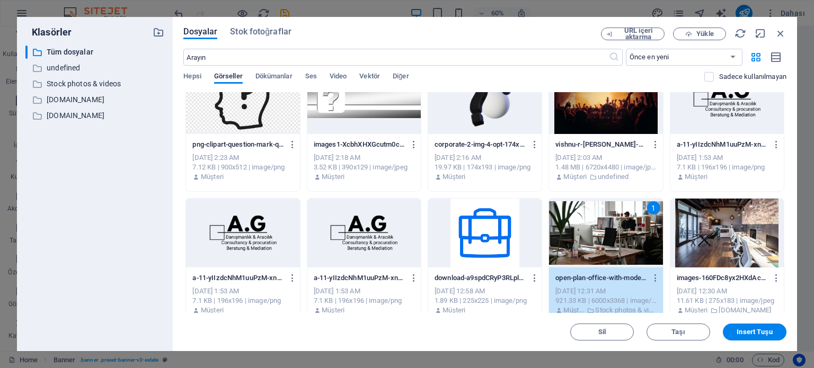
click at [638, 227] on div "1" at bounding box center [605, 233] width 113 height 69
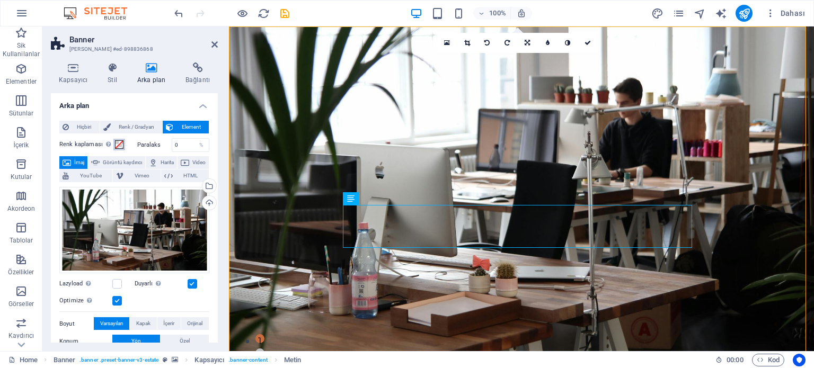
click at [123, 142] on button "Renk kaplaması Renklendireceğin arka planın üzerine bir kaplama yerleştirir" at bounding box center [119, 145] width 12 height 12
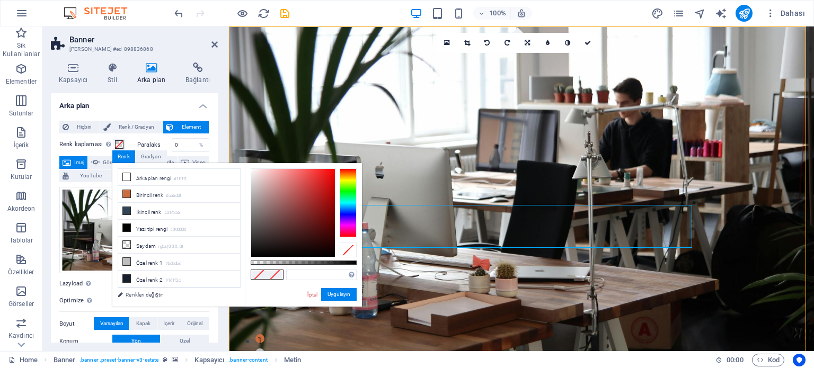
click at [252, 270] on div at bounding box center [267, 275] width 33 height 10
drag, startPoint x: 252, startPoint y: 269, endPoint x: 137, endPoint y: 245, distance: 117.5
click at [137, 245] on div "less Arka plan rengi #ffffff Birincil renk #cb6d3f İkincil renk #314355 Yazı ti…" at bounding box center [237, 235] width 250 height 144
click at [137, 245] on li "Saydam rgba(0,0,0,.0)" at bounding box center [179, 245] width 122 height 17
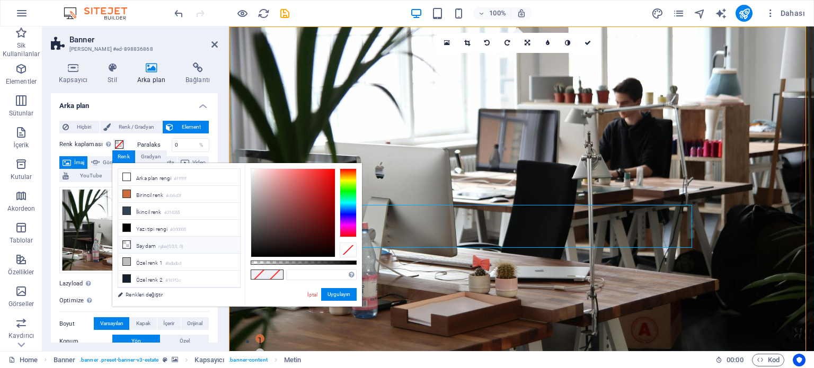
type input "rgba(0, 0, 0, 0)"
click at [137, 245] on li "Saydam rgba(0,0,0,.0)" at bounding box center [179, 245] width 122 height 17
click at [332, 298] on button "Uygulayın" at bounding box center [339, 294] width 36 height 13
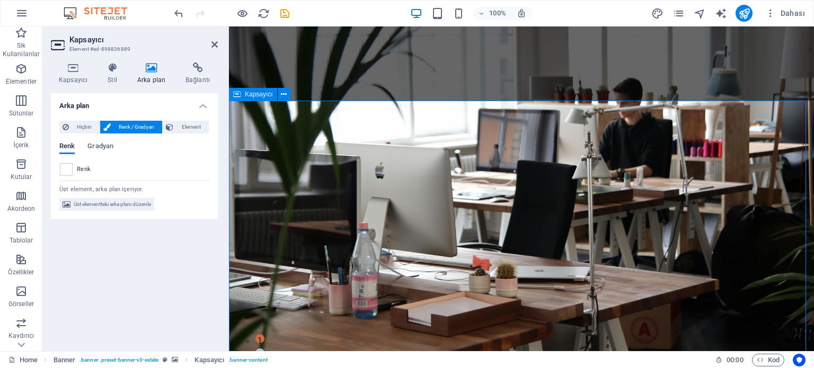
click at [169, 122] on icon at bounding box center [169, 127] width 7 height 13
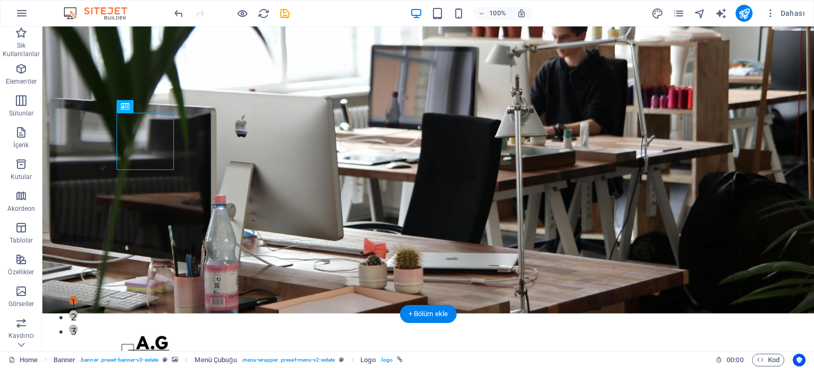
scroll to position [37, 0]
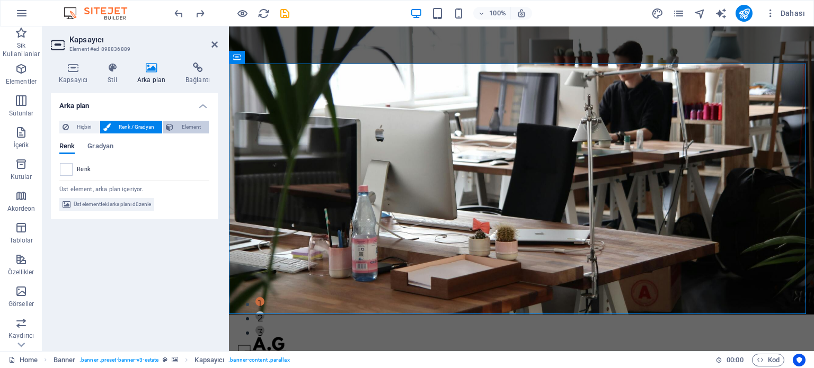
click at [182, 132] on span "Element" at bounding box center [191, 127] width 29 height 13
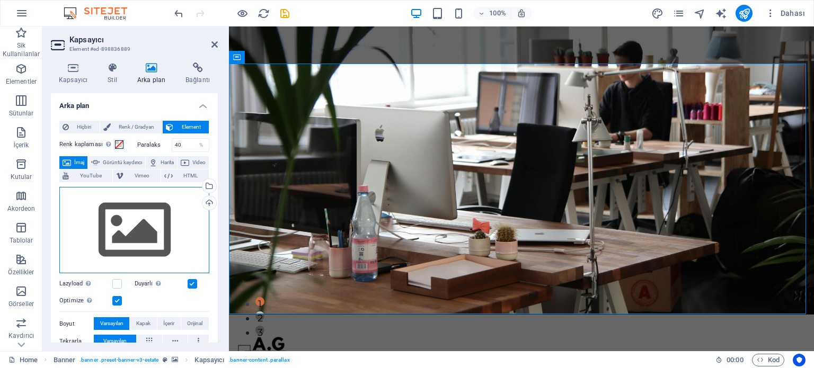
click at [155, 230] on div "Dosyaları buraya sürükleyin, dosyaları seçmek için tıklayın veya Dosyalardan ya…" at bounding box center [134, 230] width 150 height 87
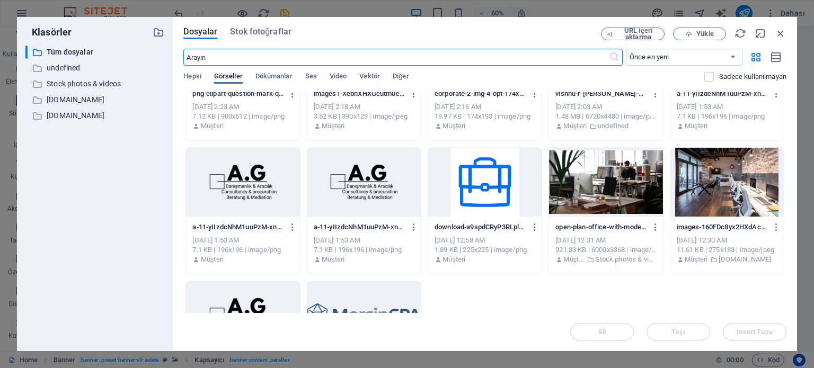
scroll to position [306, 0]
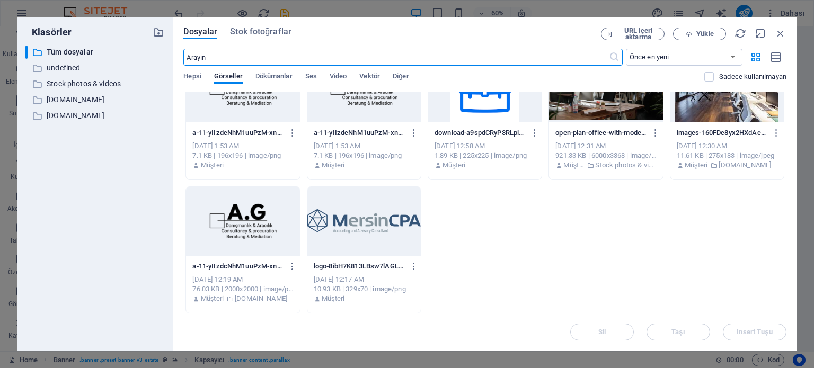
click at [589, 122] on div "open-plan-office-with-modern-decor-and-natural-lighting-ideal-for-productivity-…" at bounding box center [605, 149] width 113 height 54
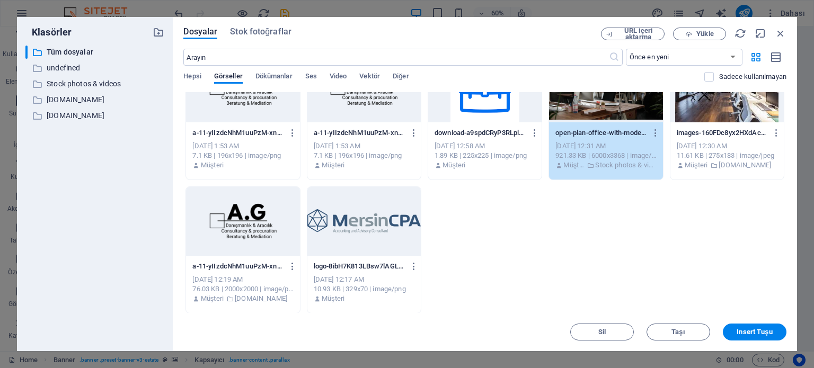
click at [589, 122] on div "open-plan-office-with-modern-decor-and-natural-lighting-ideal-for-productivity-…" at bounding box center [605, 149] width 113 height 54
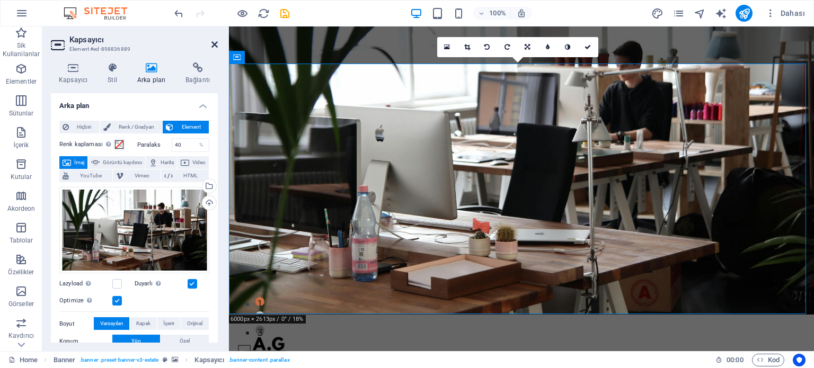
click at [217, 46] on icon at bounding box center [215, 44] width 6 height 8
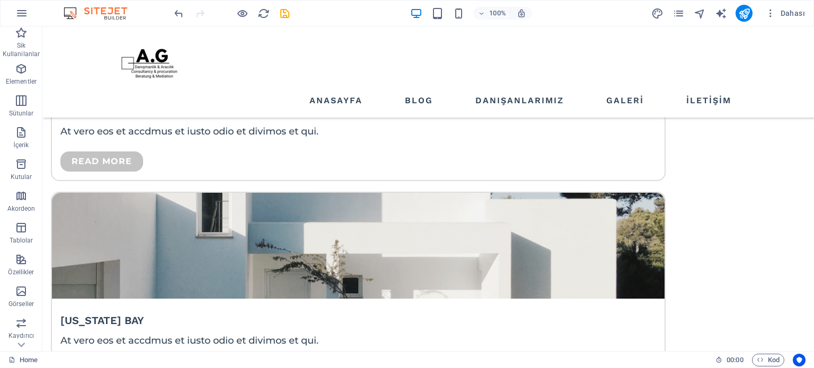
scroll to position [2789, 0]
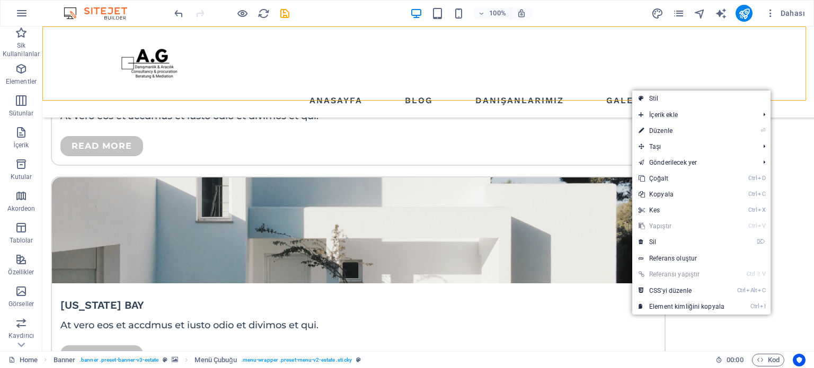
click at [631, 90] on div "ANASAYFA BLOG DANIŞANLARIMIZ GALERİ İLETİŞİM" at bounding box center [428, 72] width 772 height 91
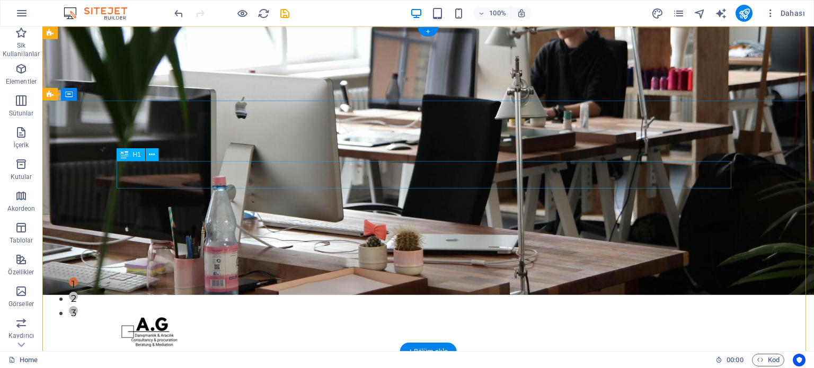
scroll to position [0, 0]
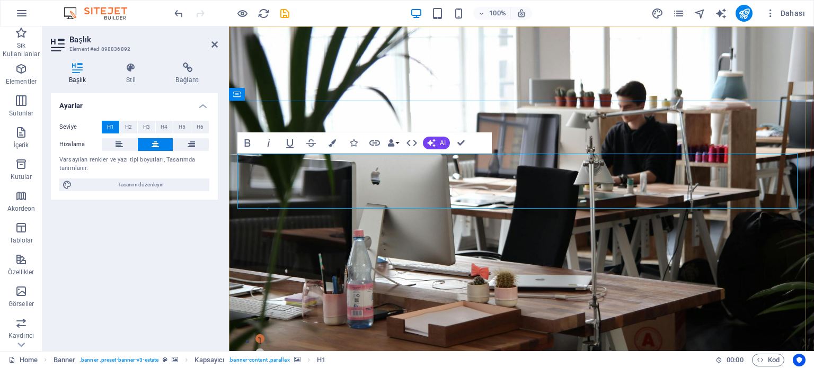
drag, startPoint x: 693, startPoint y: 195, endPoint x: 349, endPoint y: 165, distance: 344.8
click at [153, 71] on icon at bounding box center [130, 68] width 45 height 11
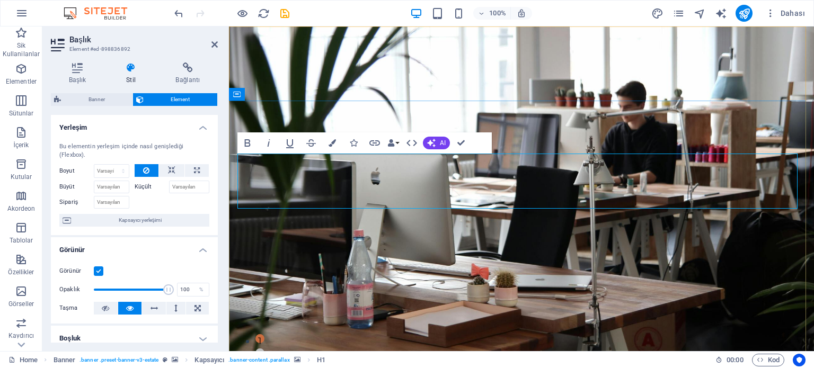
drag, startPoint x: 379, startPoint y: 172, endPoint x: 699, endPoint y: 183, distance: 320.9
click at [335, 136] on button "Colors" at bounding box center [332, 143] width 20 height 21
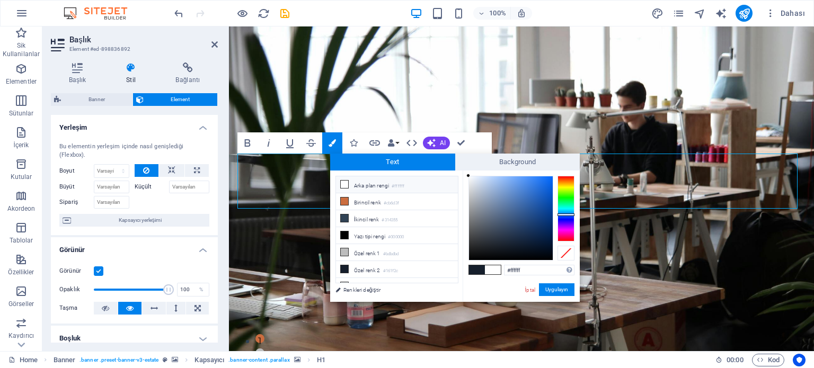
drag, startPoint x: 487, startPoint y: 200, endPoint x: 435, endPoint y: 134, distance: 84.9
click at [435, 134] on body "[DOMAIN_NAME] Home Sik Kullanilanlar Elementler Sütunlar İçerik Kutular Akordeo…" at bounding box center [407, 184] width 814 height 368
click at [467, 171] on div "#ffffff Desteklenen biçimler #0852ed rgb(8, 82, 237) rgba(8, 82, 237, %90) hsv(…" at bounding box center [521, 313] width 117 height 285
click at [370, 178] on li "Arka plan rengi #ffffff" at bounding box center [397, 185] width 122 height 17
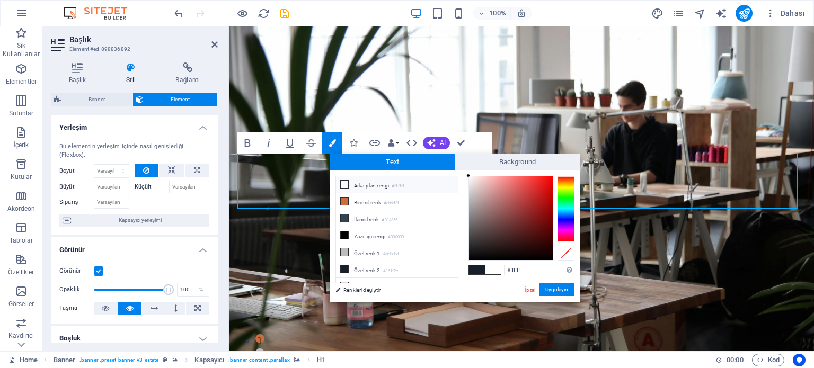
click at [370, 178] on li "Arka plan rengi #ffffff" at bounding box center [397, 185] width 122 height 17
click at [409, 254] on li "Özel renk 1 #bdbdbd" at bounding box center [397, 252] width 122 height 17
click at [373, 253] on li "Özel renk 1 #bdbdbd" at bounding box center [397, 252] width 122 height 17
click at [370, 244] on li "Özel renk 1 #bdbdbd" at bounding box center [397, 252] width 122 height 17
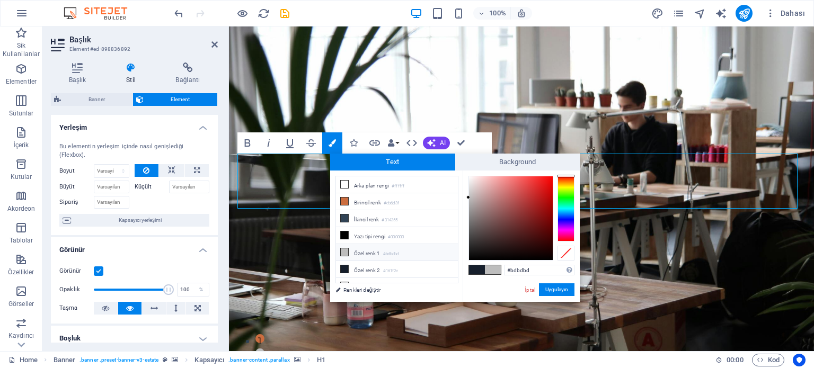
click at [370, 244] on li "Özel renk 1 #bdbdbd" at bounding box center [397, 252] width 122 height 17
click at [370, 245] on li "Özel renk 1 #bdbdbd" at bounding box center [397, 252] width 122 height 17
click at [530, 270] on input "#000000" at bounding box center [539, 270] width 71 height 11
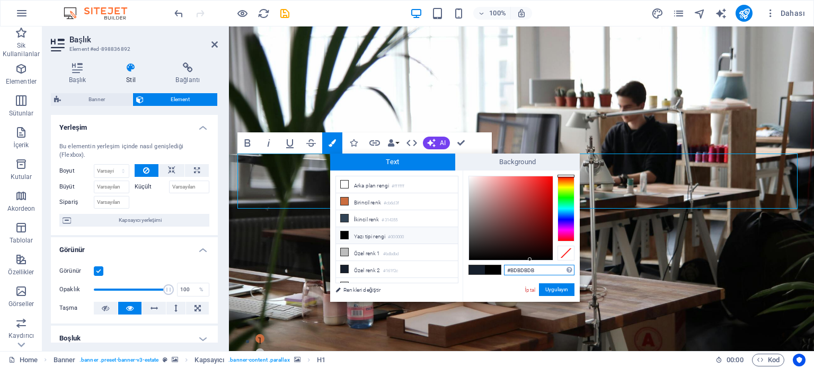
type input "#BDBDBDB"
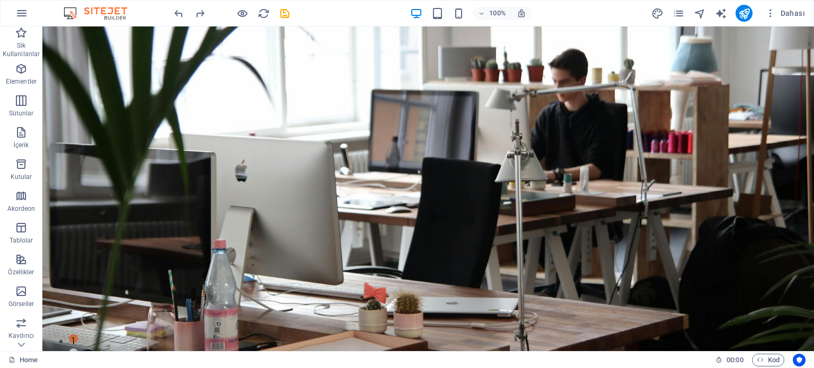
click at [386, 155] on div "H1 Banner Kapsayıcı Kapsayıcı Banner HTML Banner Menü Çubuğu Kapsayıcı Menü Log…" at bounding box center [428, 189] width 772 height 325
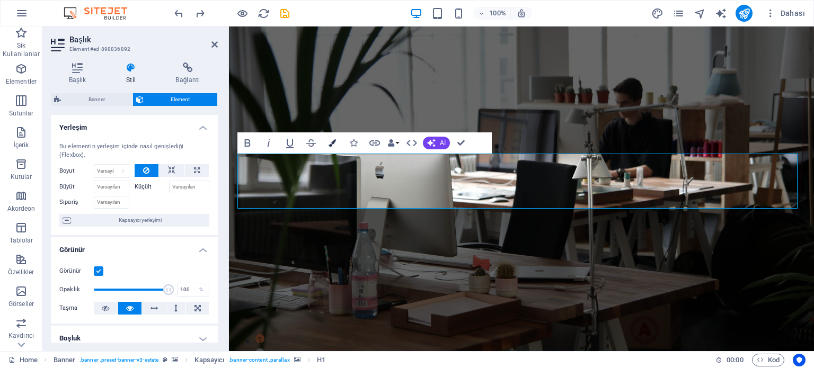
click at [337, 142] on button "Colors" at bounding box center [332, 143] width 20 height 21
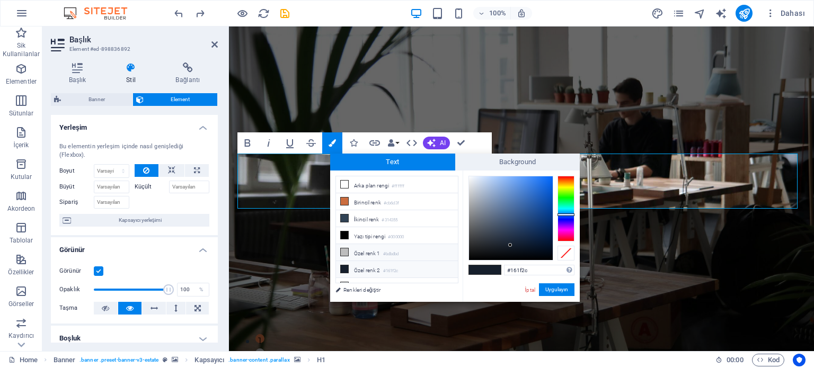
click at [356, 244] on li "Özel renk 1 #bdbdbd" at bounding box center [397, 252] width 122 height 17
type input "#bdbdbd"
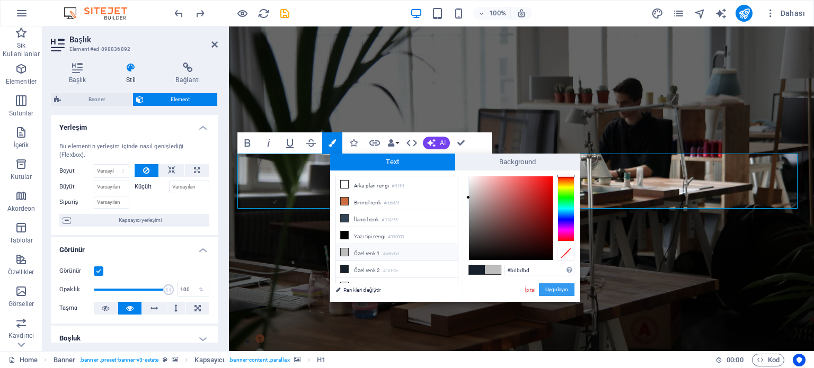
click at [553, 294] on button "Uygulayın" at bounding box center [557, 290] width 36 height 13
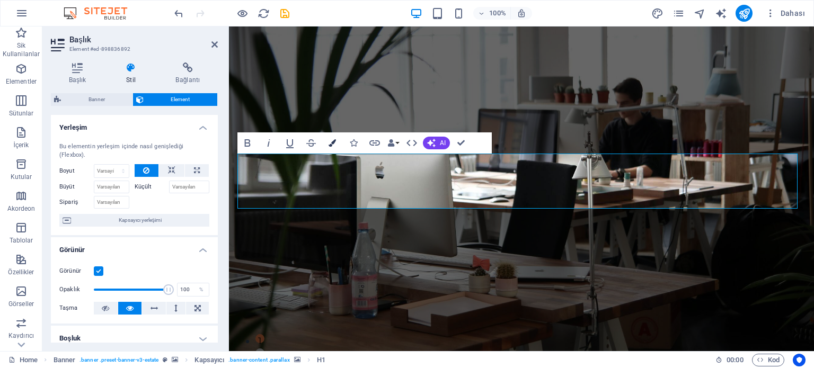
click at [340, 147] on button "Colors" at bounding box center [332, 143] width 20 height 21
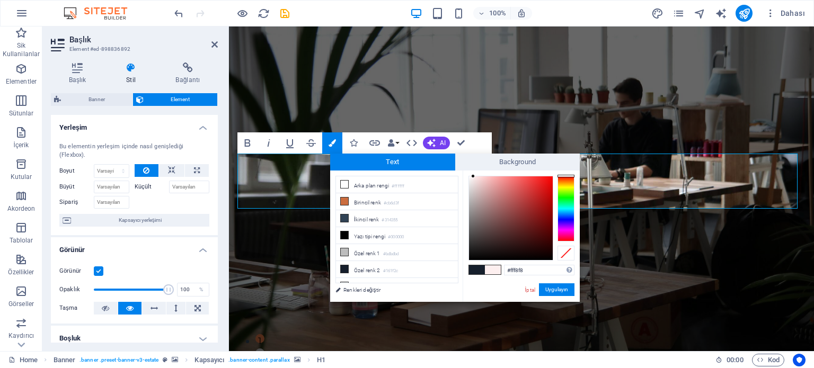
type input "#ffffff"
drag, startPoint x: 504, startPoint y: 215, endPoint x: 467, endPoint y: 175, distance: 53.6
click at [469, 177] on div at bounding box center [511, 219] width 84 height 84
click at [467, 175] on div at bounding box center [469, 176] width 4 height 4
click at [567, 292] on button "Uygulayın" at bounding box center [557, 290] width 36 height 13
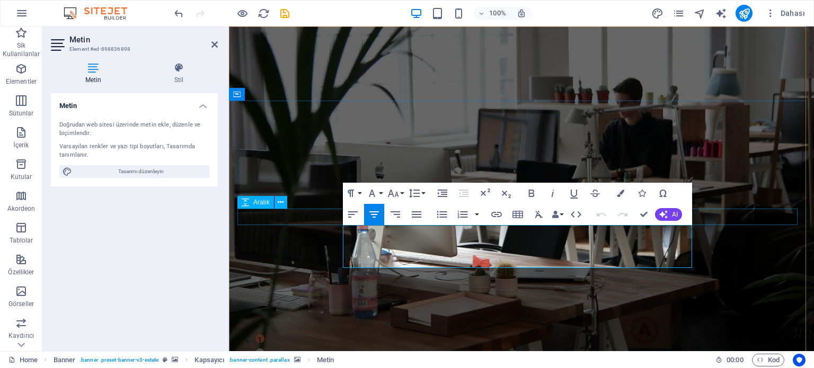
drag, startPoint x: 687, startPoint y: 258, endPoint x: 349, endPoint y: 219, distance: 339.9
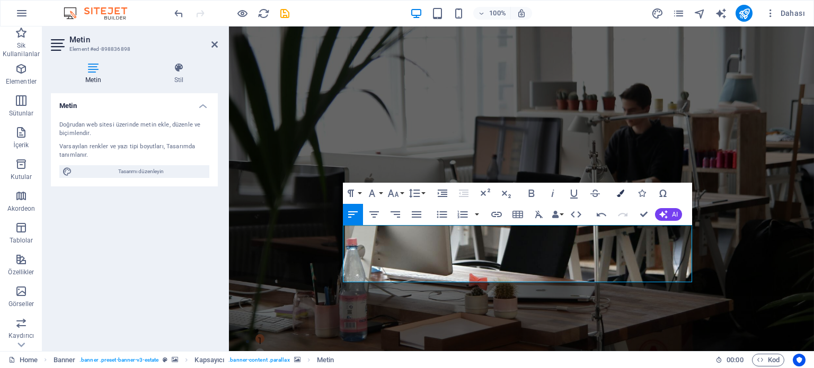
click at [615, 192] on button "Colors" at bounding box center [621, 193] width 20 height 21
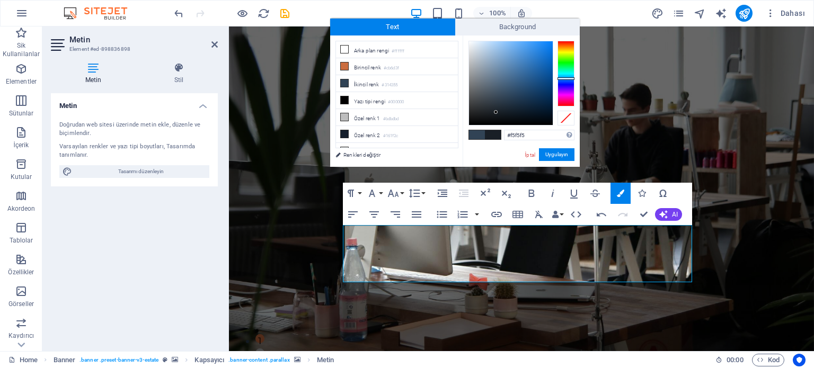
type input "#ffffff"
drag, startPoint x: 496, startPoint y: 112, endPoint x: 433, endPoint y: 16, distance: 115.1
click at [433, 16] on body "[DOMAIN_NAME] Home Sik Kullanilanlar Elementler Sütunlar İçerik Kutular Akordeo…" at bounding box center [407, 184] width 814 height 368
click at [559, 154] on button "Uygulayın" at bounding box center [557, 154] width 36 height 13
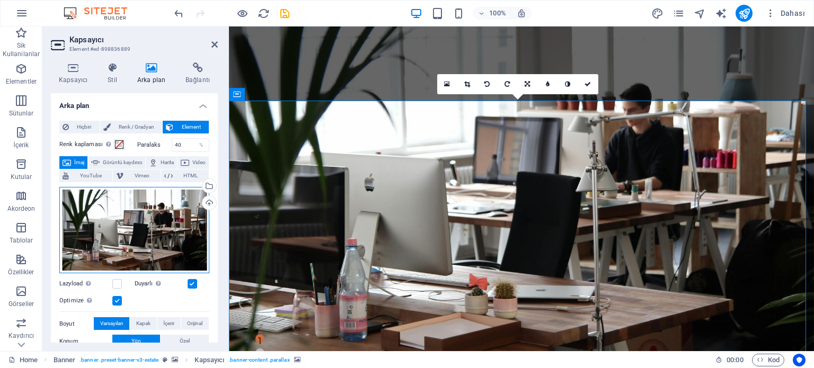
click at [166, 218] on div "Dosyaları buraya sürükleyin, dosyaları seçmek için tıklayın veya Dosyalardan ya…" at bounding box center [134, 230] width 150 height 87
click at [166, 218] on body "[DOMAIN_NAME] Home Sik Kullanilanlar Elementler Sütunlar İçerik Kutular Akordeo…" at bounding box center [407, 184] width 814 height 368
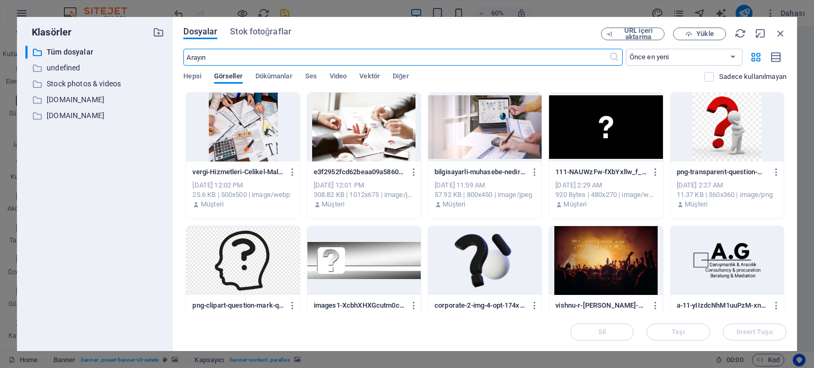
scroll to position [306, 0]
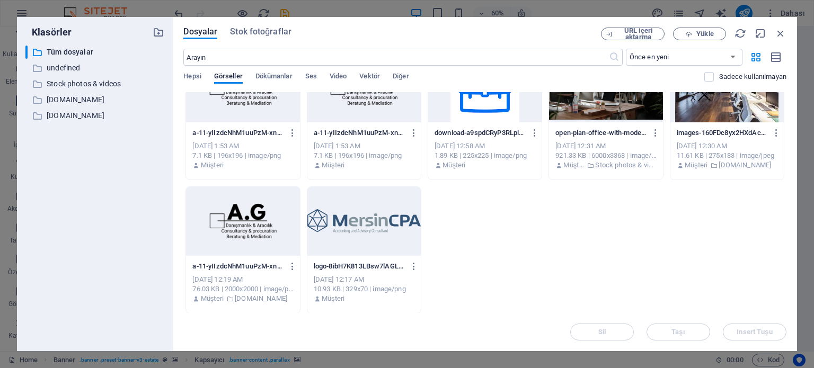
click at [713, 114] on div at bounding box center [727, 88] width 113 height 69
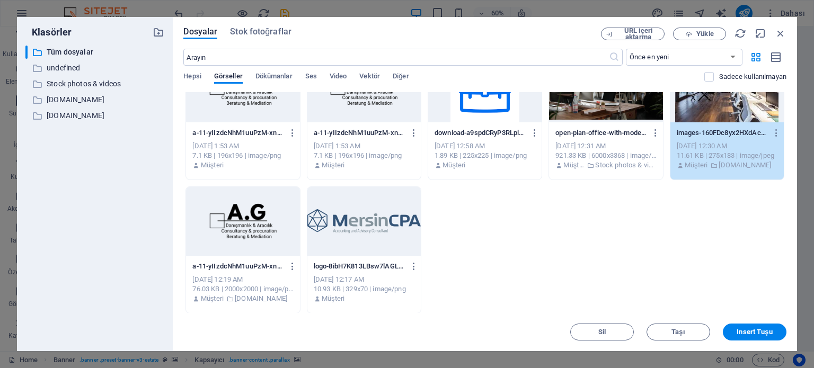
click at [713, 114] on div "1" at bounding box center [727, 88] width 113 height 69
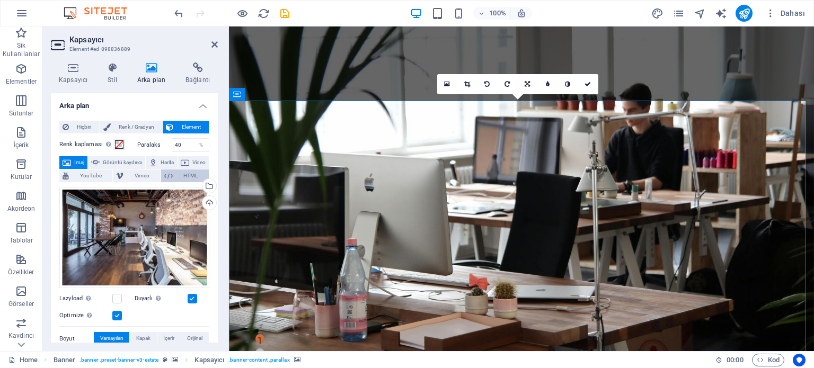
click at [185, 171] on button "HTML" at bounding box center [185, 176] width 48 height 13
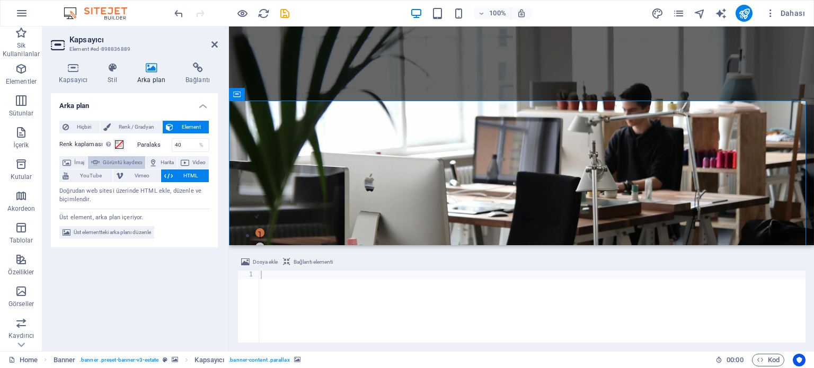
click at [100, 165] on icon at bounding box center [95, 162] width 8 height 13
select select "ms"
select select "s"
select select "progressive"
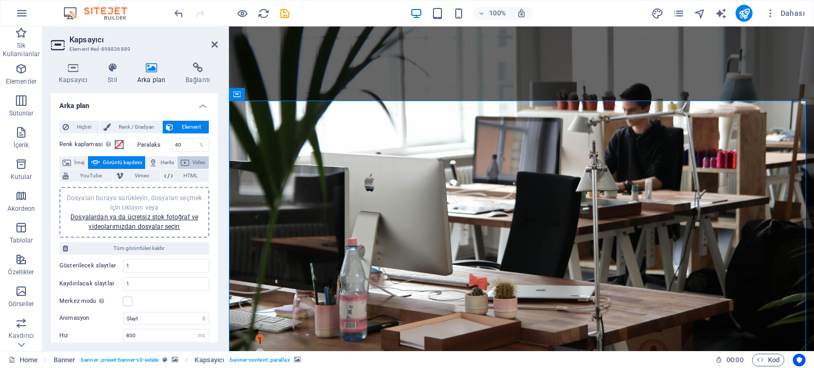
click at [192, 169] on span "Video" at bounding box center [198, 162] width 13 height 13
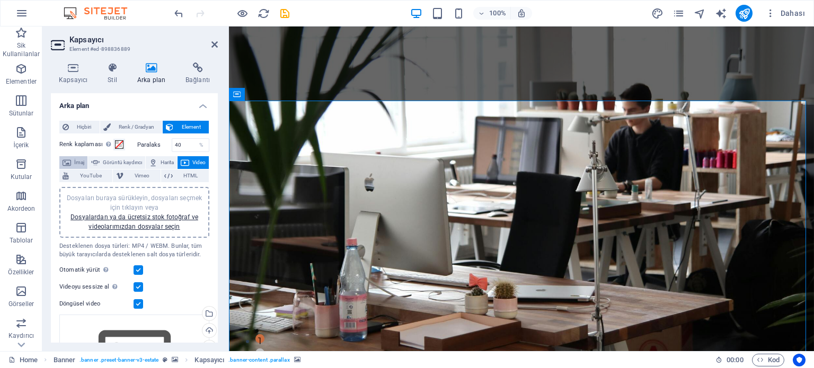
click at [81, 166] on span "İmaj" at bounding box center [79, 162] width 10 height 13
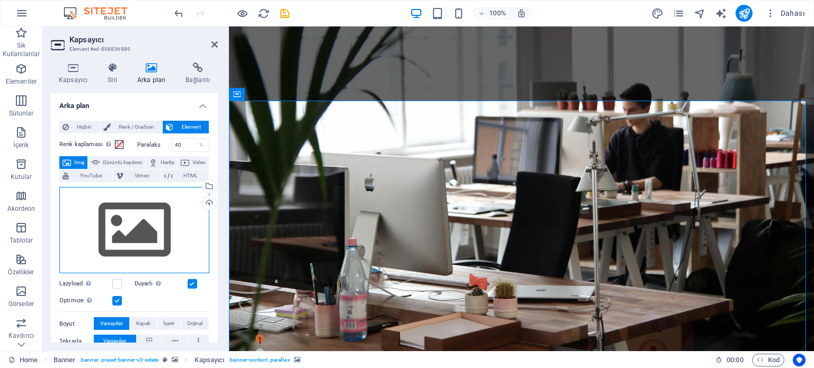
click at [127, 226] on div "Dosyaları buraya sürükleyin, dosyaları seçmek için tıklayın veya Dosyalardan ya…" at bounding box center [134, 230] width 150 height 87
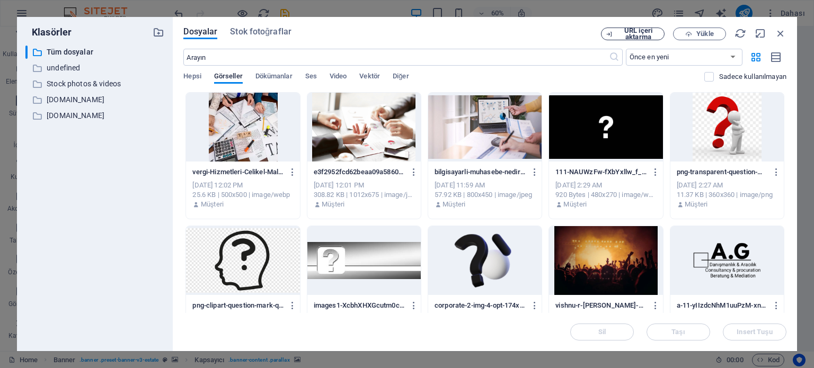
click at [640, 36] on span "URL içeri aktarma" at bounding box center [638, 34] width 43 height 13
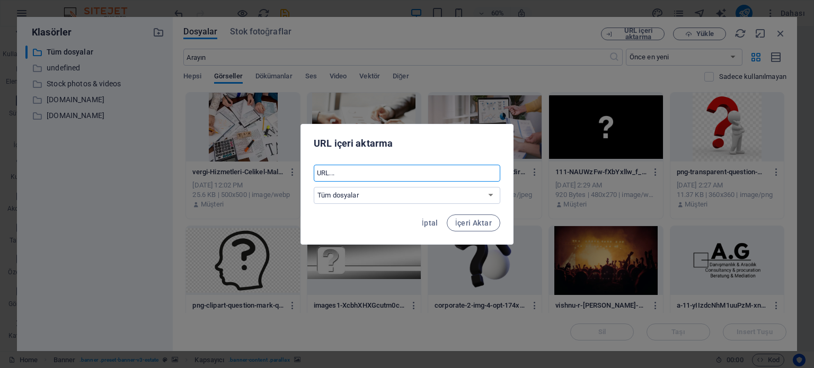
click at [397, 175] on input "text" at bounding box center [407, 173] width 187 height 17
paste input "[URL][DOMAIN_NAME]"
type input "[URL][DOMAIN_NAME]"
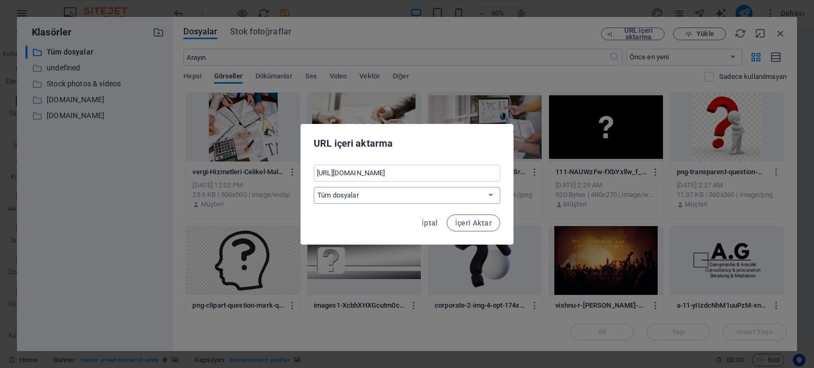
click at [404, 195] on select "Tüm dosyalar undefined Stock photos & videos [DOMAIN_NAME] [DOMAIN_NAME]" at bounding box center [407, 195] width 187 height 17
click at [445, 196] on select "Tüm dosyalar undefined Stock photos & videos [DOMAIN_NAME] [DOMAIN_NAME]" at bounding box center [407, 195] width 187 height 17
click at [449, 200] on select "Tüm dosyalar undefined Stock photos & videos [DOMAIN_NAME] [DOMAIN_NAME]" at bounding box center [407, 195] width 187 height 17
click at [464, 222] on span "İçeri Aktar" at bounding box center [473, 223] width 37 height 8
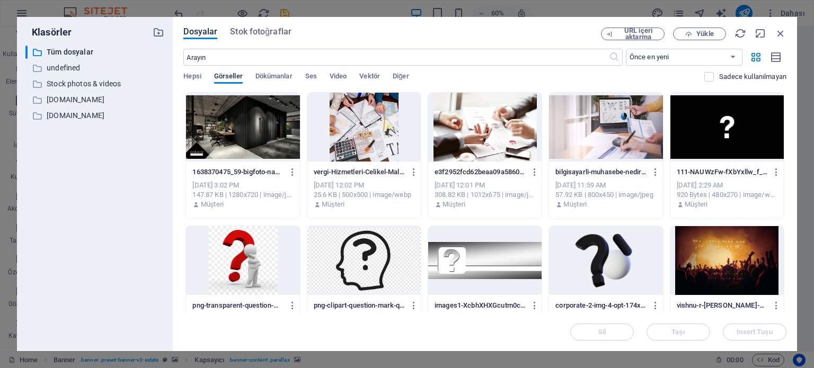
click at [251, 140] on div at bounding box center [242, 127] width 113 height 69
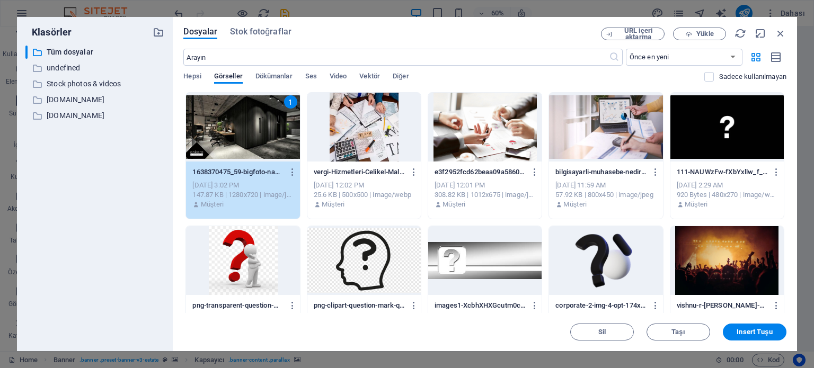
click at [251, 140] on div "1" at bounding box center [242, 127] width 113 height 69
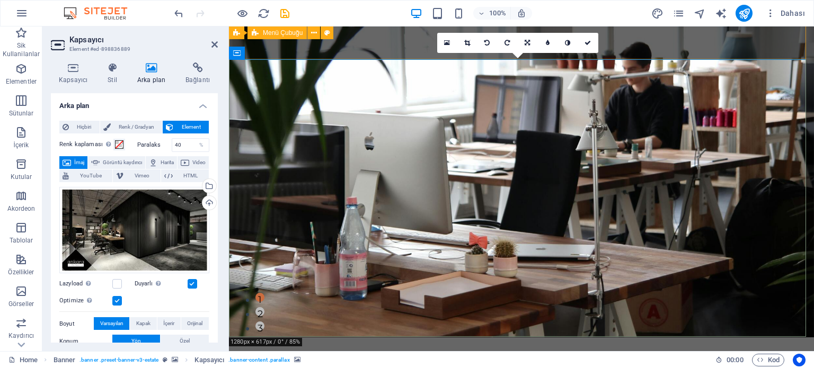
scroll to position [40, 0]
